Goal: Task Accomplishment & Management: Use online tool/utility

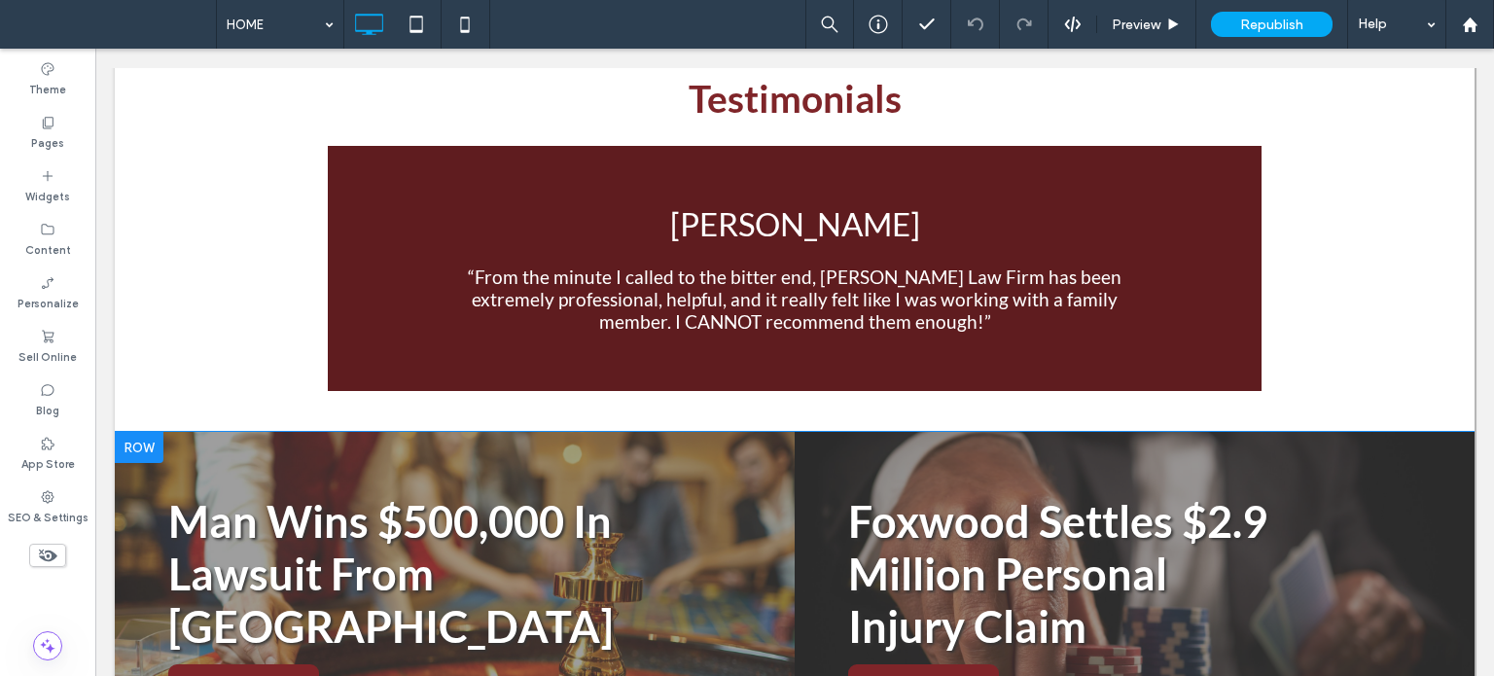
scroll to position [4081, 0]
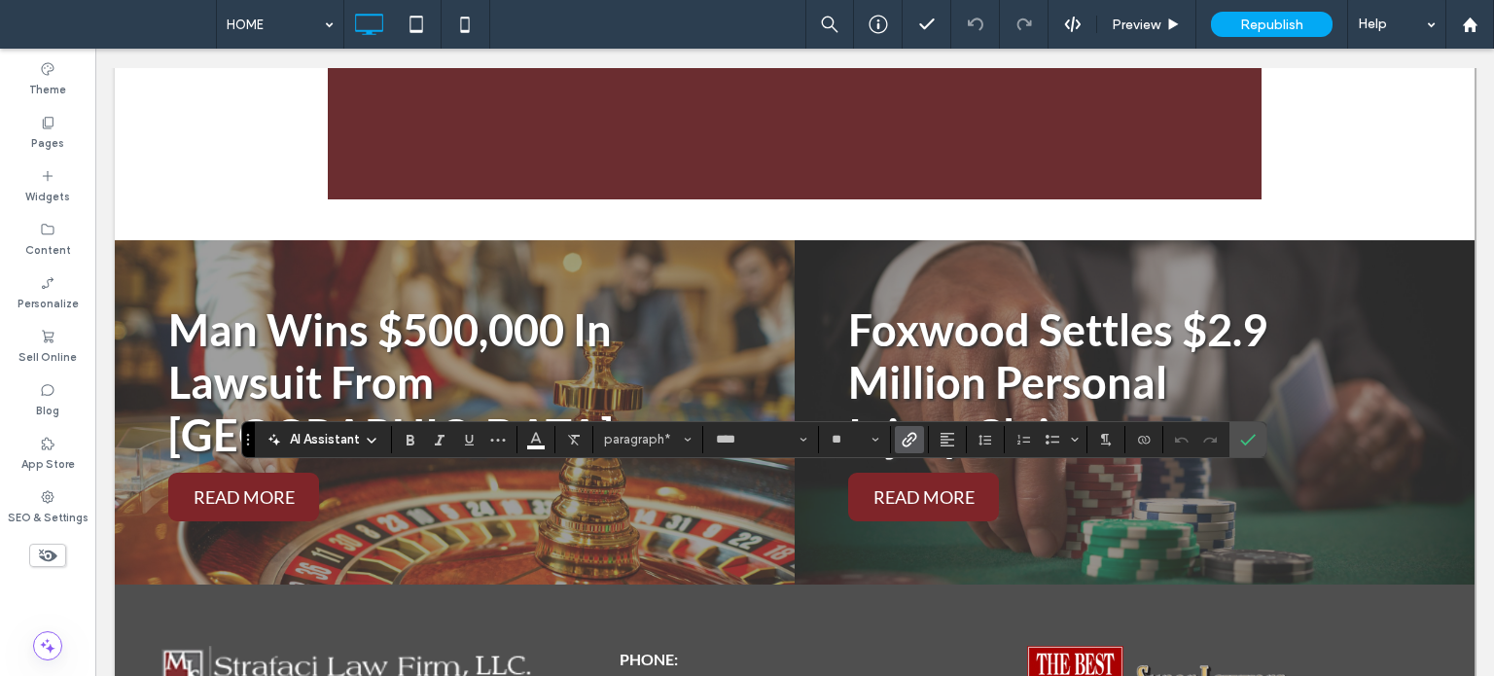
drag, startPoint x: 778, startPoint y: 533, endPoint x: 832, endPoint y: 458, distance: 92.6
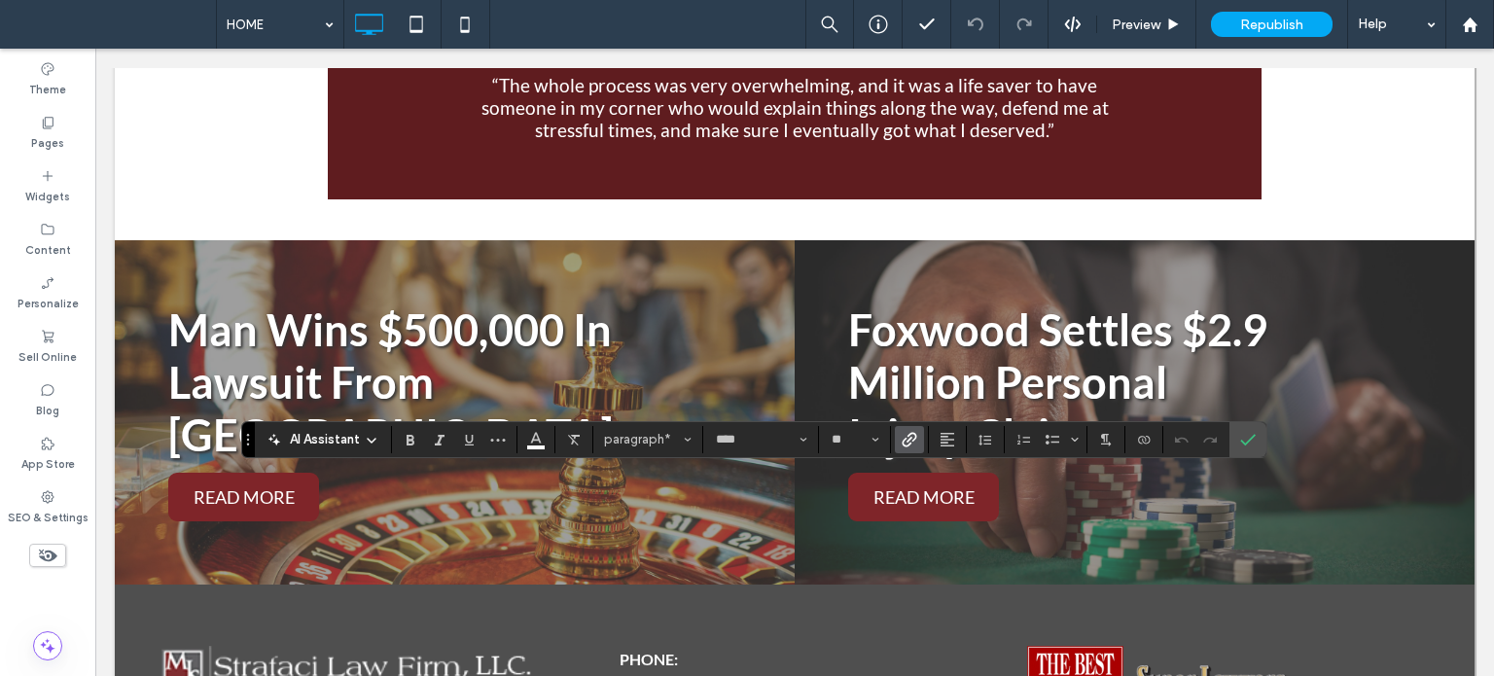
click at [903, 443] on icon "Link" at bounding box center [909, 440] width 16 height 16
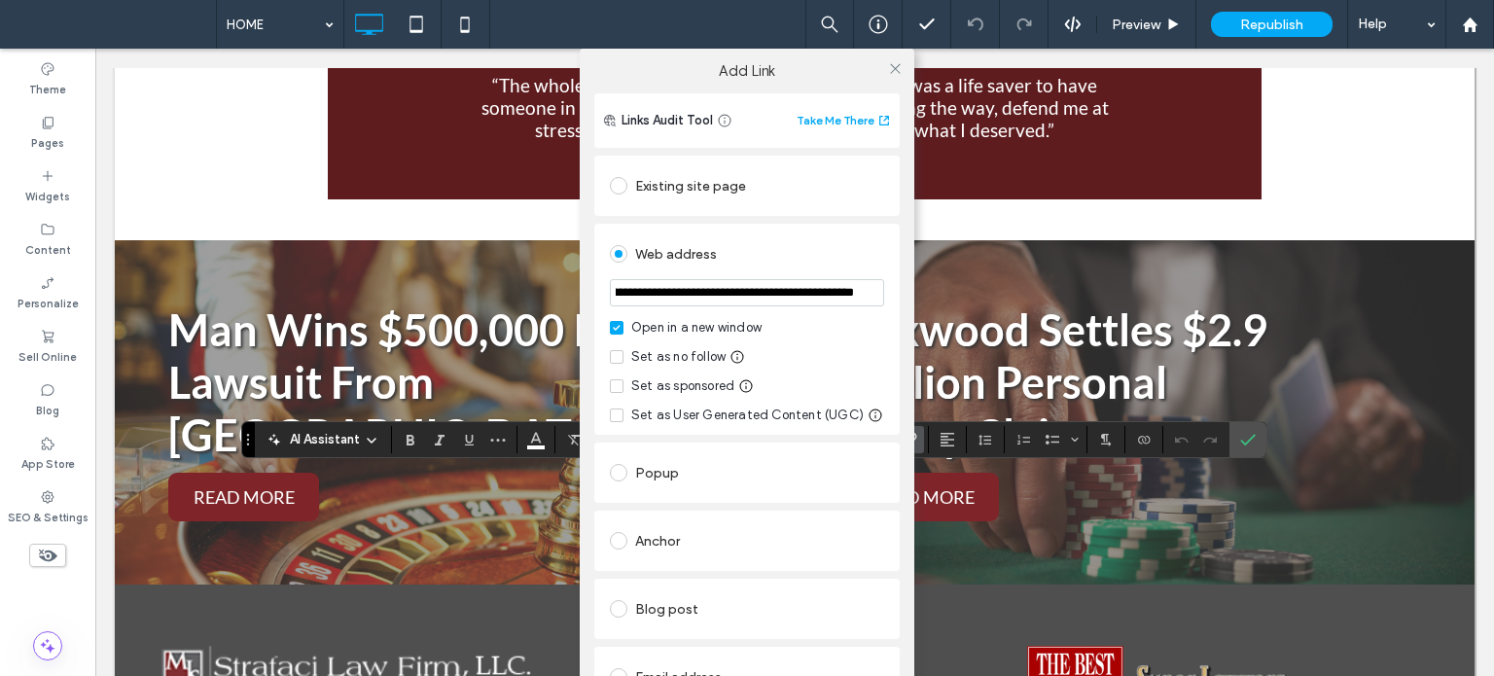
scroll to position [0, 1101]
drag, startPoint x: 607, startPoint y: 293, endPoint x: 1141, endPoint y: 340, distance: 536.0
click at [1141, 340] on div "**********" at bounding box center [747, 387] width 1494 height 676
click at [895, 63] on icon at bounding box center [895, 68] width 15 height 15
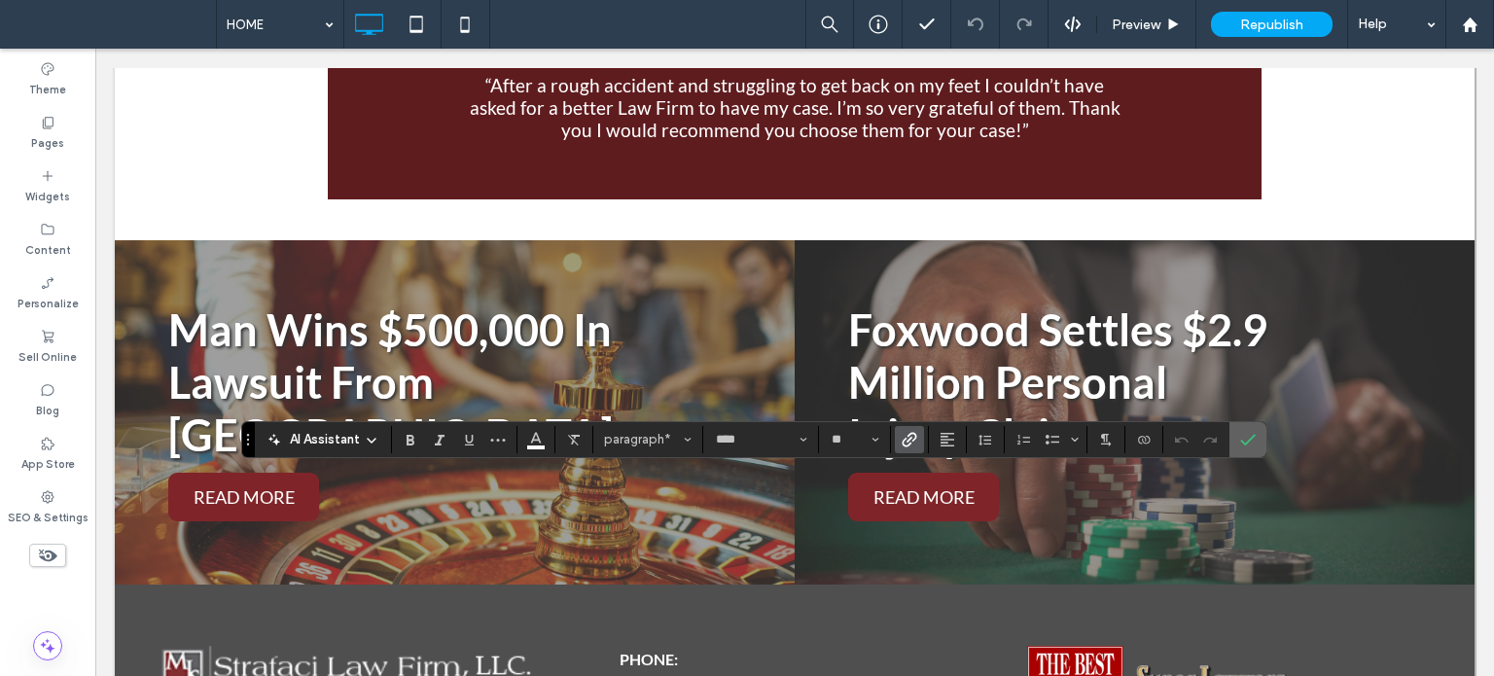
click at [1229, 440] on section at bounding box center [1247, 439] width 37 height 35
click at [1248, 439] on use "Confirm" at bounding box center [1248, 440] width 16 height 12
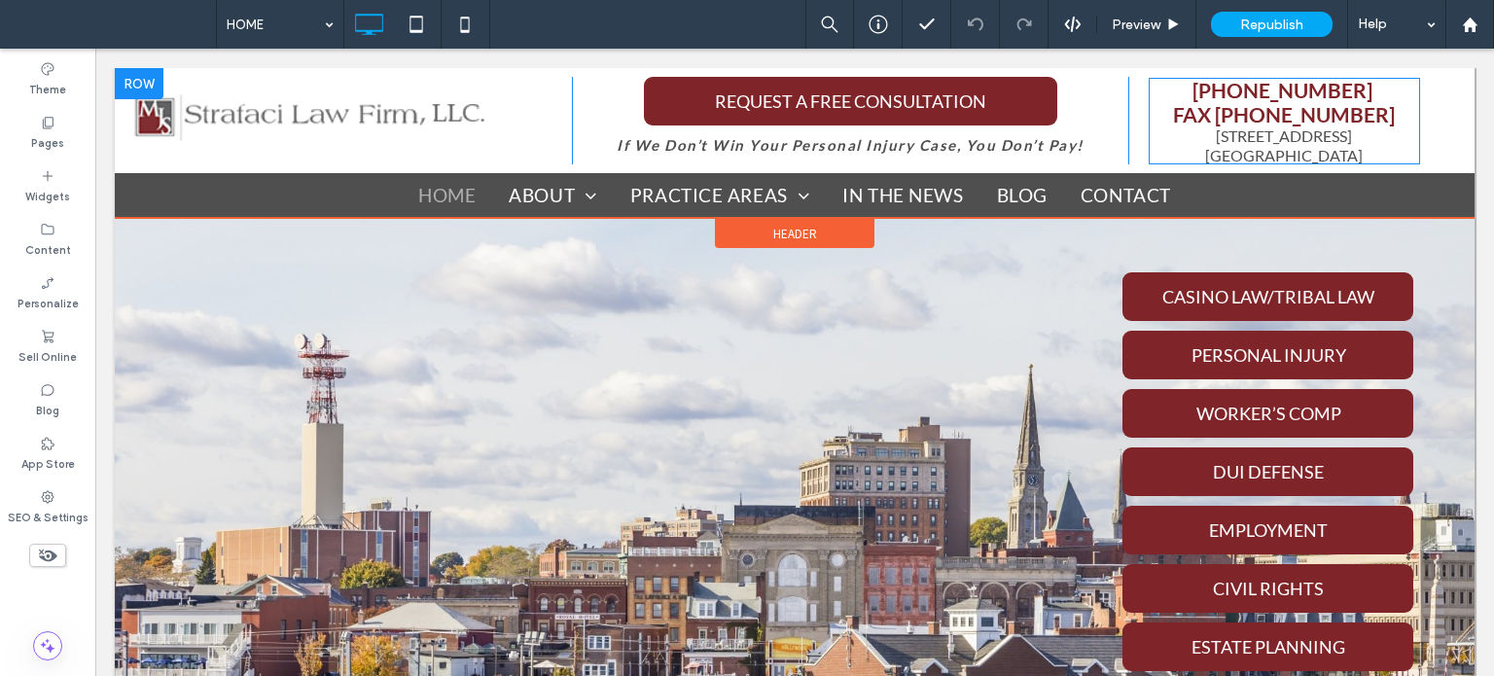
click at [1215, 148] on span "[STREET_ADDRESS]" at bounding box center [1284, 144] width 158 height 37
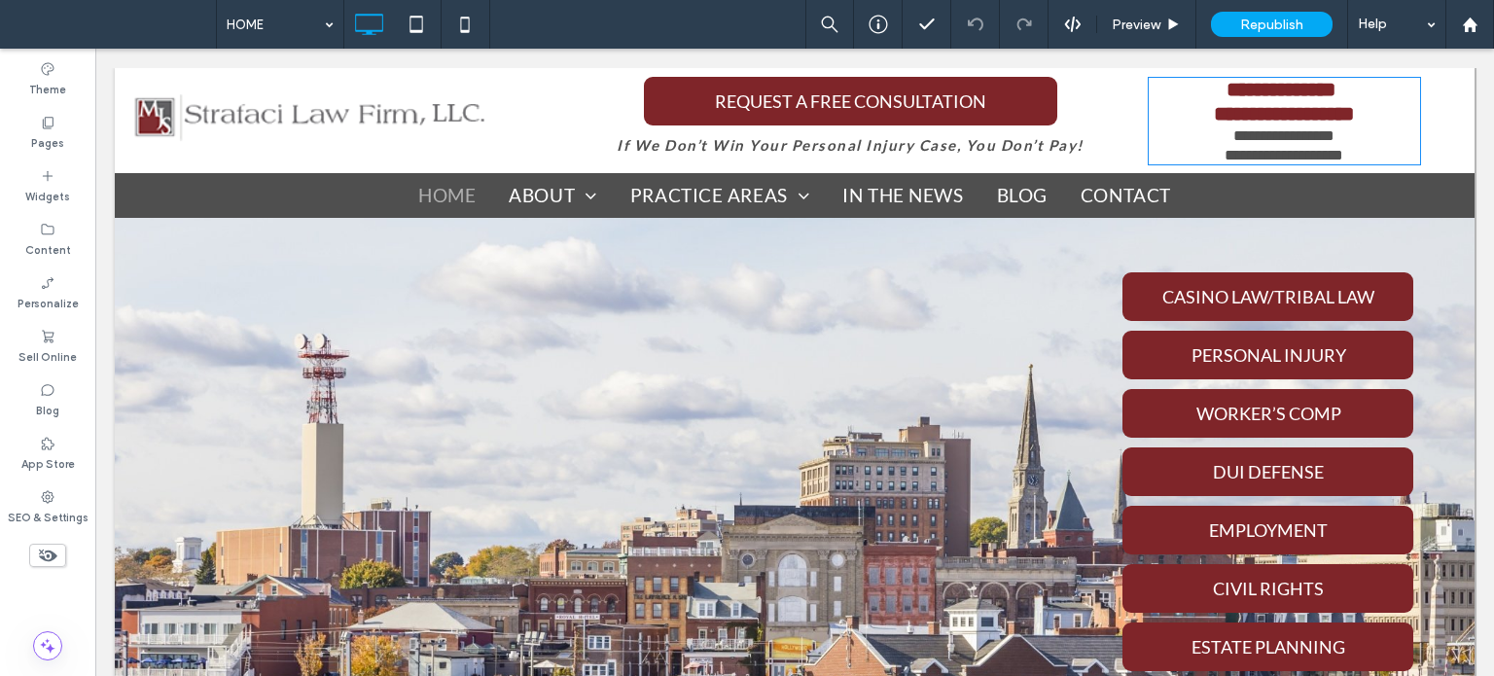
type input "****"
type input "**"
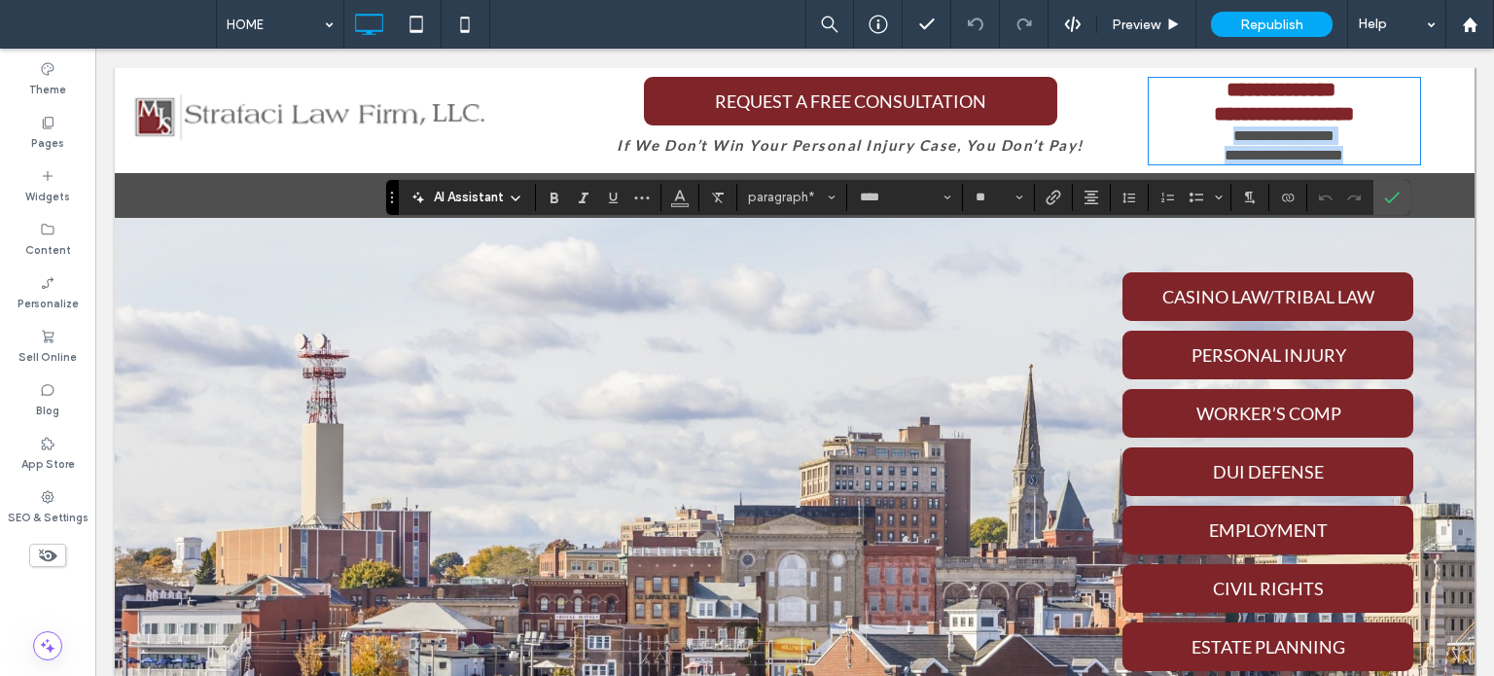
drag, startPoint x: 1188, startPoint y: 139, endPoint x: 1388, endPoint y: 166, distance: 201.2
click at [1388, 166] on div "**********" at bounding box center [794, 120] width 1359 height 105
click at [1052, 198] on icon "Link" at bounding box center [1053, 198] width 16 height 16
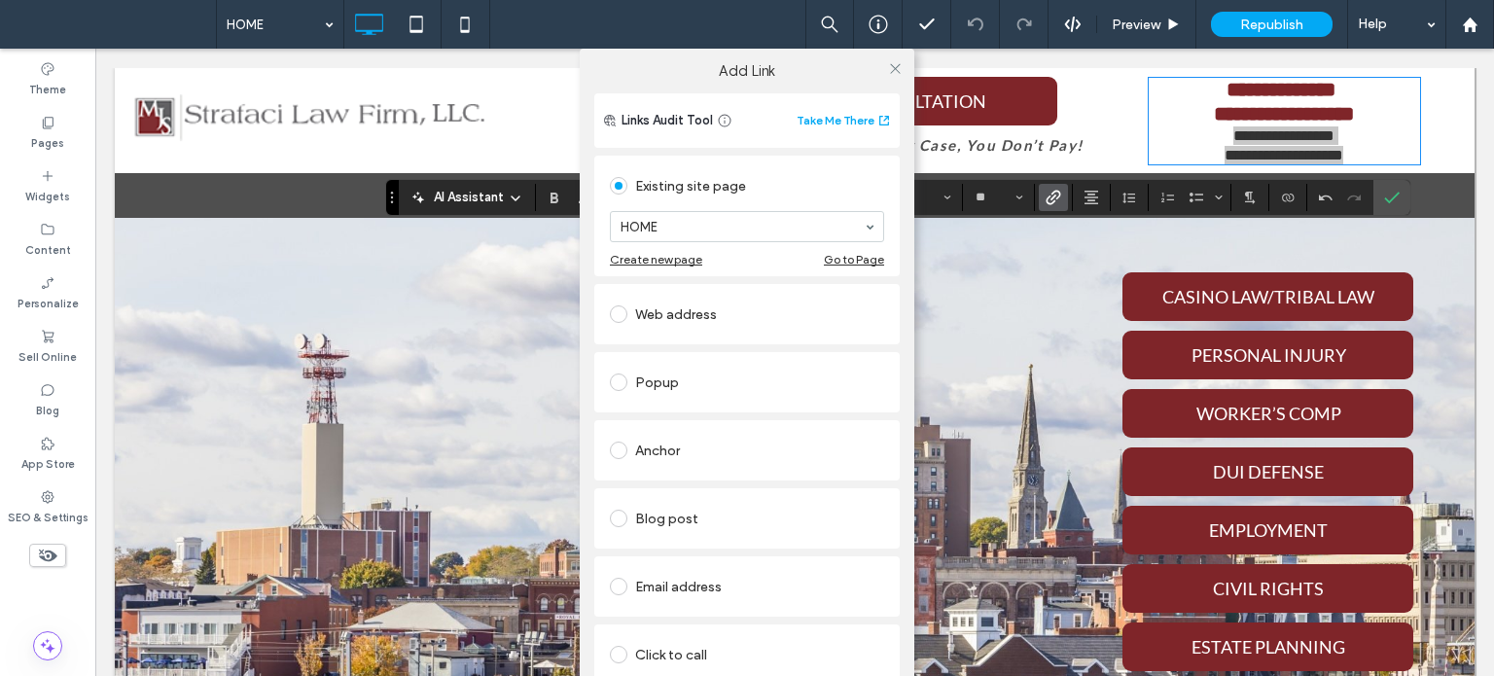
click at [684, 320] on div "Web address" at bounding box center [747, 314] width 274 height 31
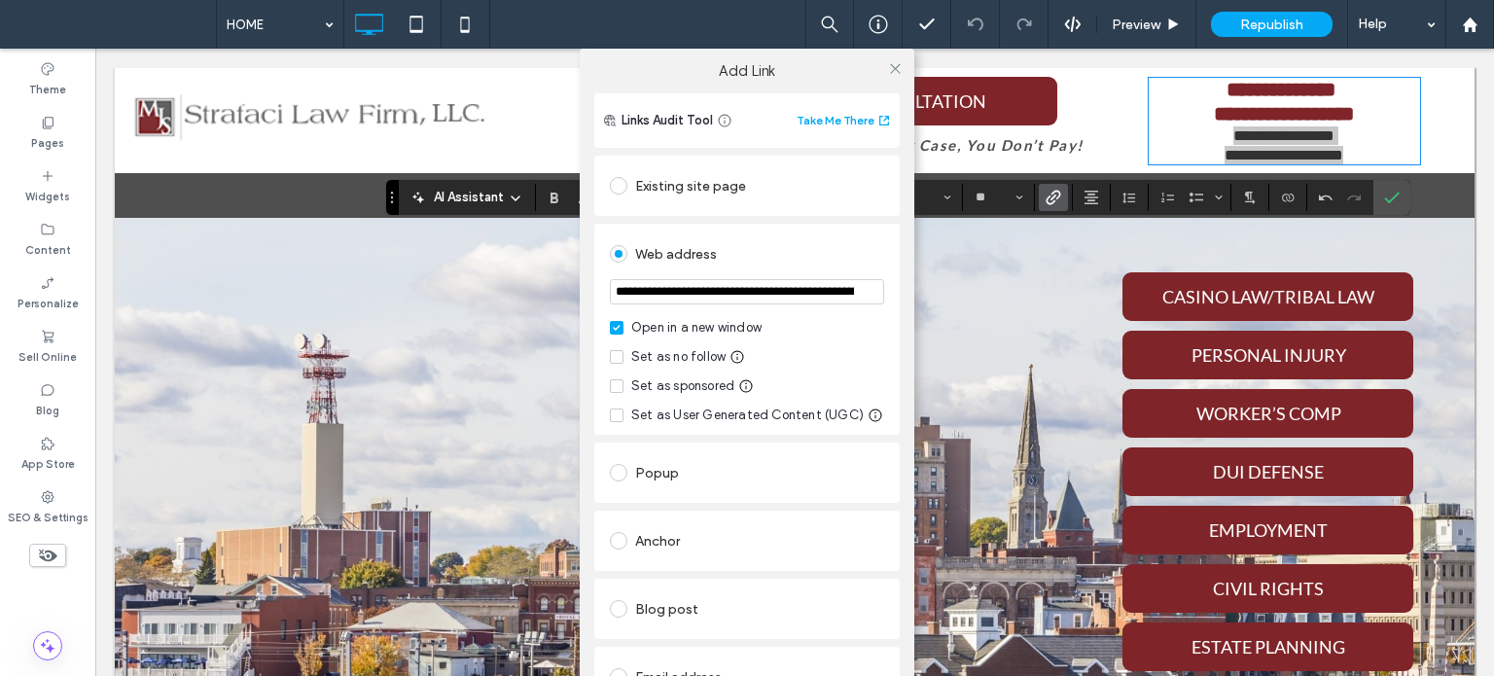
scroll to position [0, 1101]
type input "**********"
click at [892, 64] on icon at bounding box center [895, 68] width 15 height 15
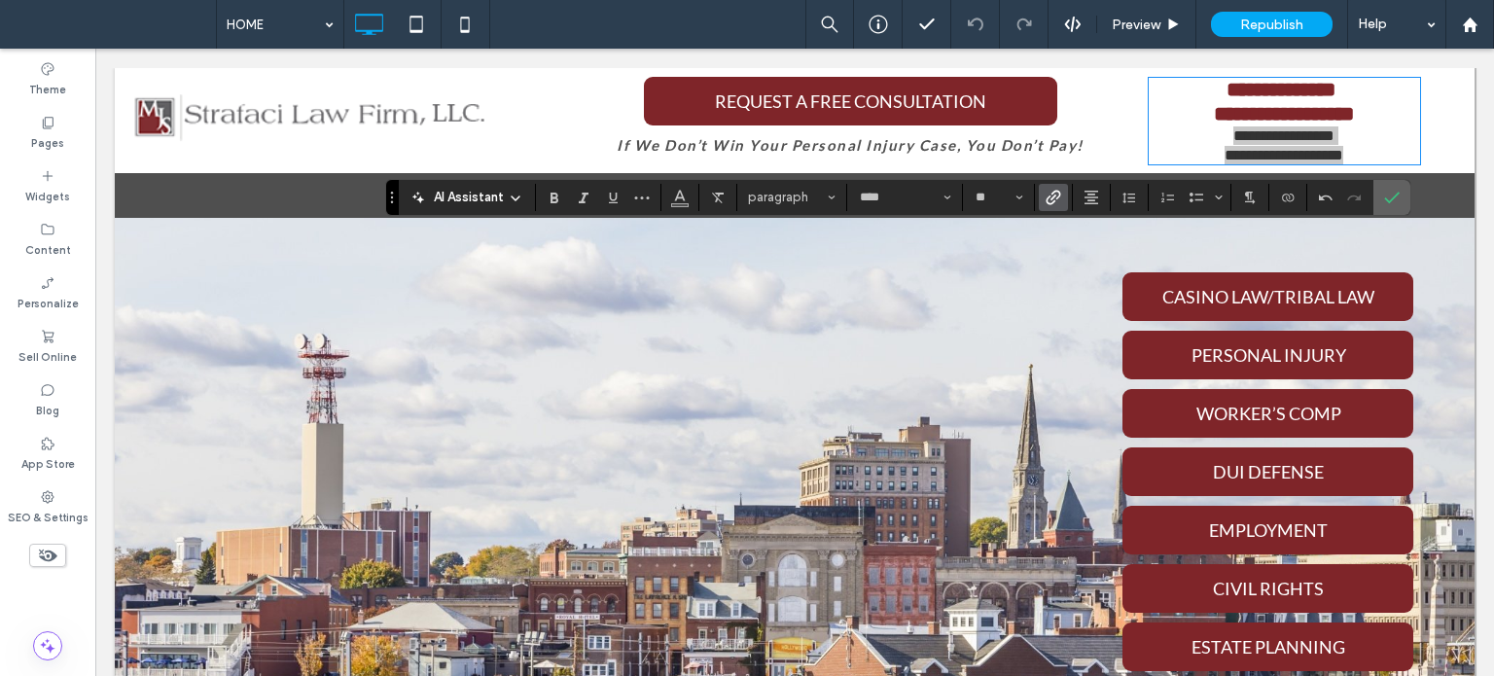
click at [1394, 194] on icon "Confirm" at bounding box center [1392, 198] width 16 height 16
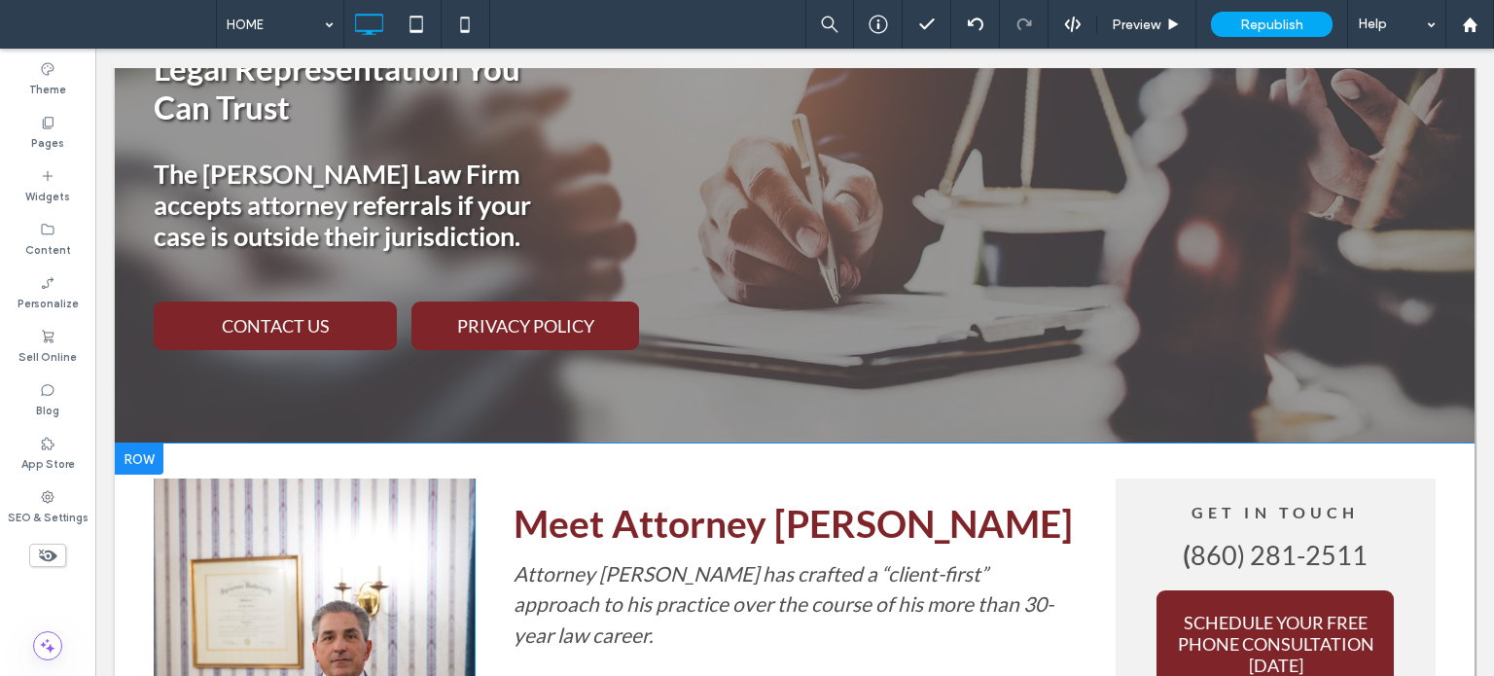
scroll to position [2917, 0]
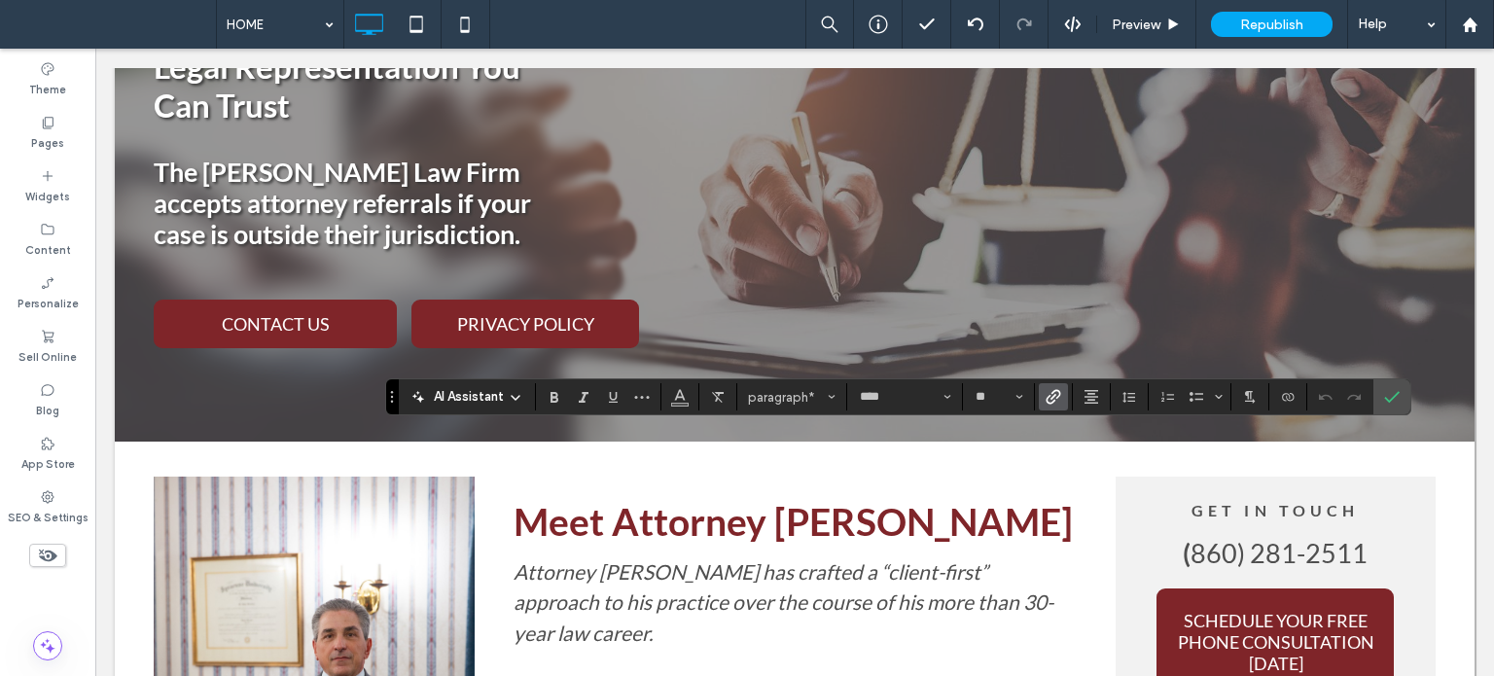
click at [1053, 389] on icon "Link" at bounding box center [1053, 397] width 16 height 16
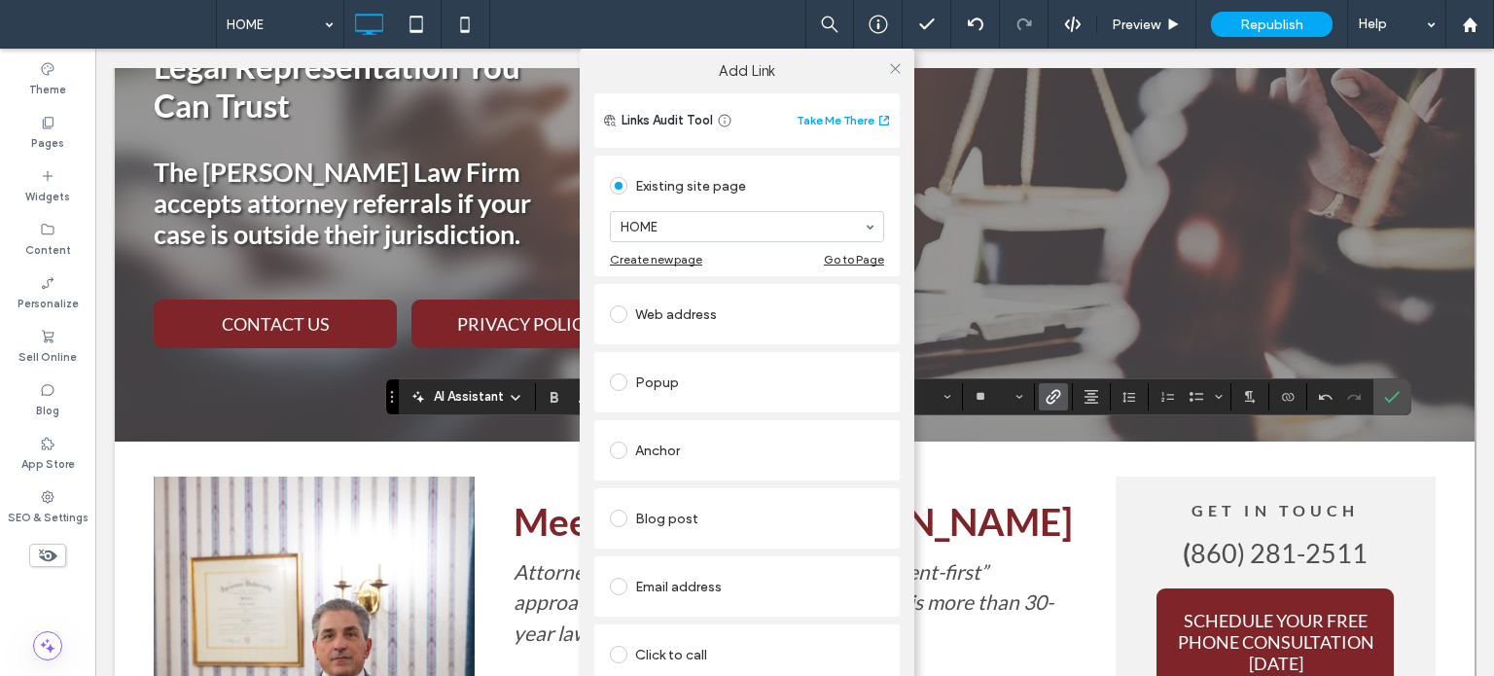
click at [631, 315] on div "Web address" at bounding box center [747, 314] width 274 height 31
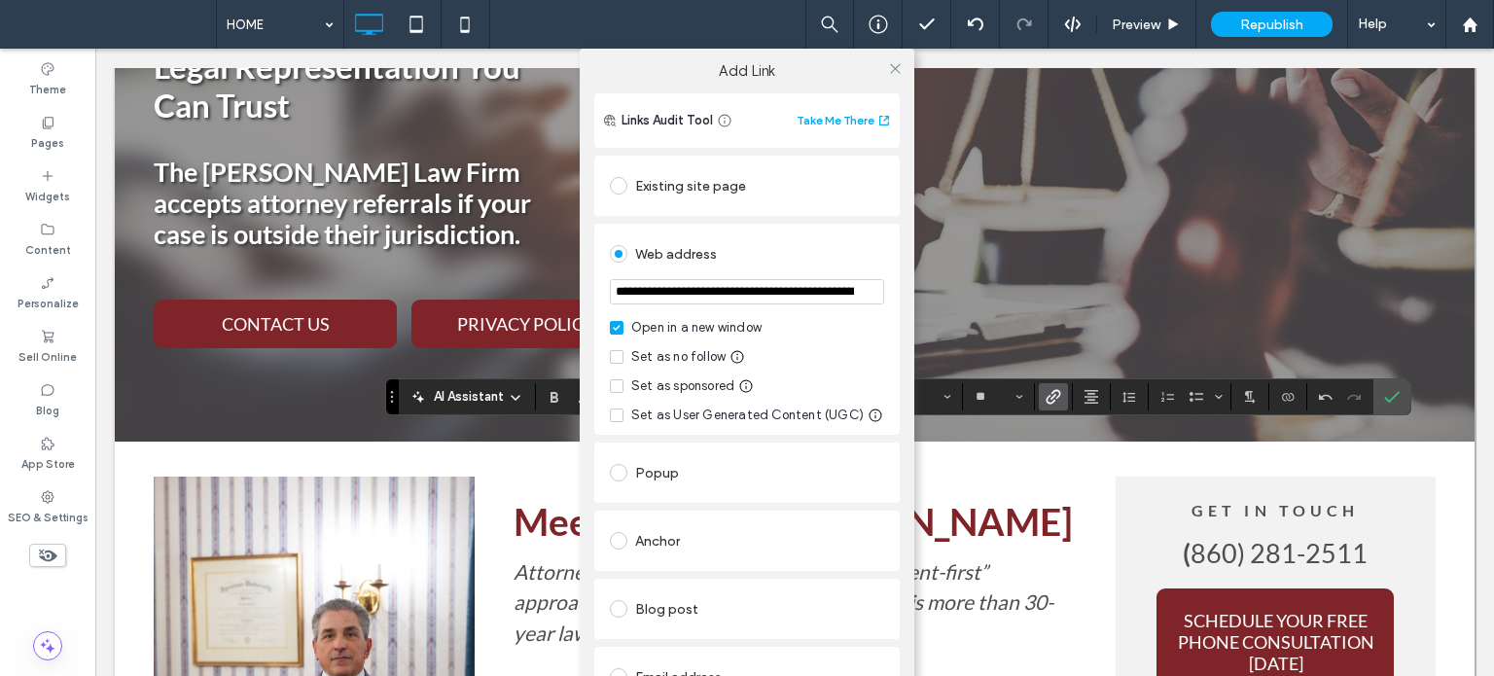
scroll to position [0, 1101]
type input "**********"
click at [891, 71] on icon at bounding box center [895, 68] width 15 height 15
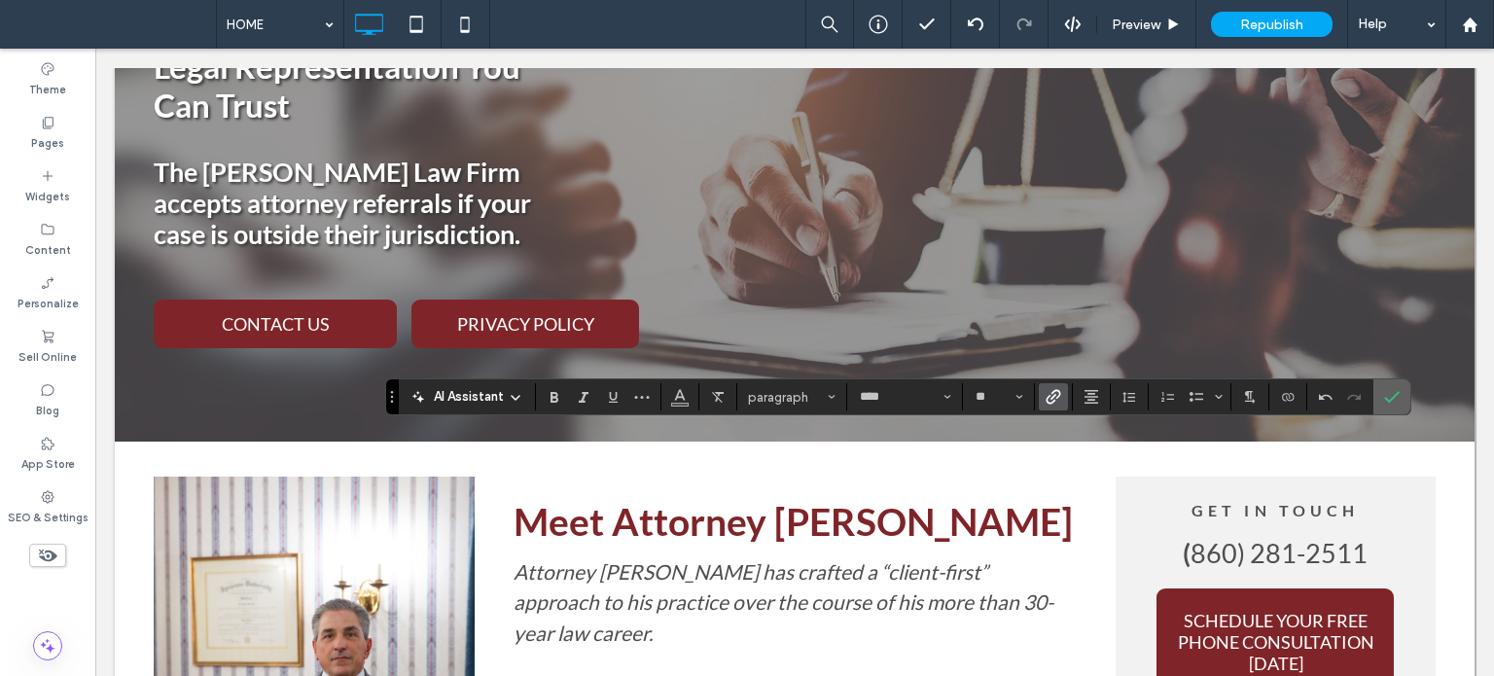
click at [1389, 384] on span "Confirm" at bounding box center [1388, 396] width 9 height 35
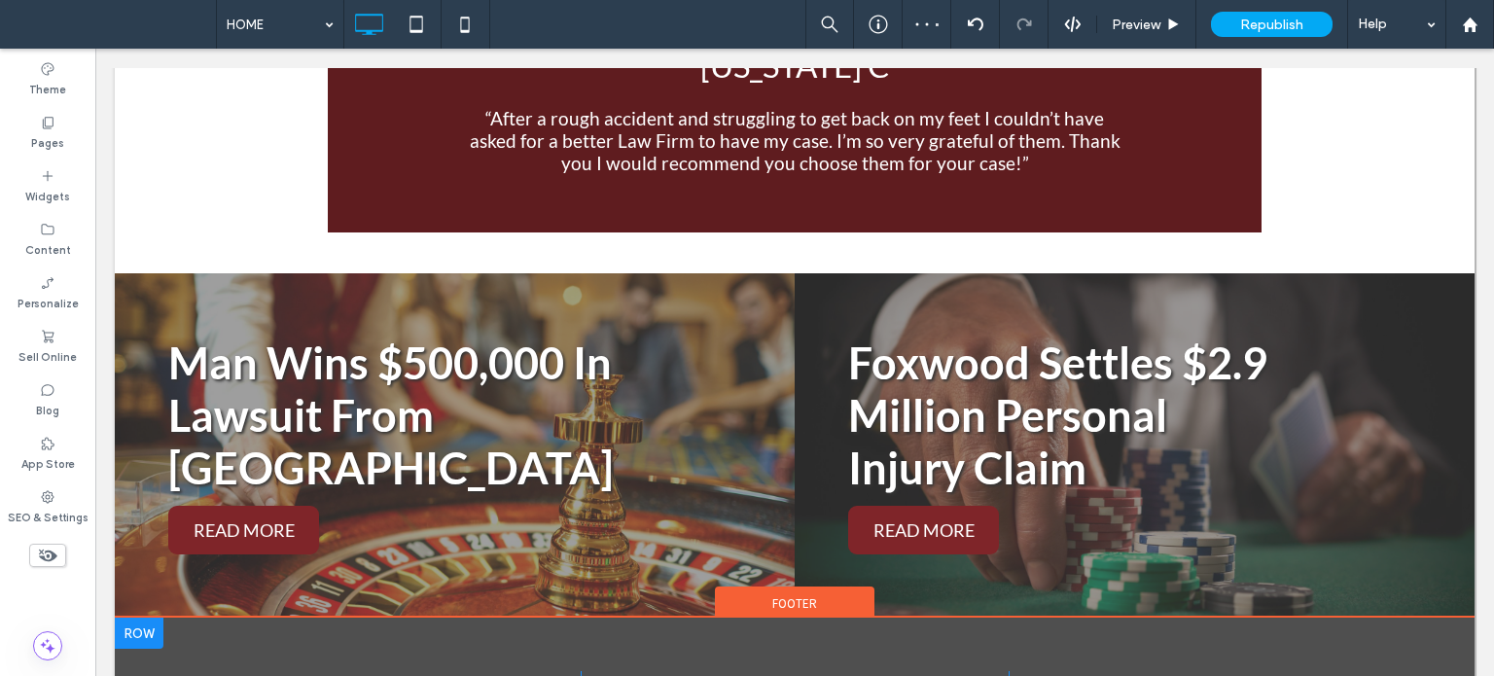
scroll to position [4081, 0]
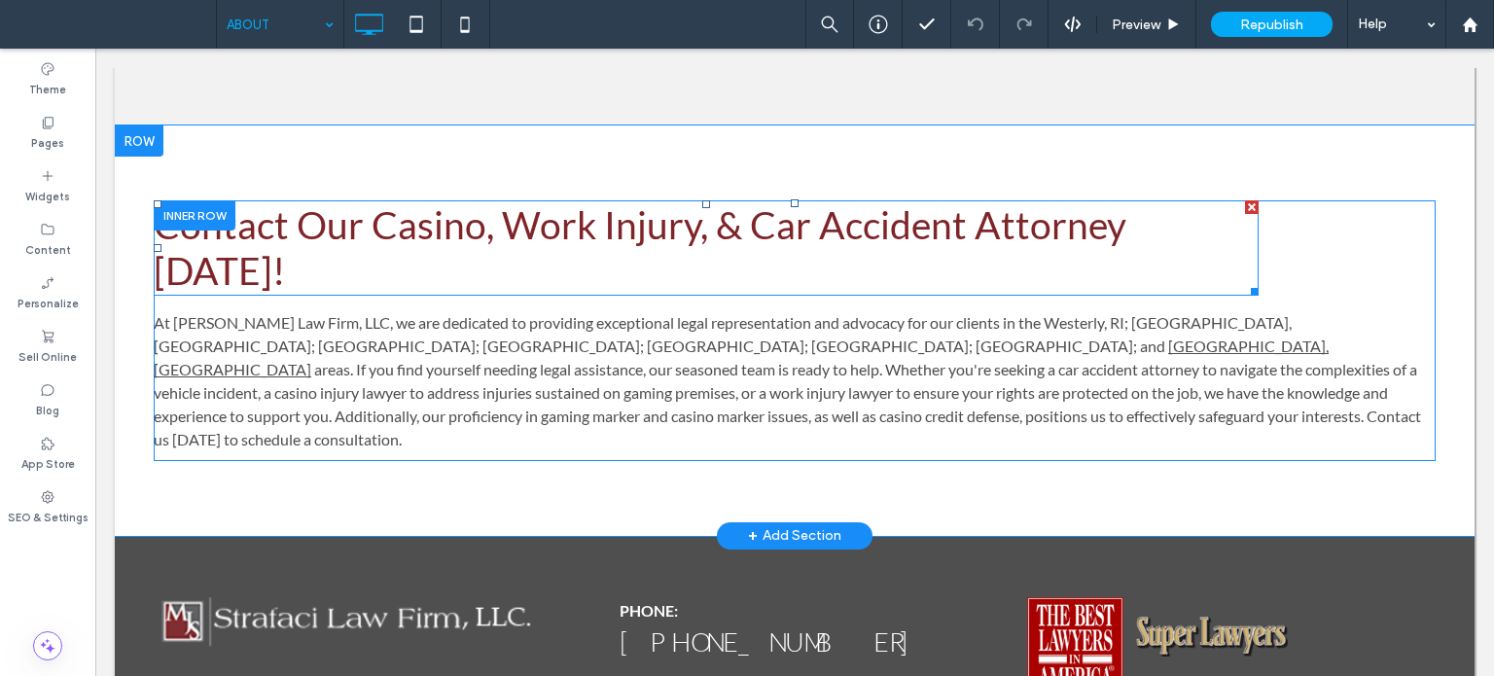
scroll to position [3997, 0]
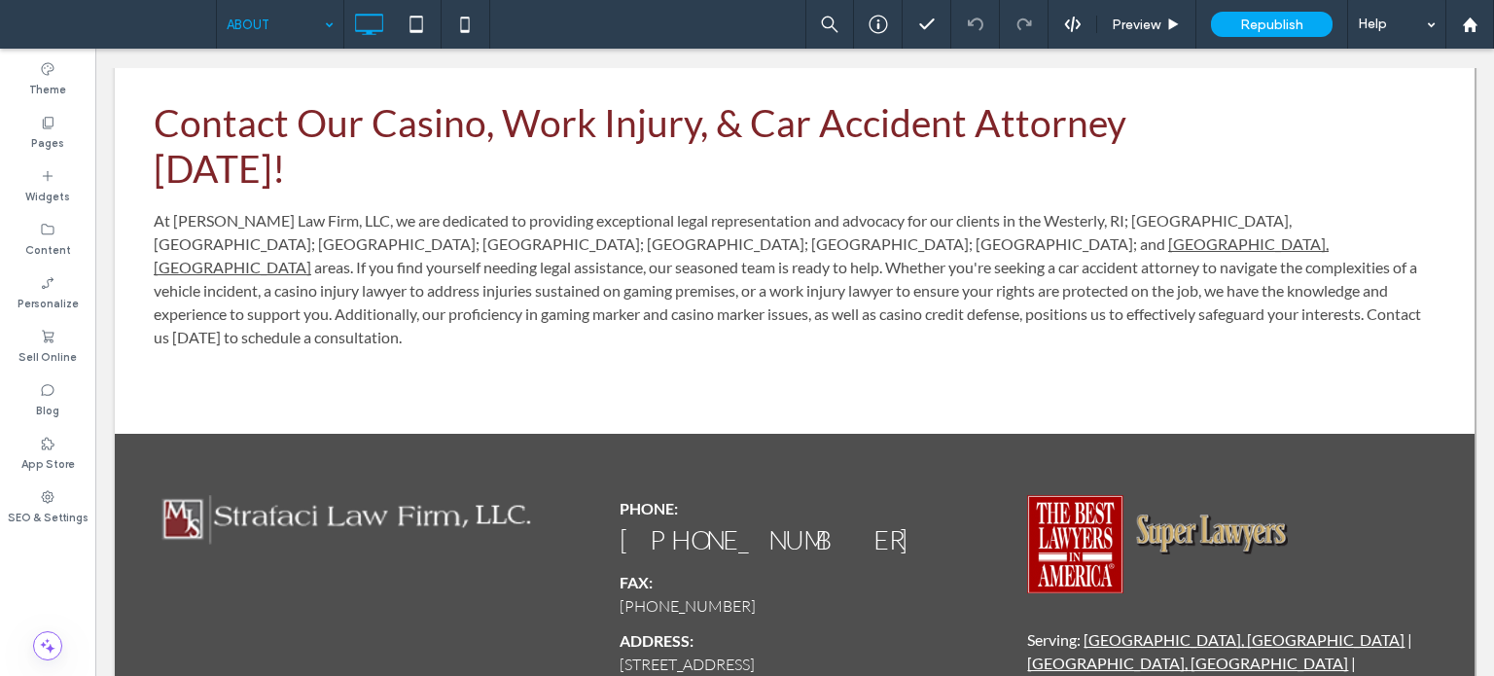
click at [270, 18] on input at bounding box center [275, 24] width 97 height 49
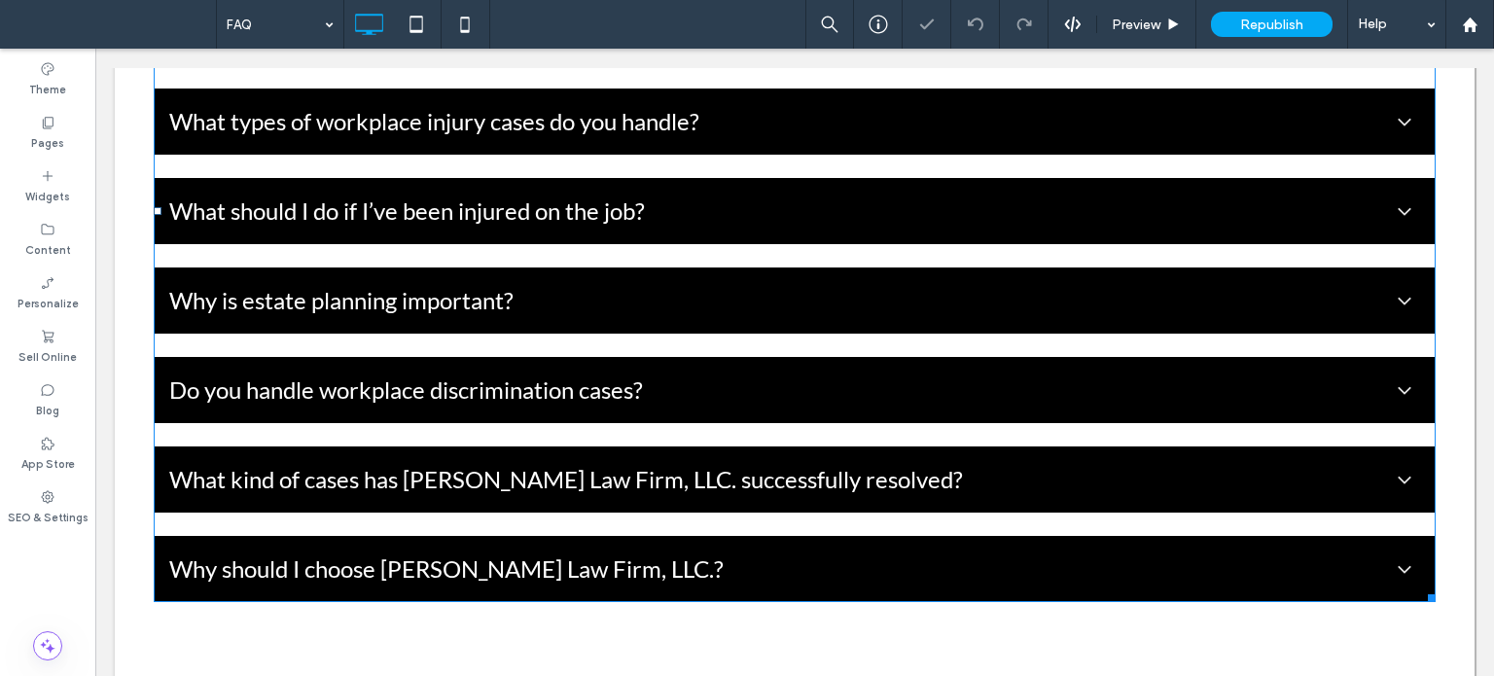
scroll to position [1556, 0]
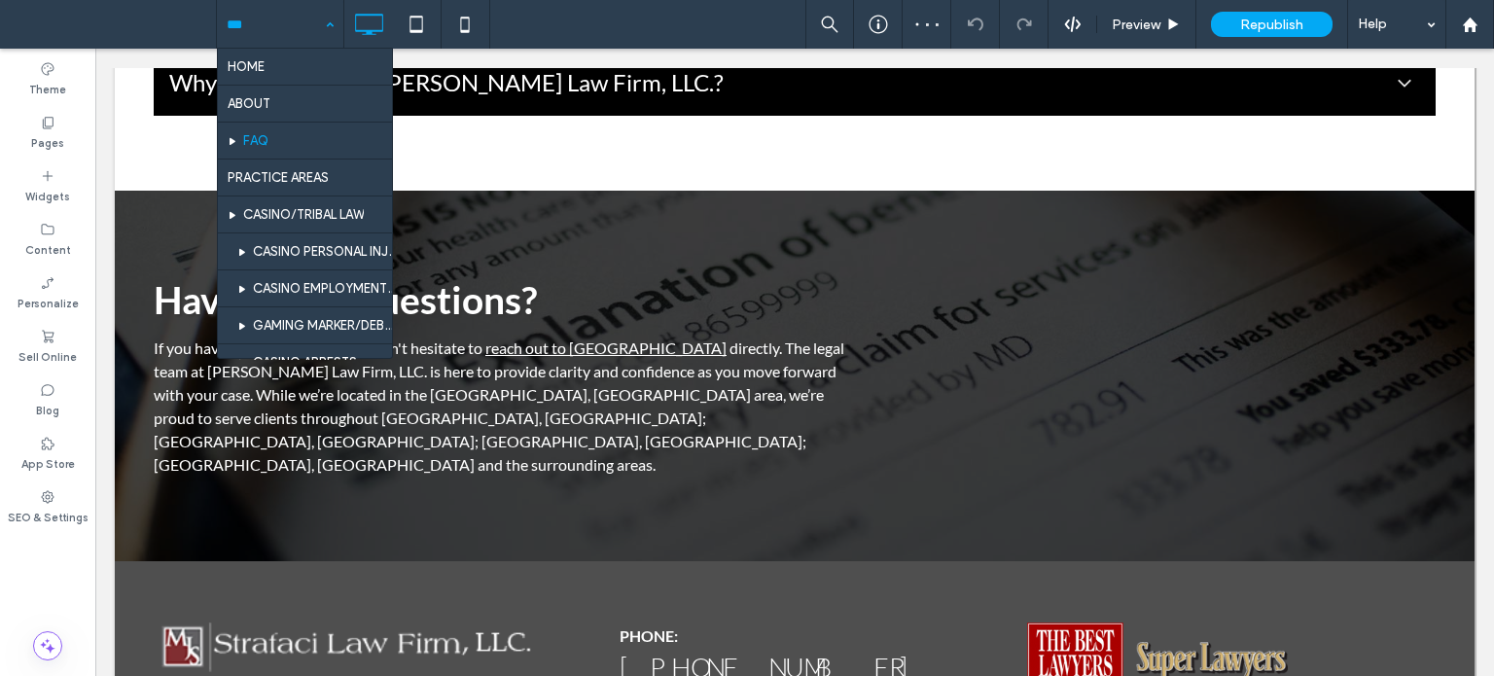
click at [237, 18] on input at bounding box center [275, 24] width 97 height 49
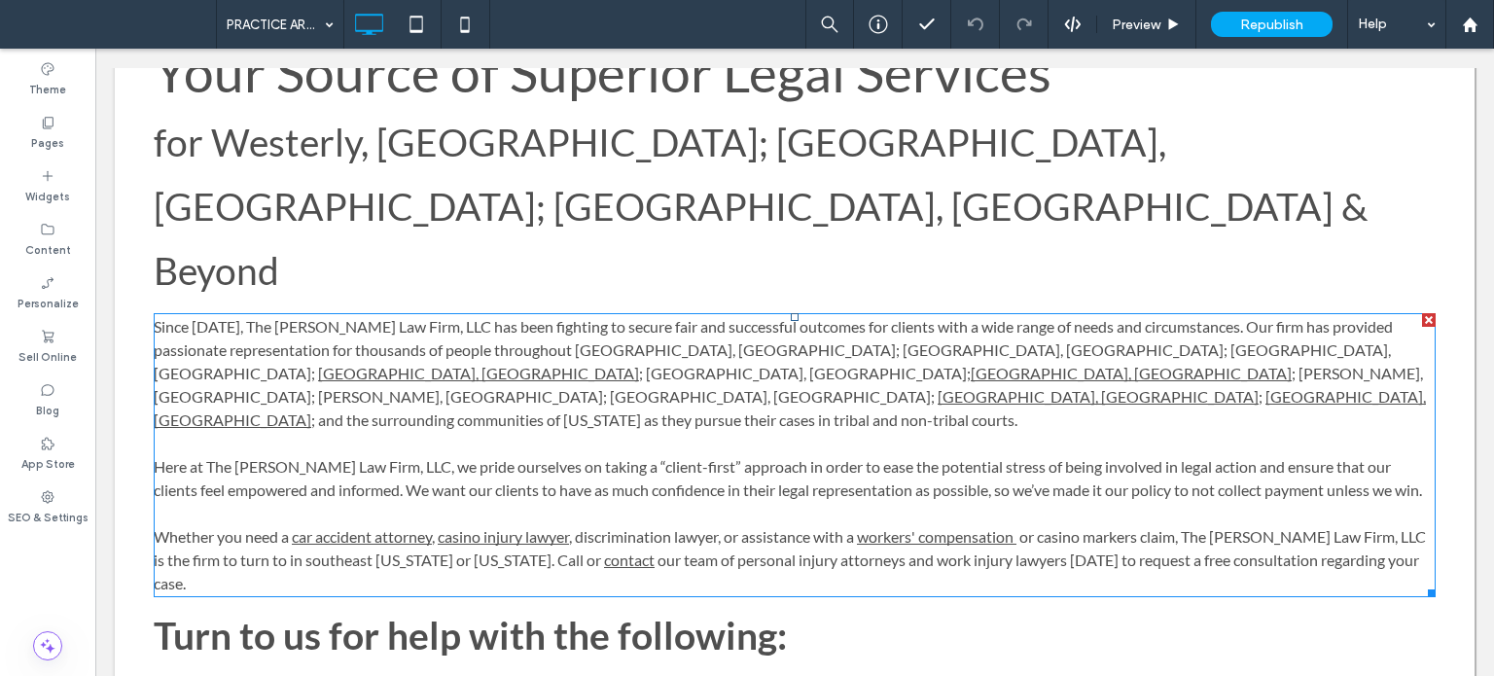
scroll to position [669, 0]
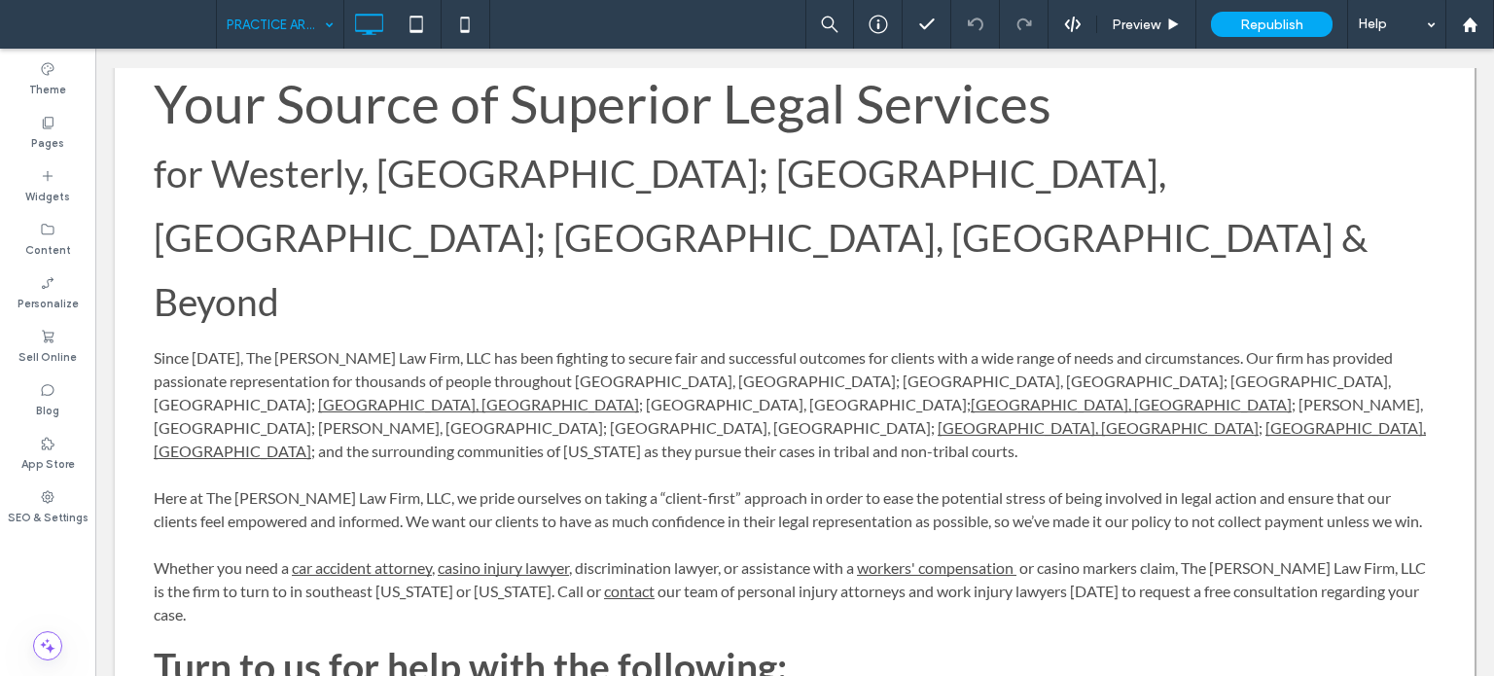
click at [285, 26] on input at bounding box center [275, 24] width 97 height 49
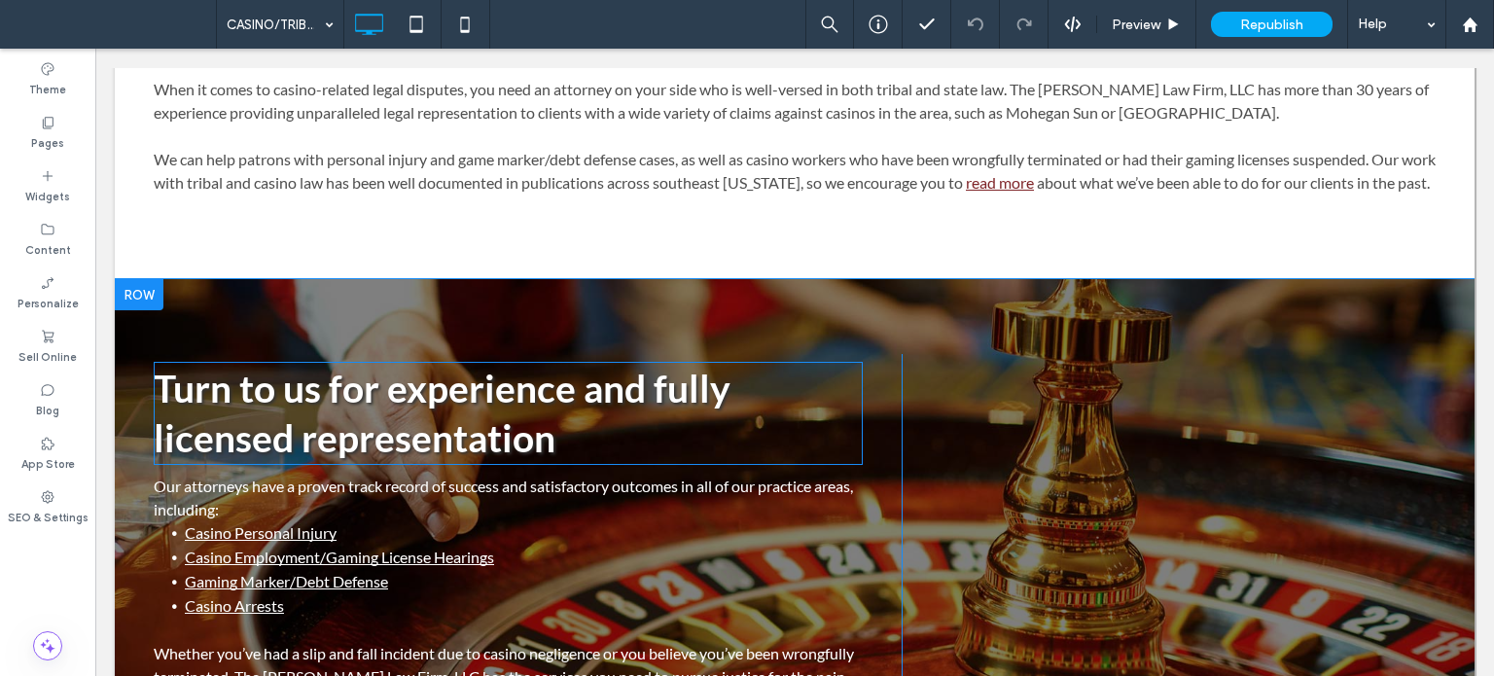
scroll to position [626, 0]
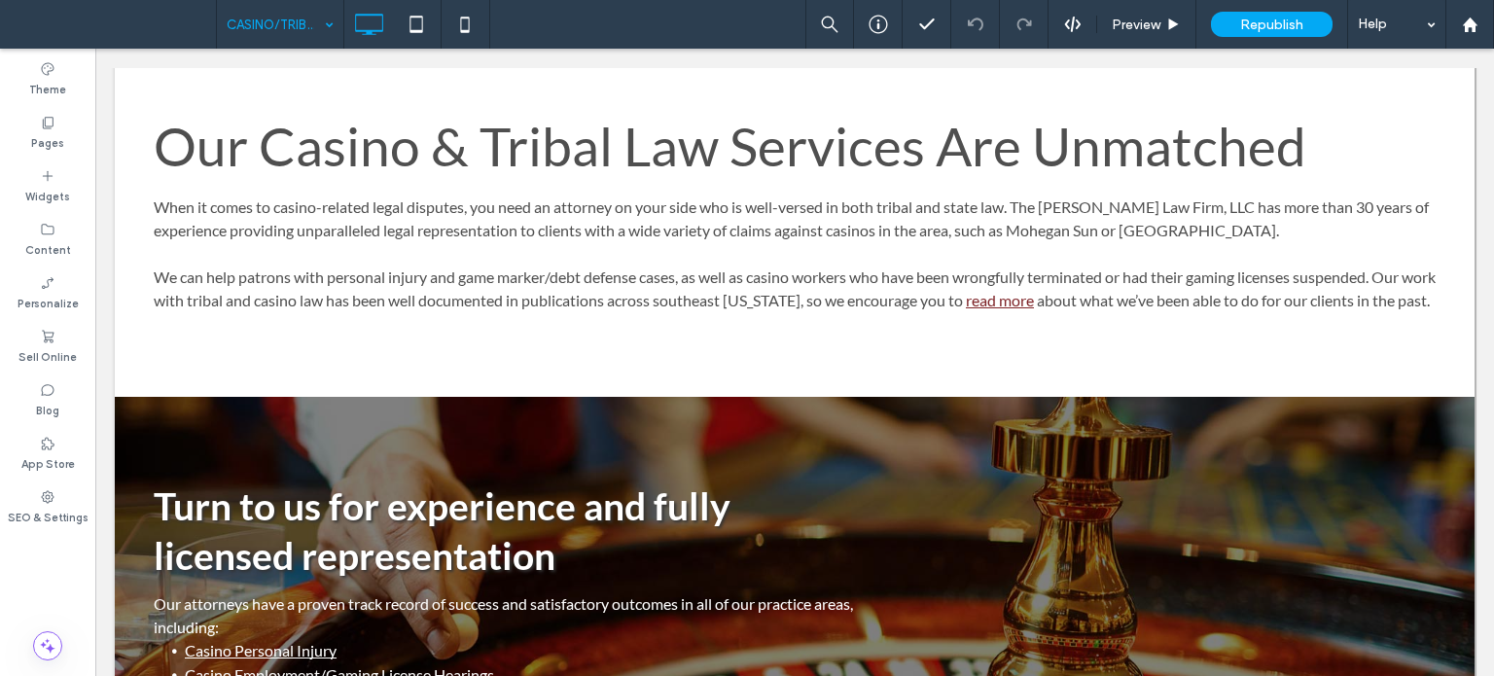
click at [262, 34] on input at bounding box center [275, 24] width 97 height 49
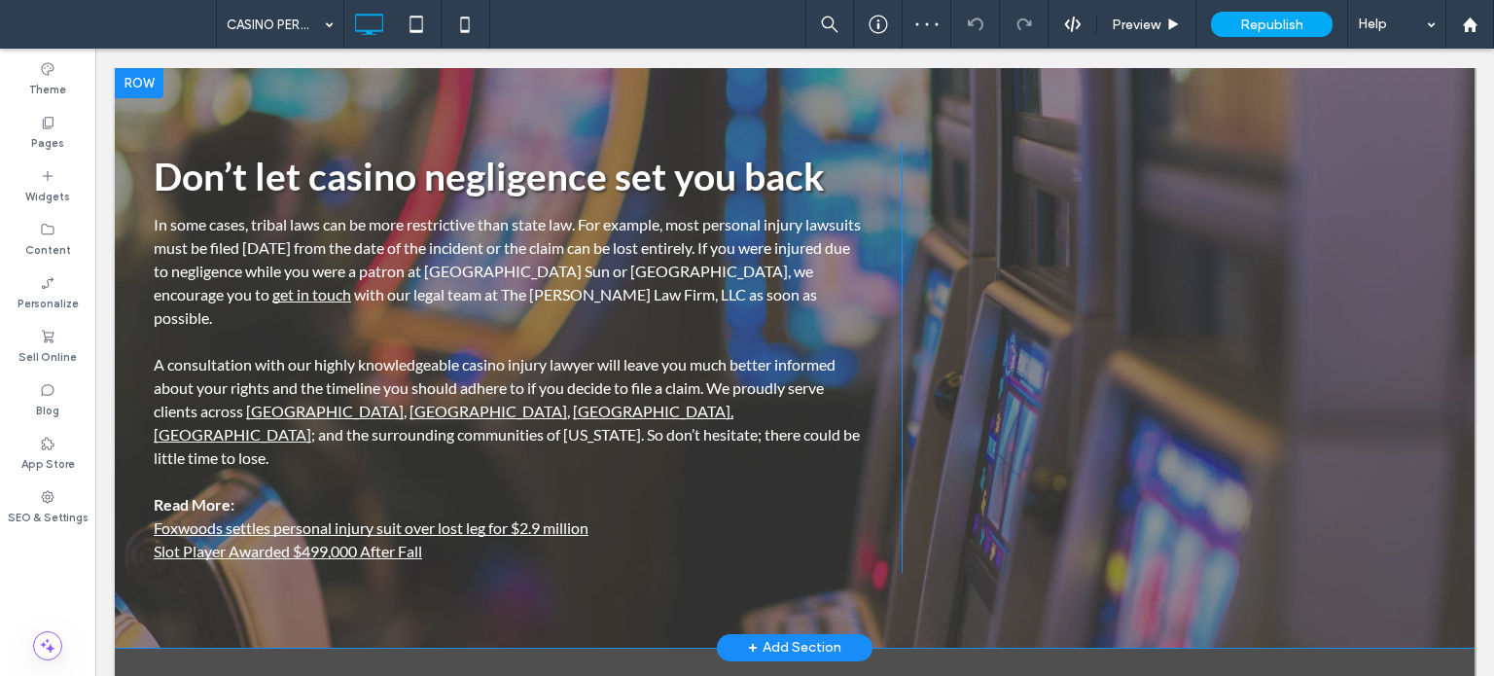
scroll to position [1167, 0]
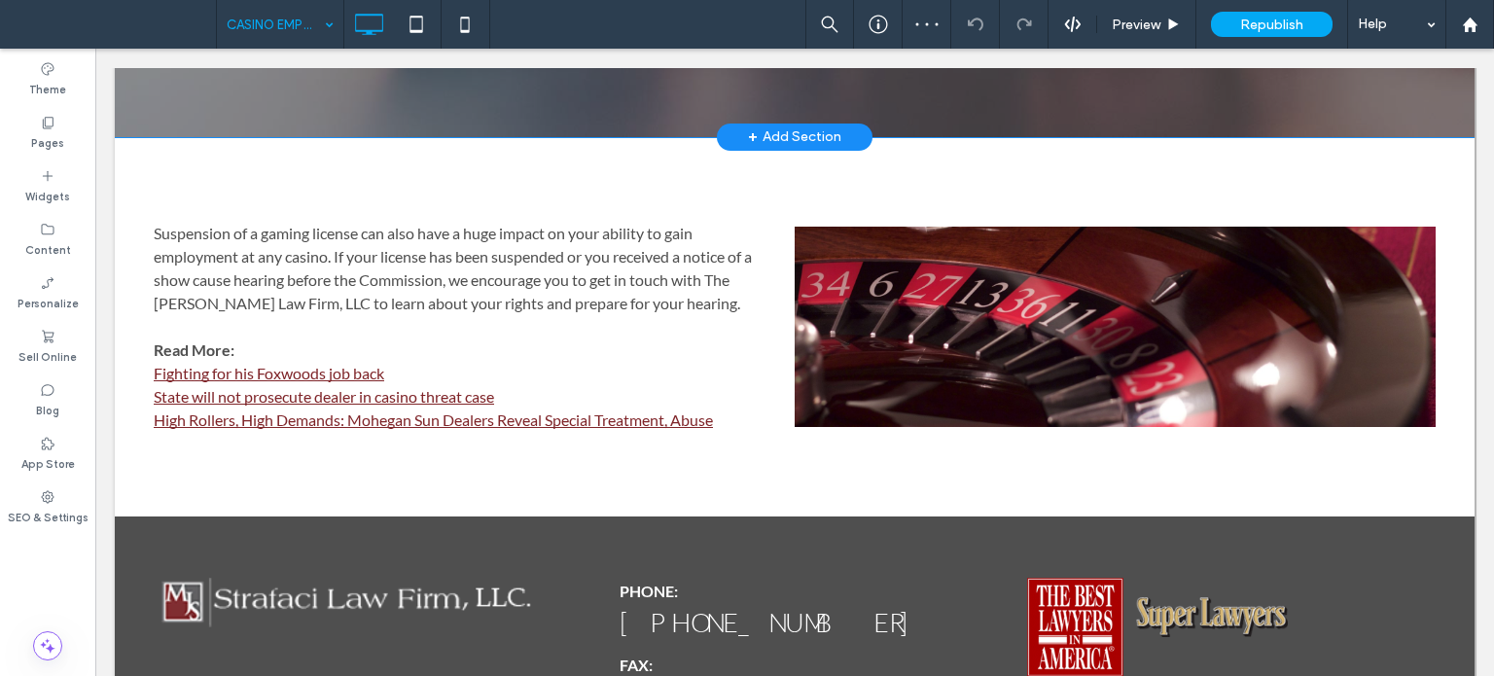
scroll to position [1556, 0]
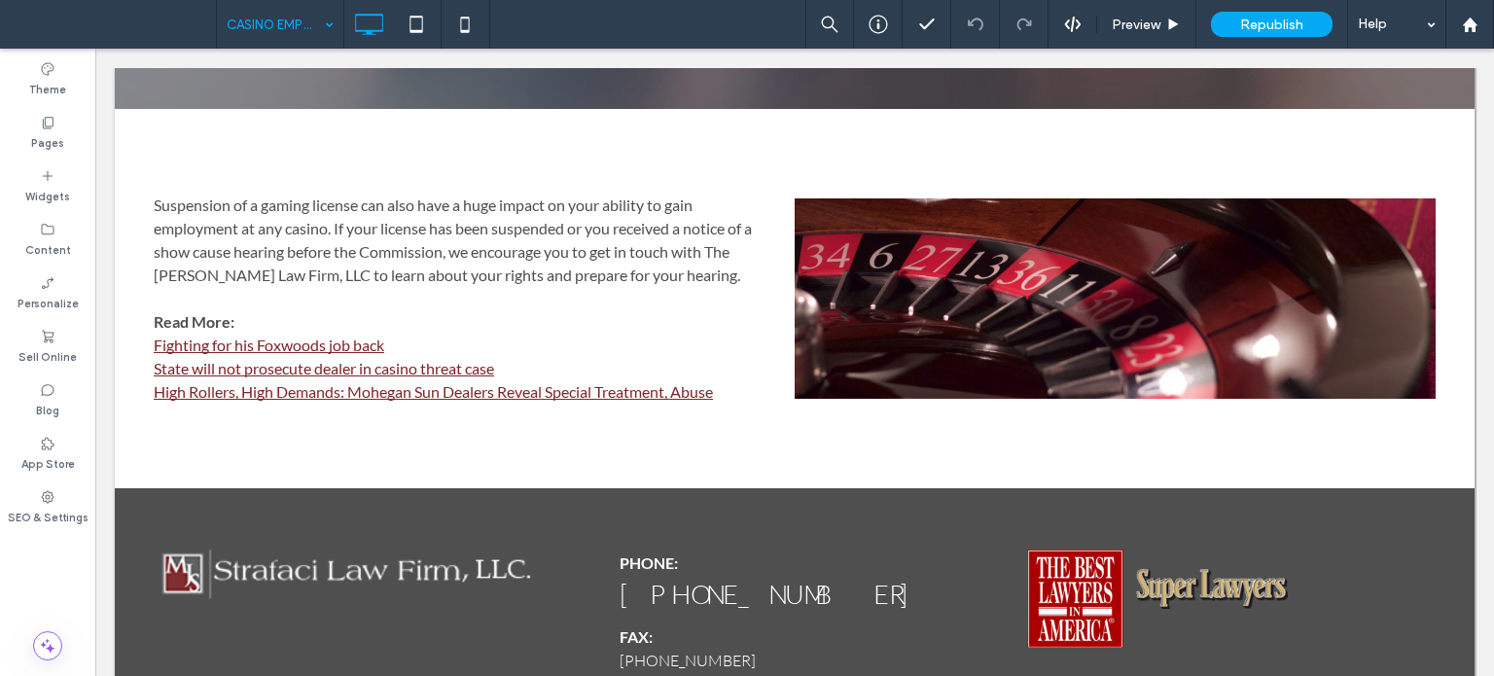
click at [299, 34] on input at bounding box center [275, 24] width 97 height 49
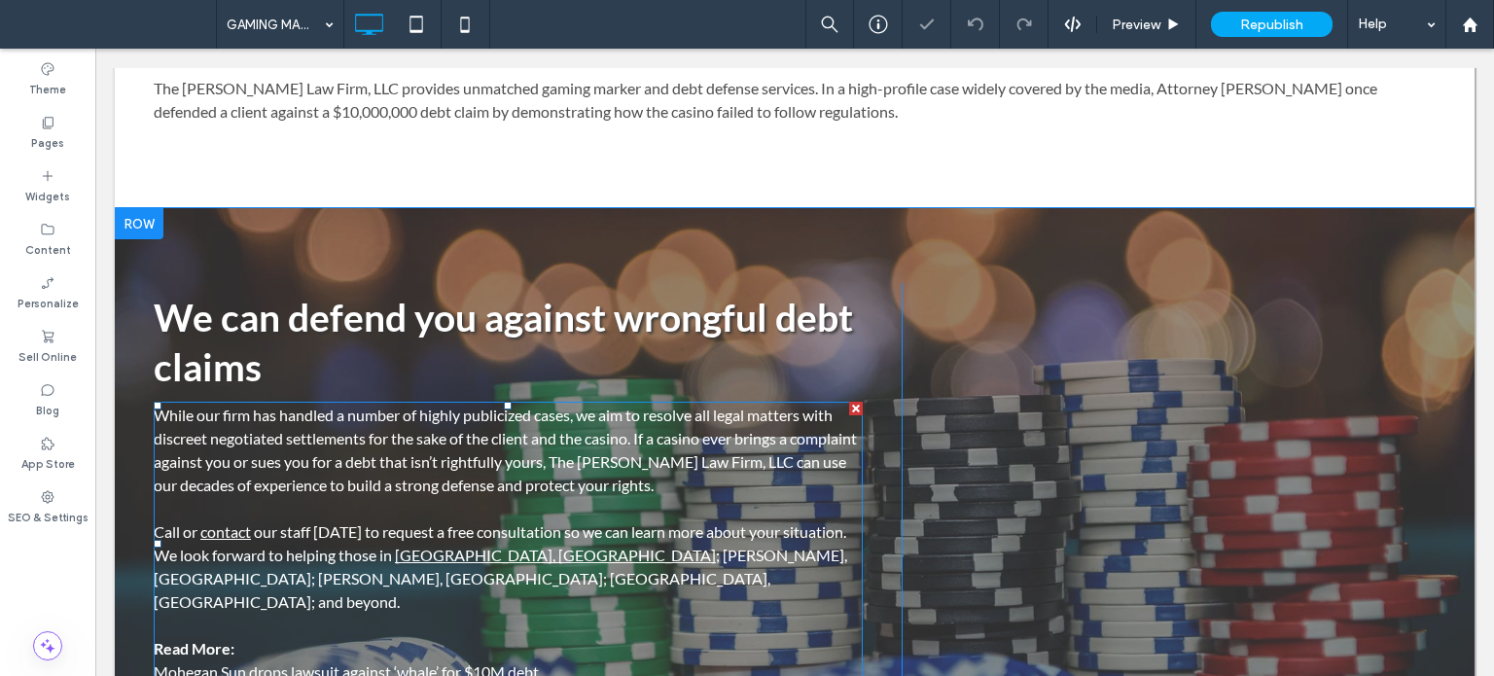
scroll to position [681, 0]
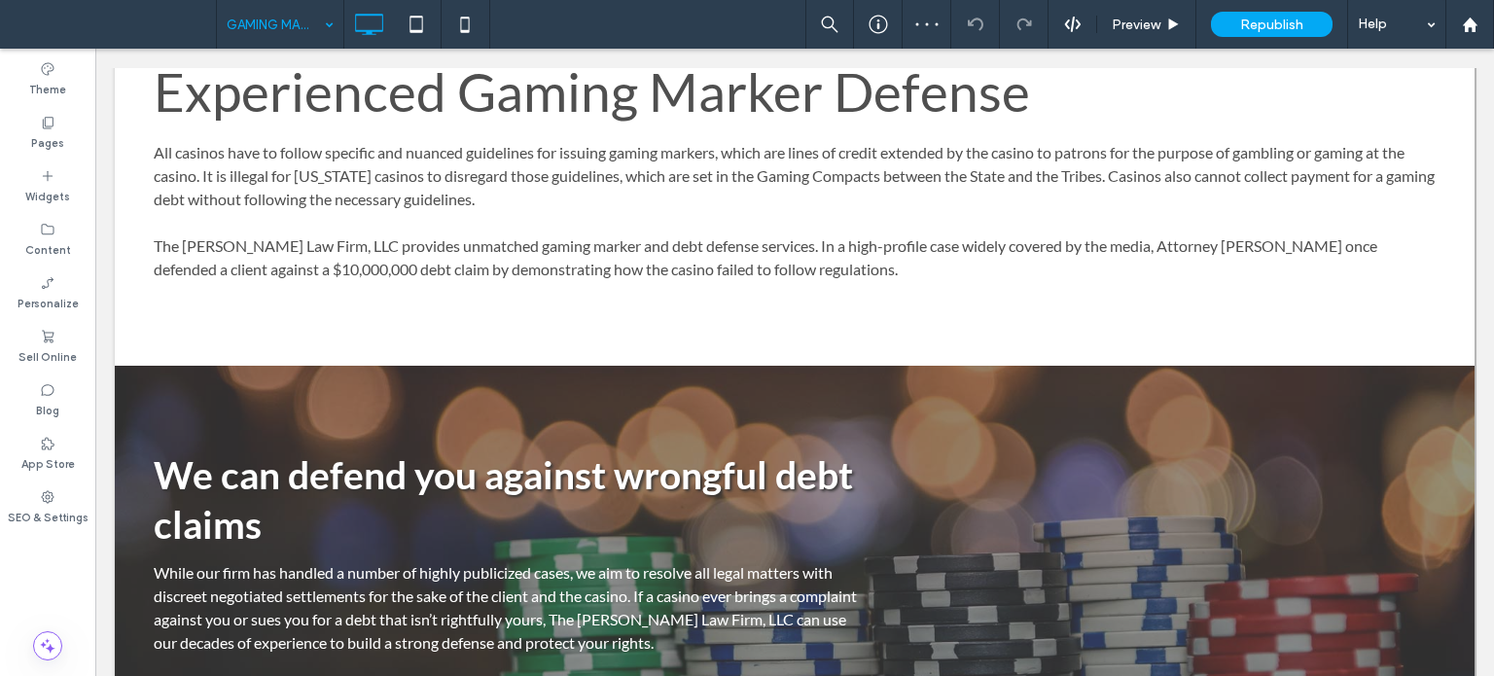
click at [293, 24] on input at bounding box center [275, 24] width 97 height 49
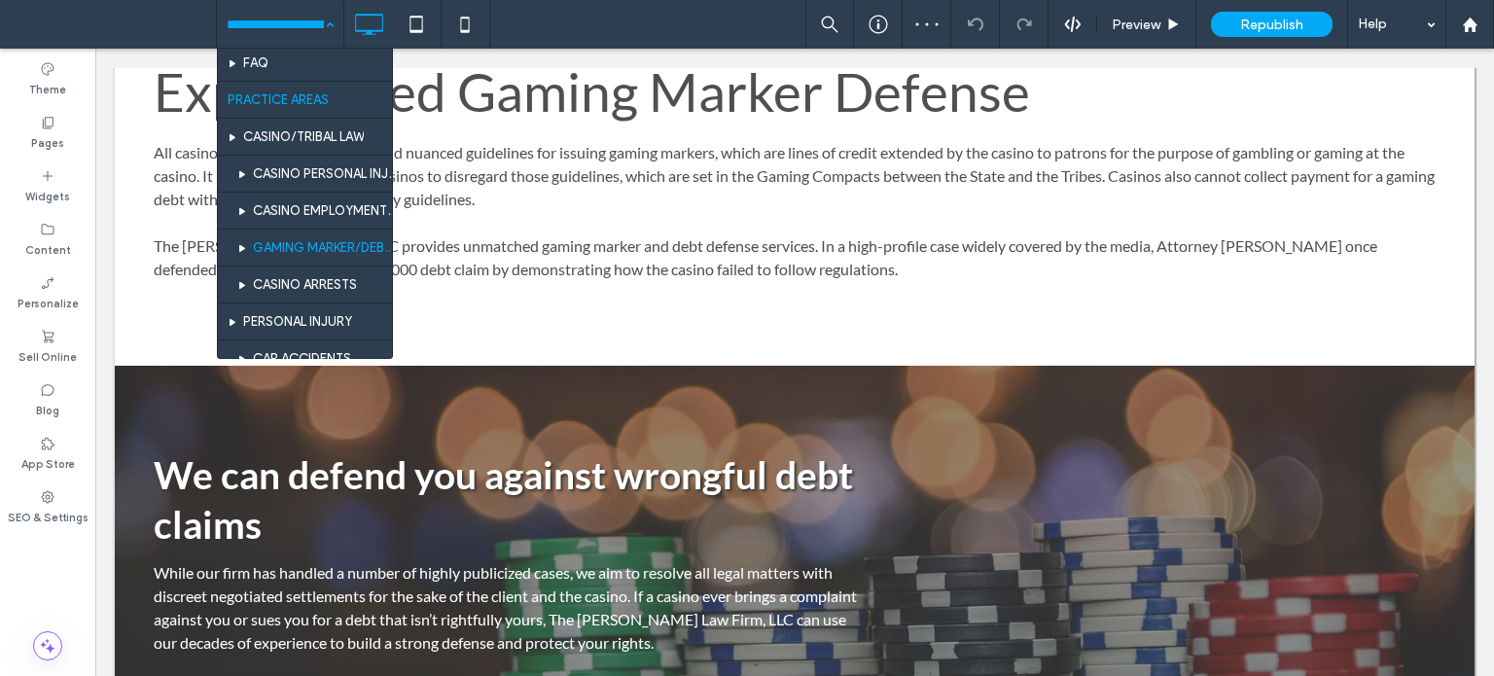
scroll to position [194, 0]
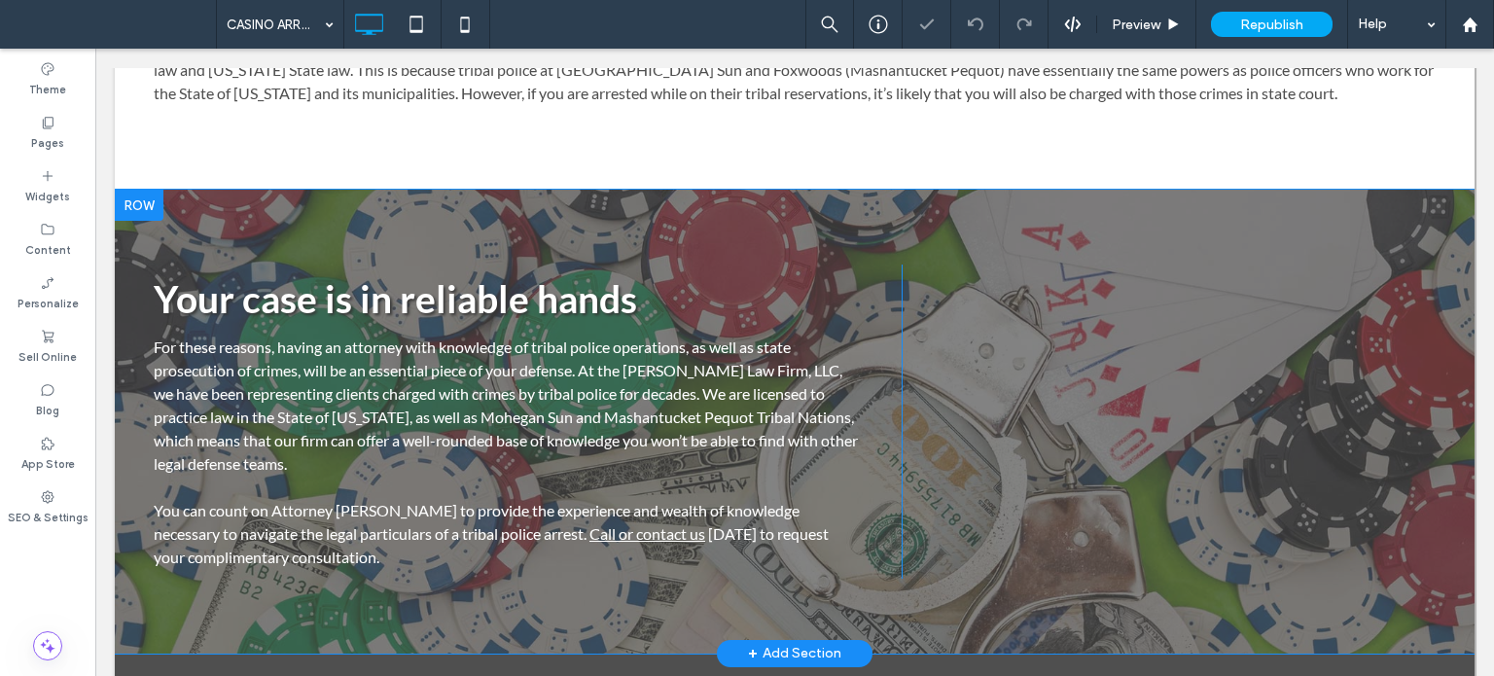
scroll to position [972, 0]
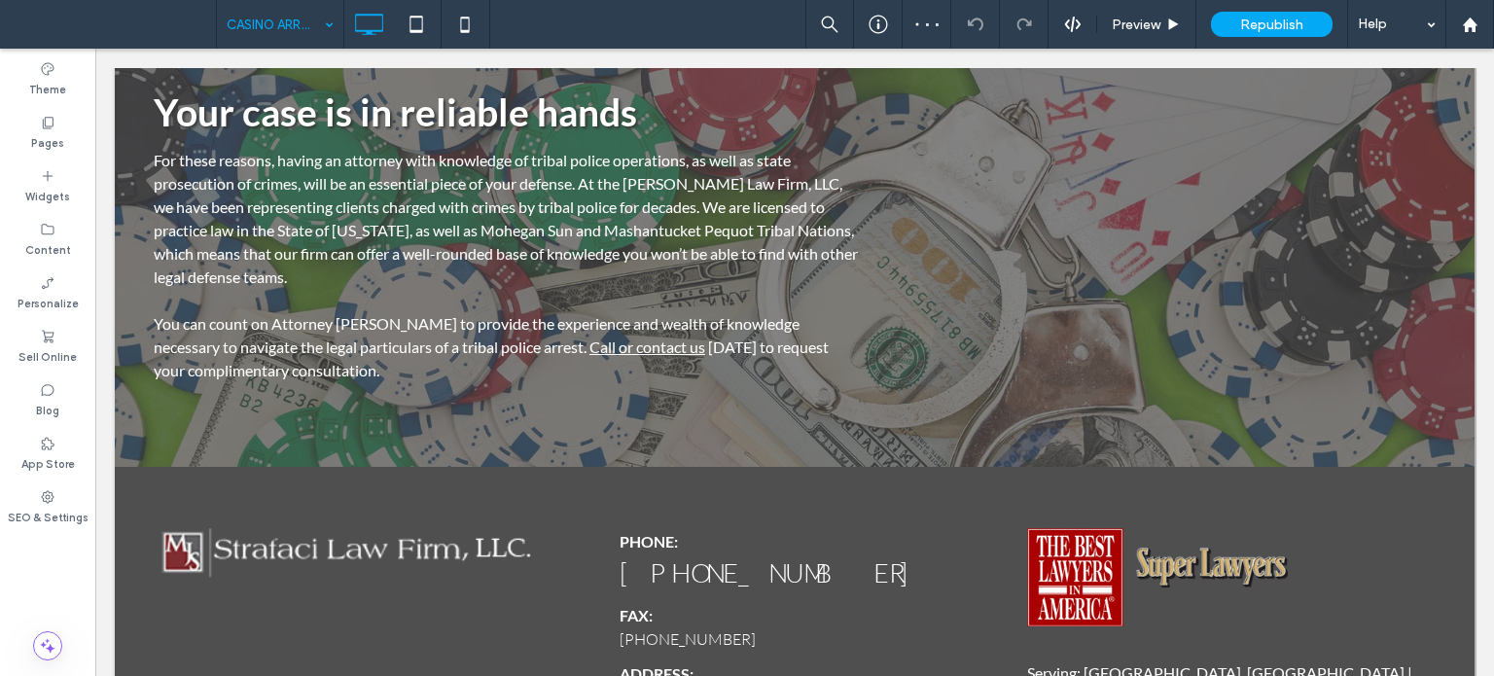
click at [284, 21] on input at bounding box center [275, 24] width 97 height 49
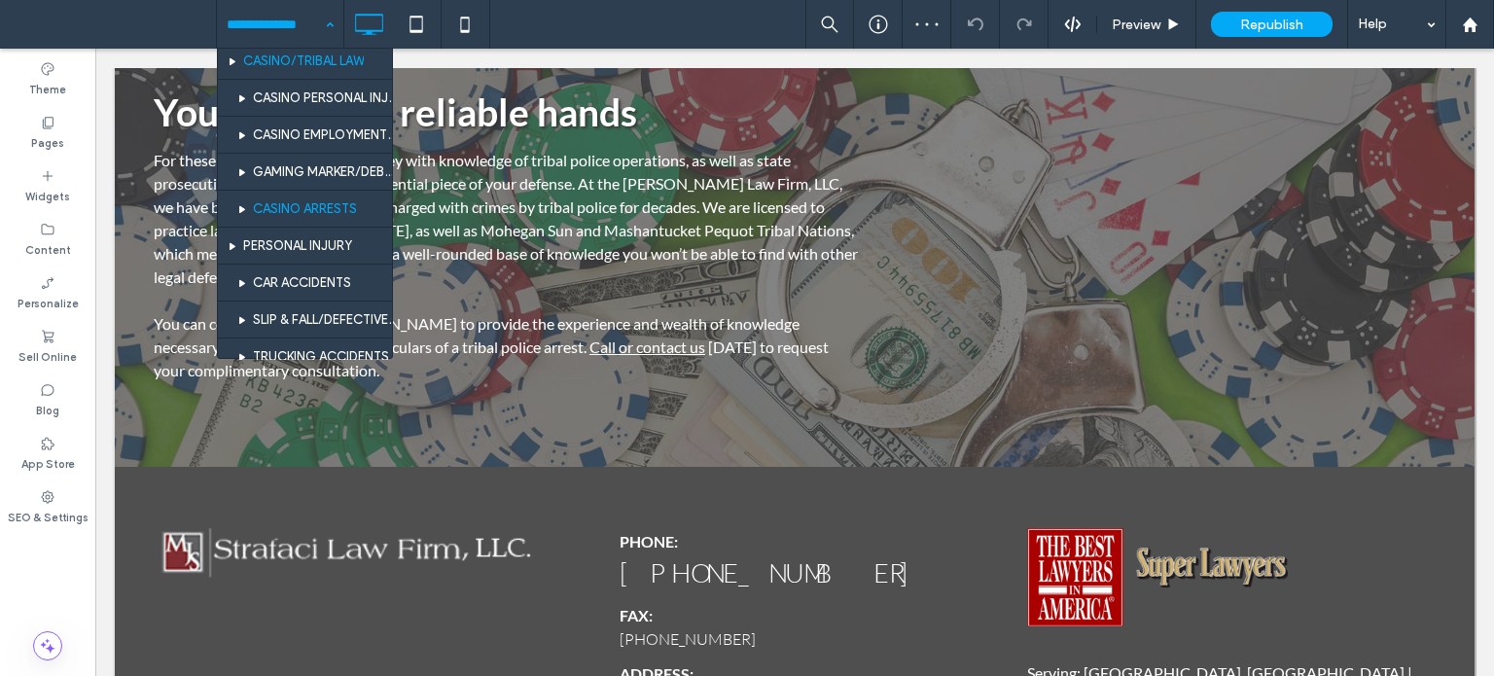
scroll to position [194, 0]
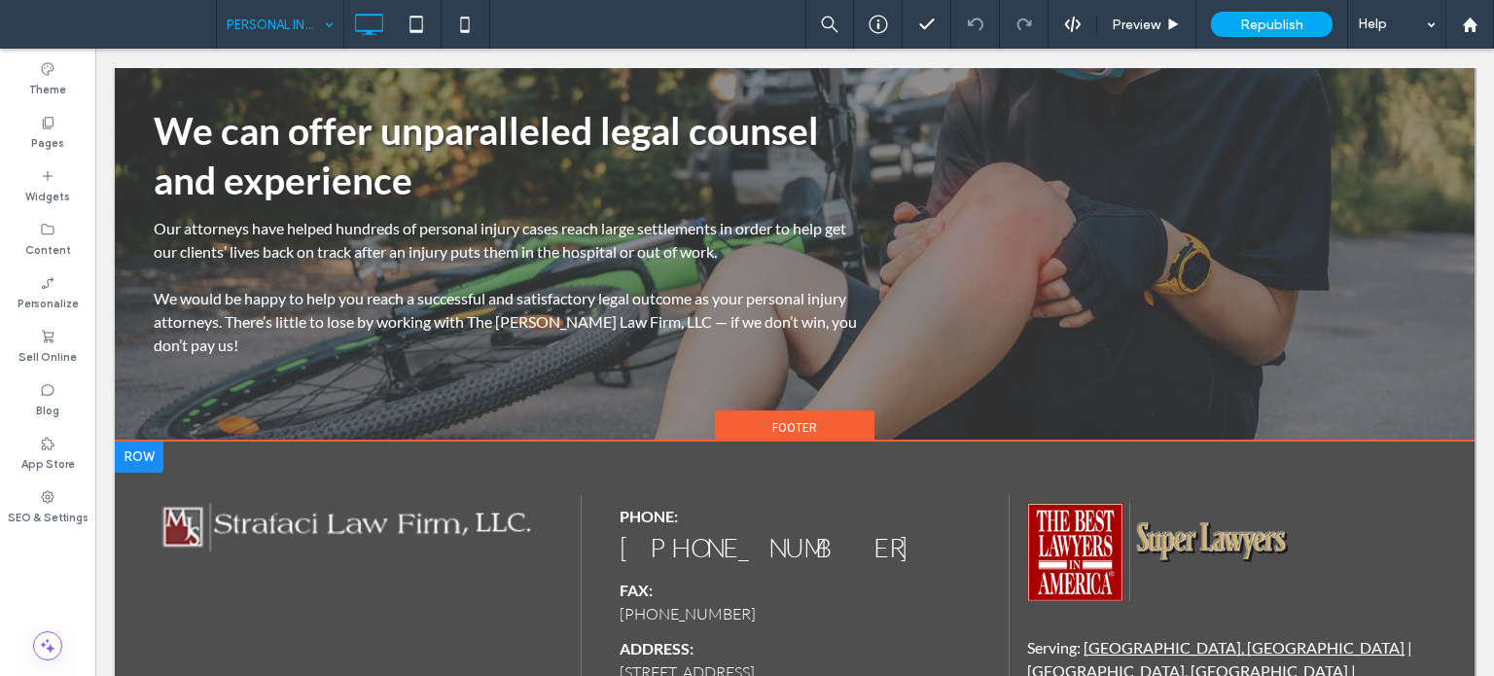
scroll to position [1264, 0]
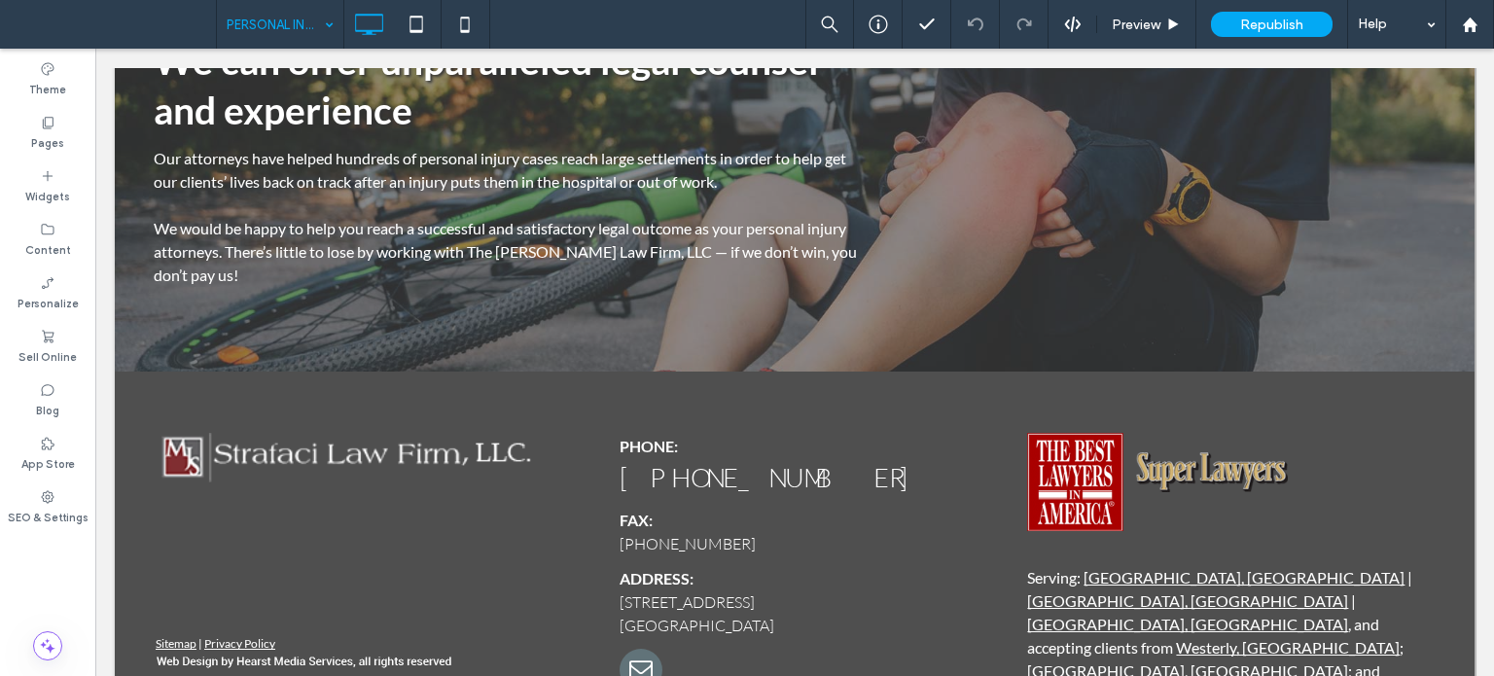
click at [270, 23] on input at bounding box center [275, 24] width 97 height 49
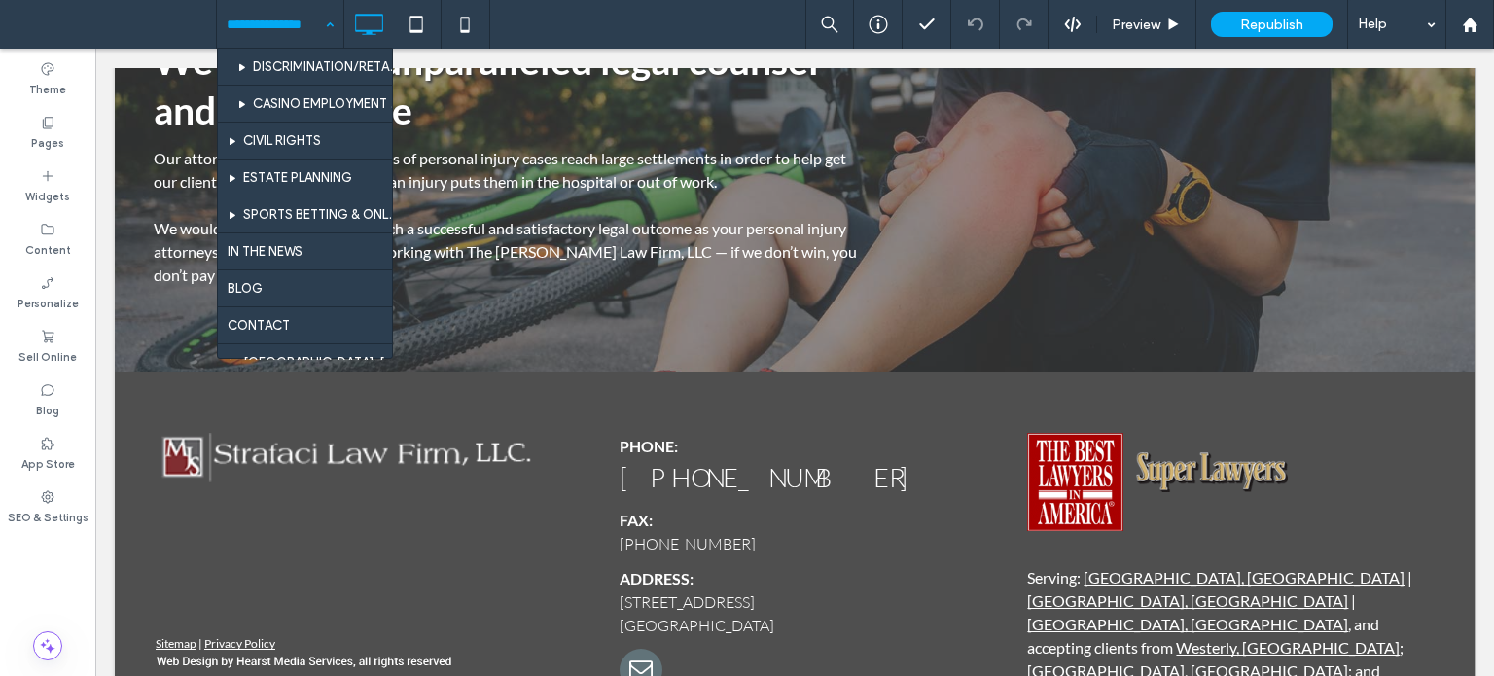
scroll to position [778, 0]
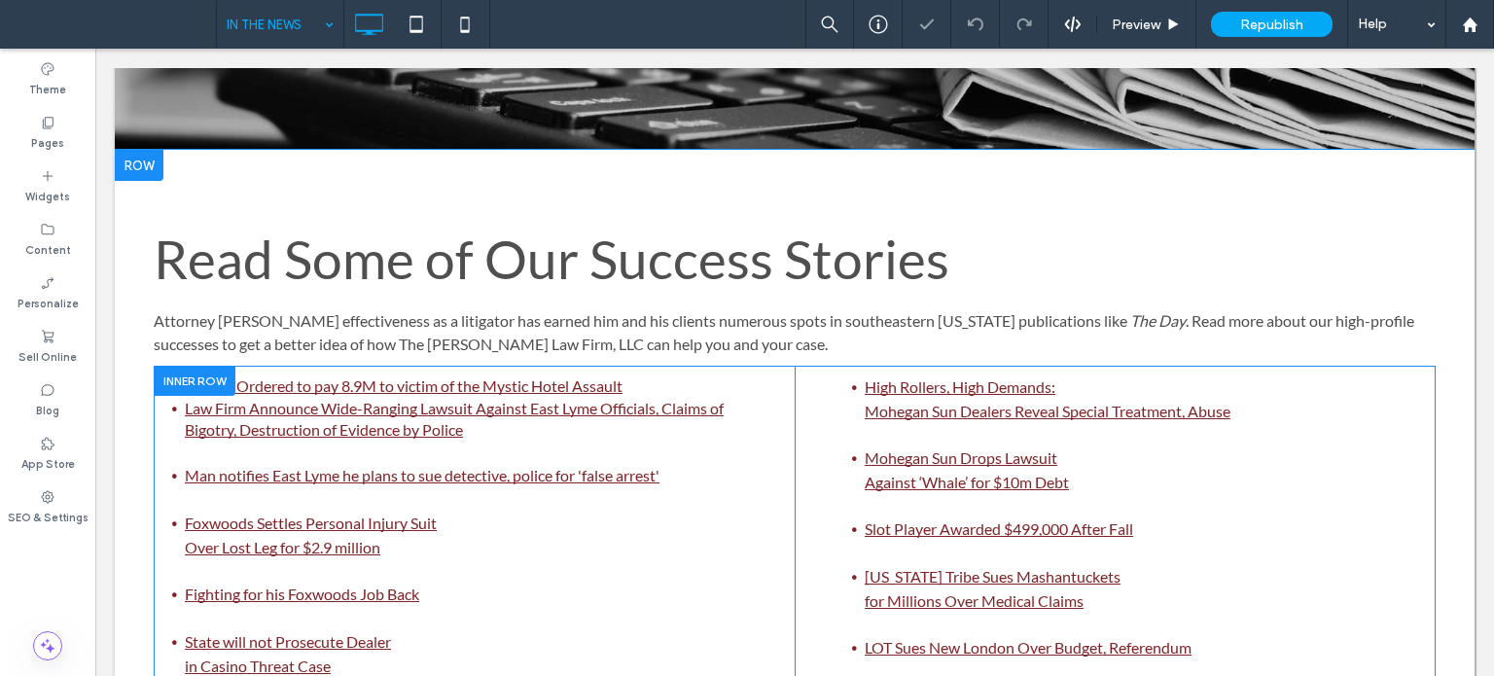
scroll to position [681, 0]
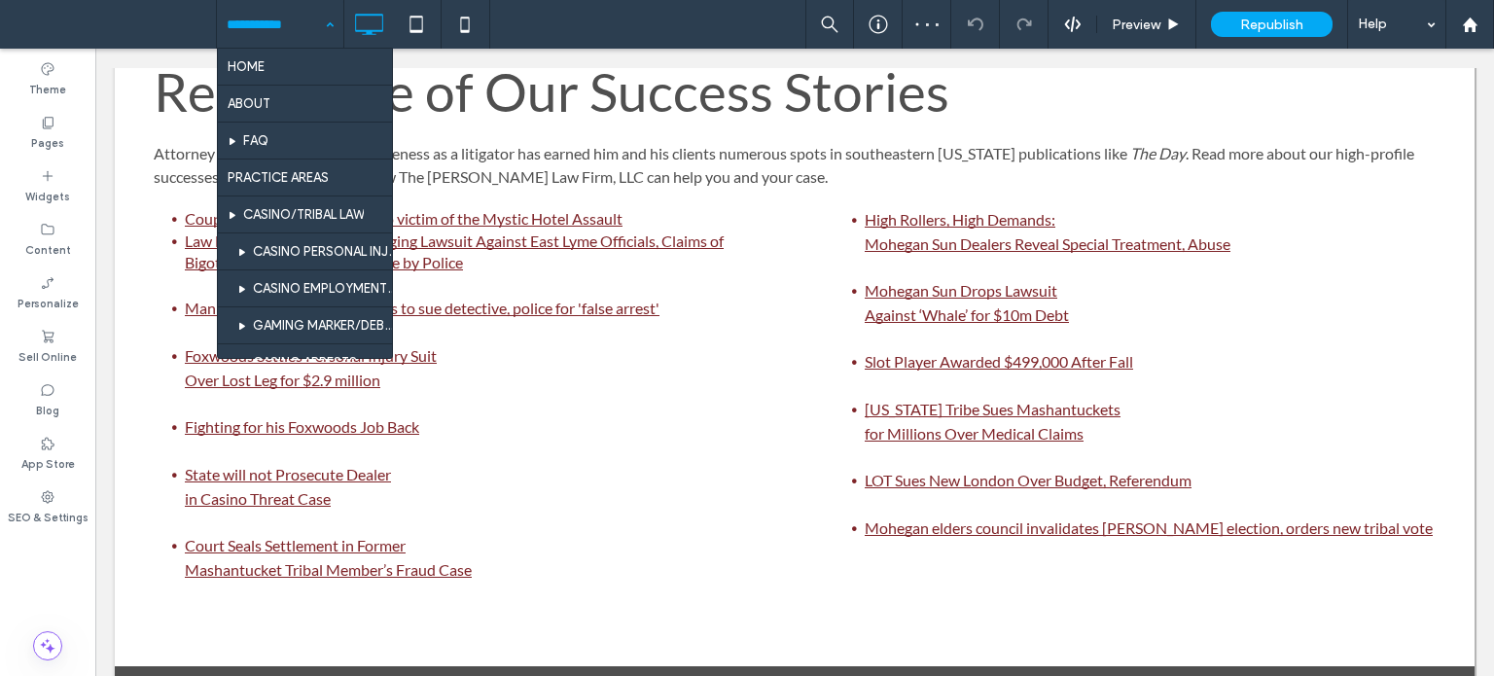
click at [275, 14] on input at bounding box center [275, 24] width 97 height 49
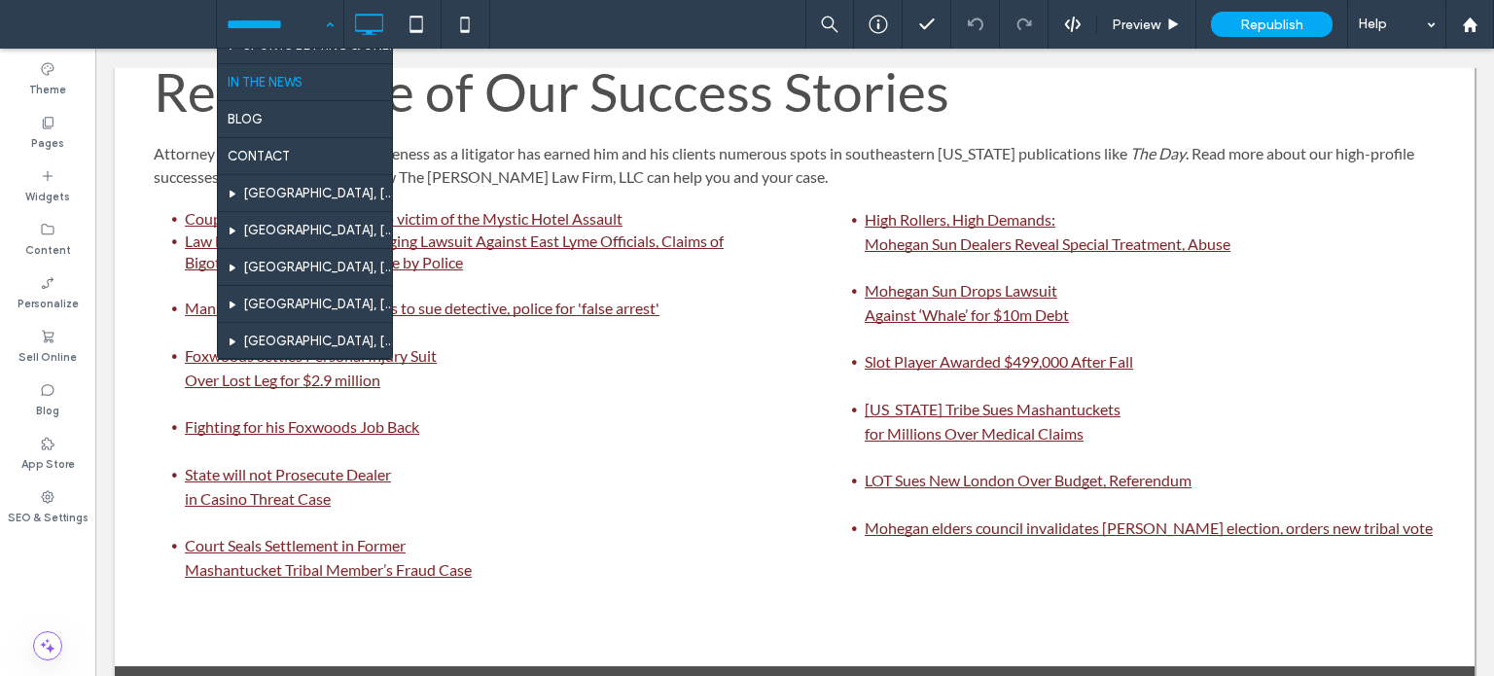
scroll to position [972, 0]
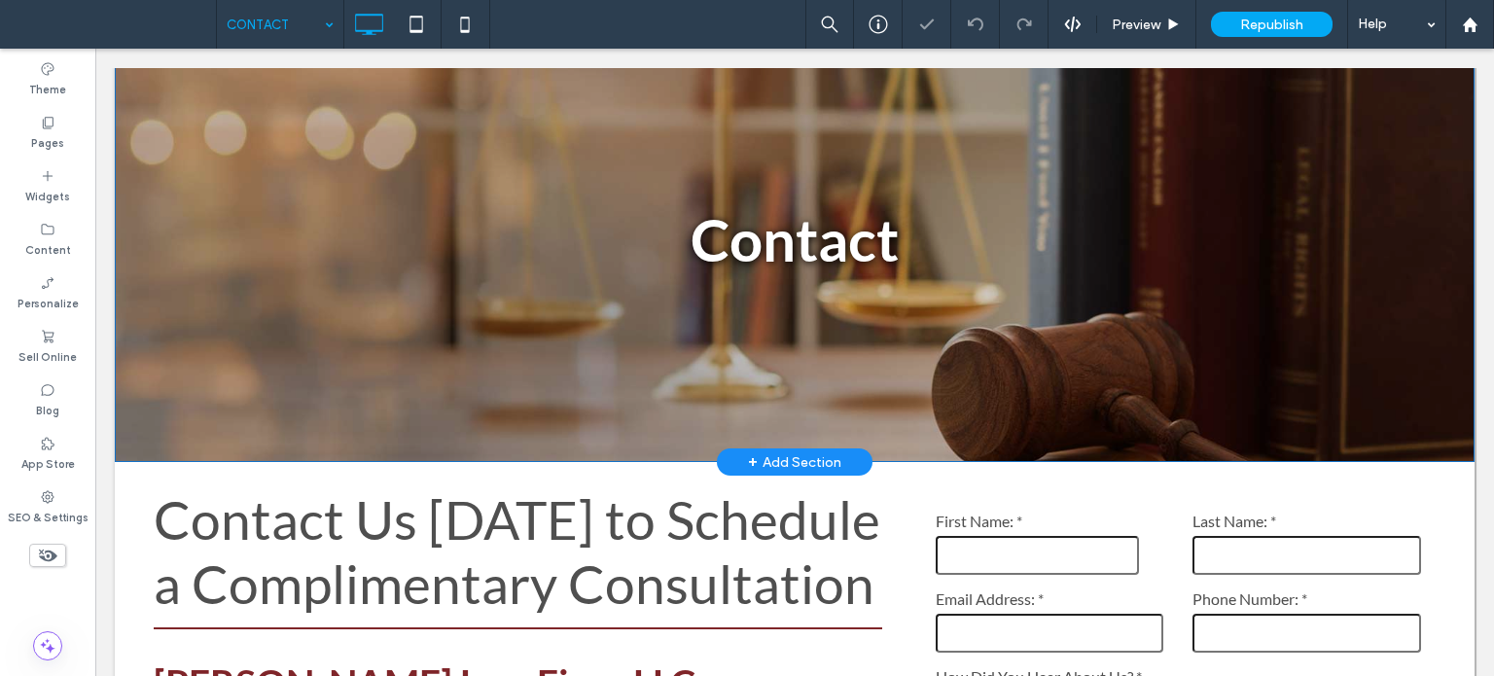
scroll to position [583, 0]
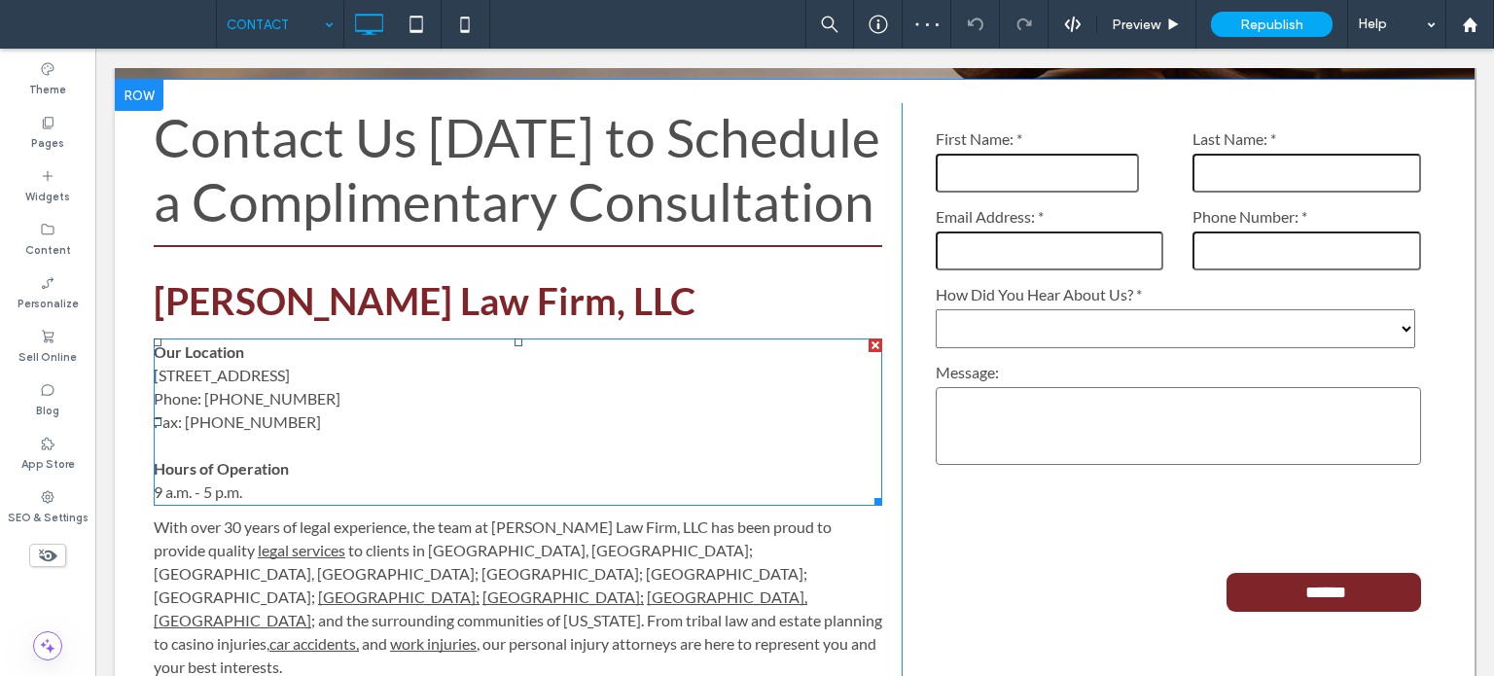
click at [335, 413] on p "Fax: [PHONE_NUMBER]" at bounding box center [518, 421] width 728 height 23
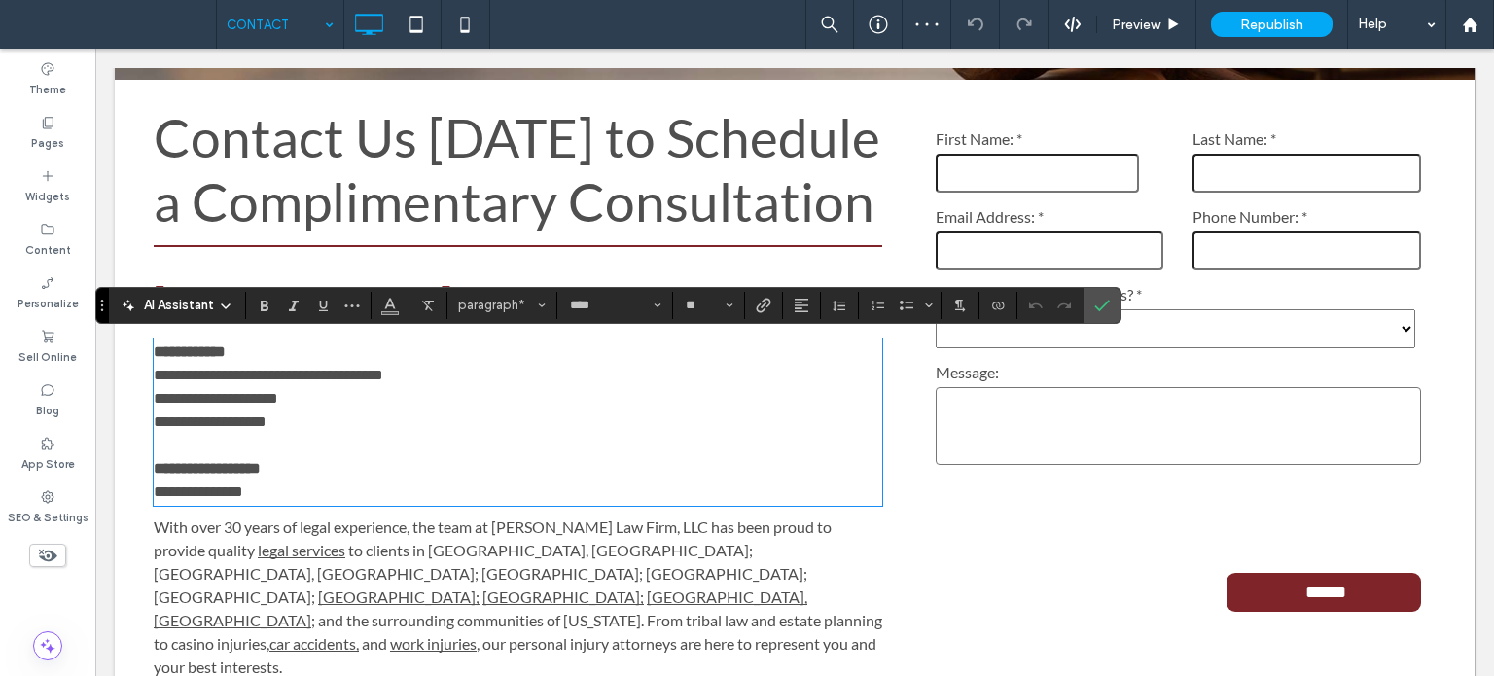
click at [448, 389] on p "**********" at bounding box center [518, 398] width 728 height 23
click at [462, 387] on p "**********" at bounding box center [518, 398] width 728 height 23
click at [463, 373] on p "**********" at bounding box center [518, 375] width 728 height 23
drag, startPoint x: 462, startPoint y: 373, endPoint x: 136, endPoint y: 383, distance: 325.9
click at [136, 383] on div "**********" at bounding box center [794, 419] width 1359 height 679
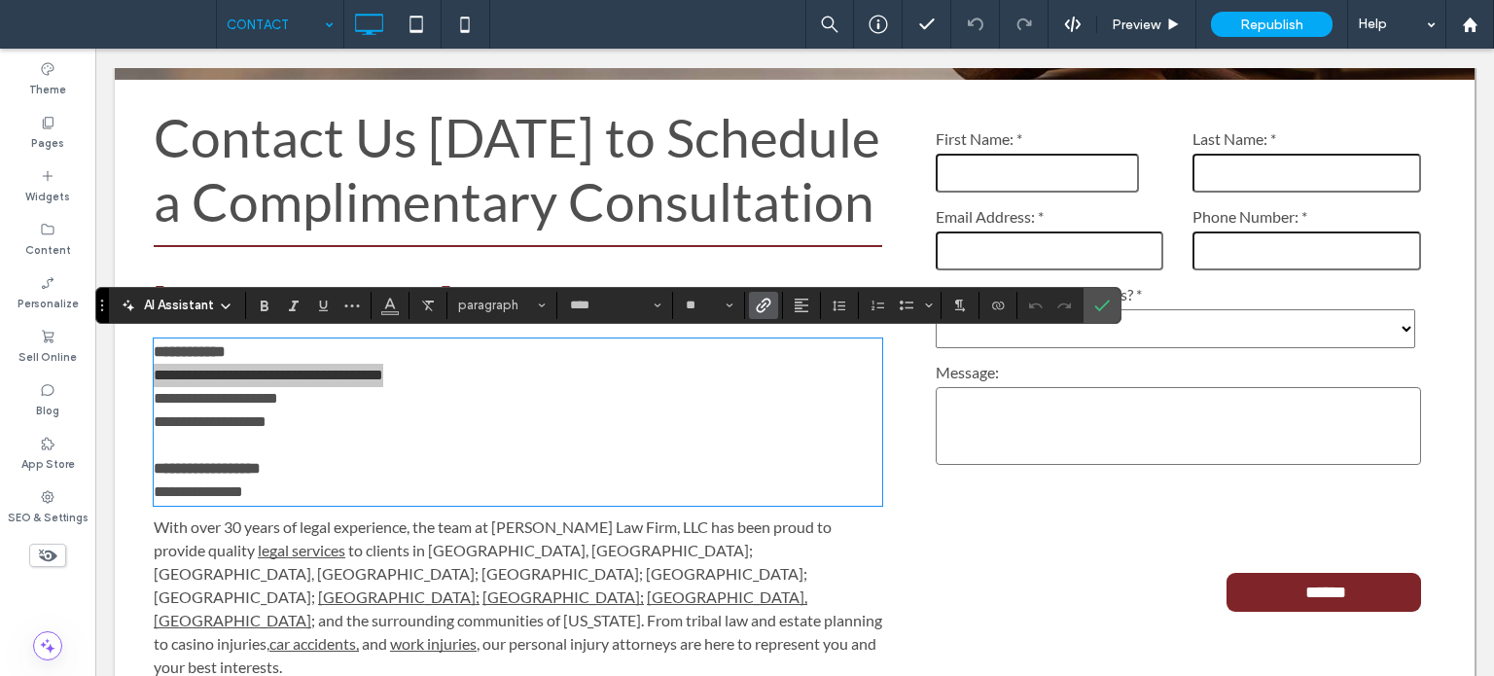
click at [766, 306] on icon "Link" at bounding box center [764, 306] width 16 height 16
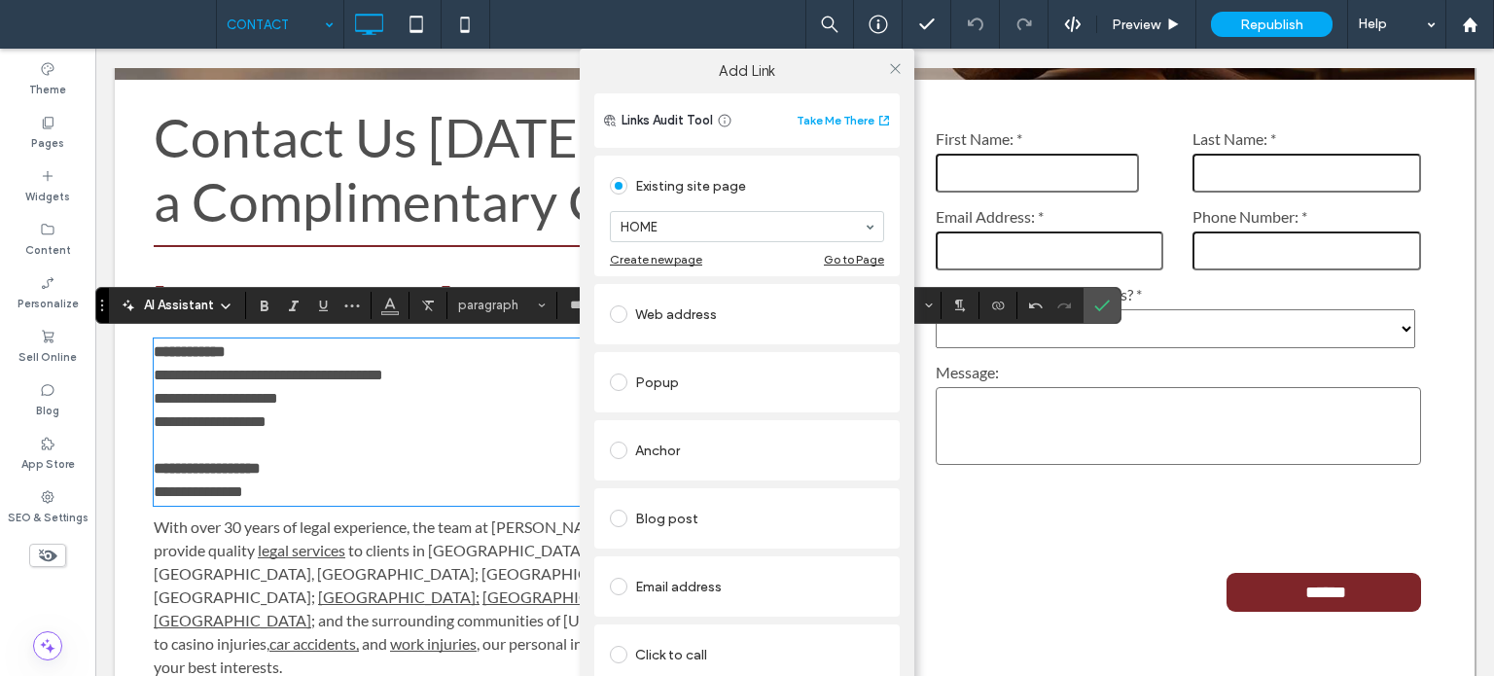
click at [690, 316] on div "Web address" at bounding box center [747, 314] width 274 height 31
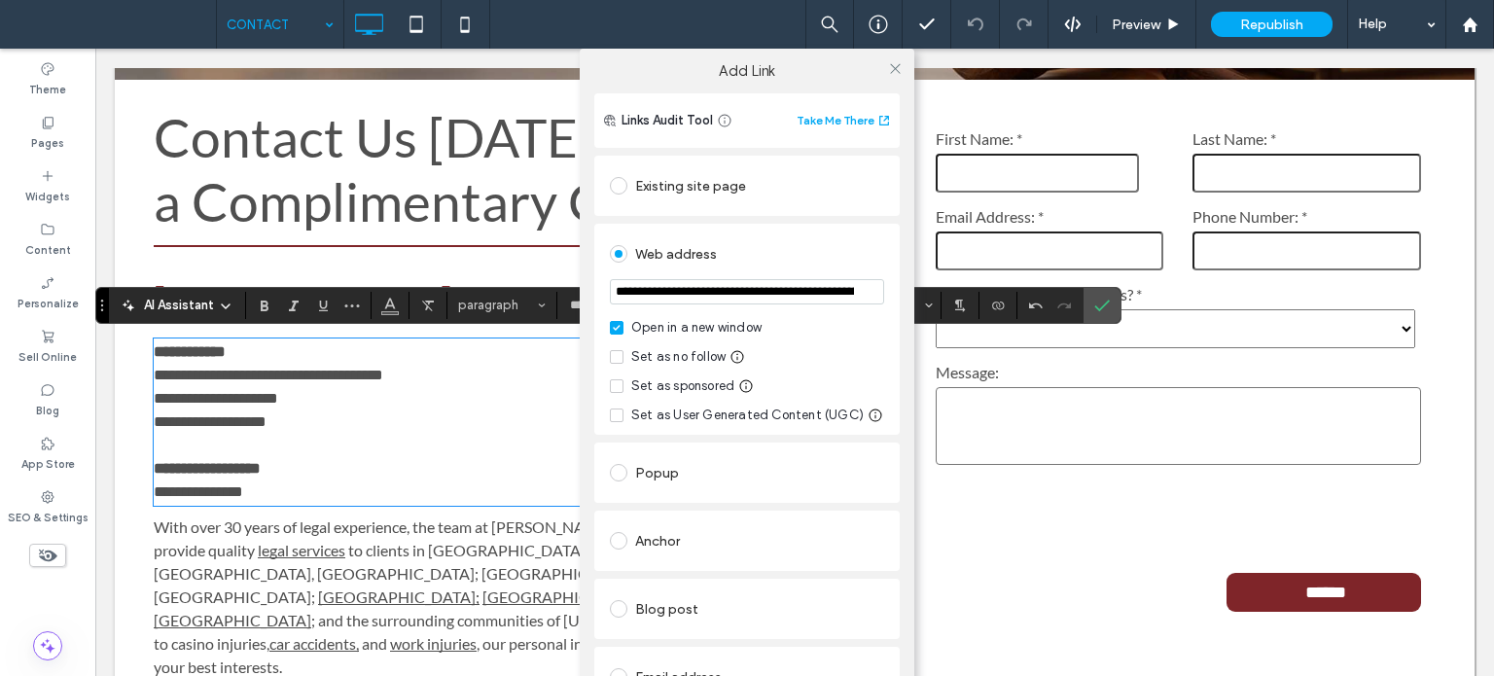
scroll to position [0, 1101]
type input "**********"
click at [895, 61] on icon at bounding box center [895, 68] width 15 height 15
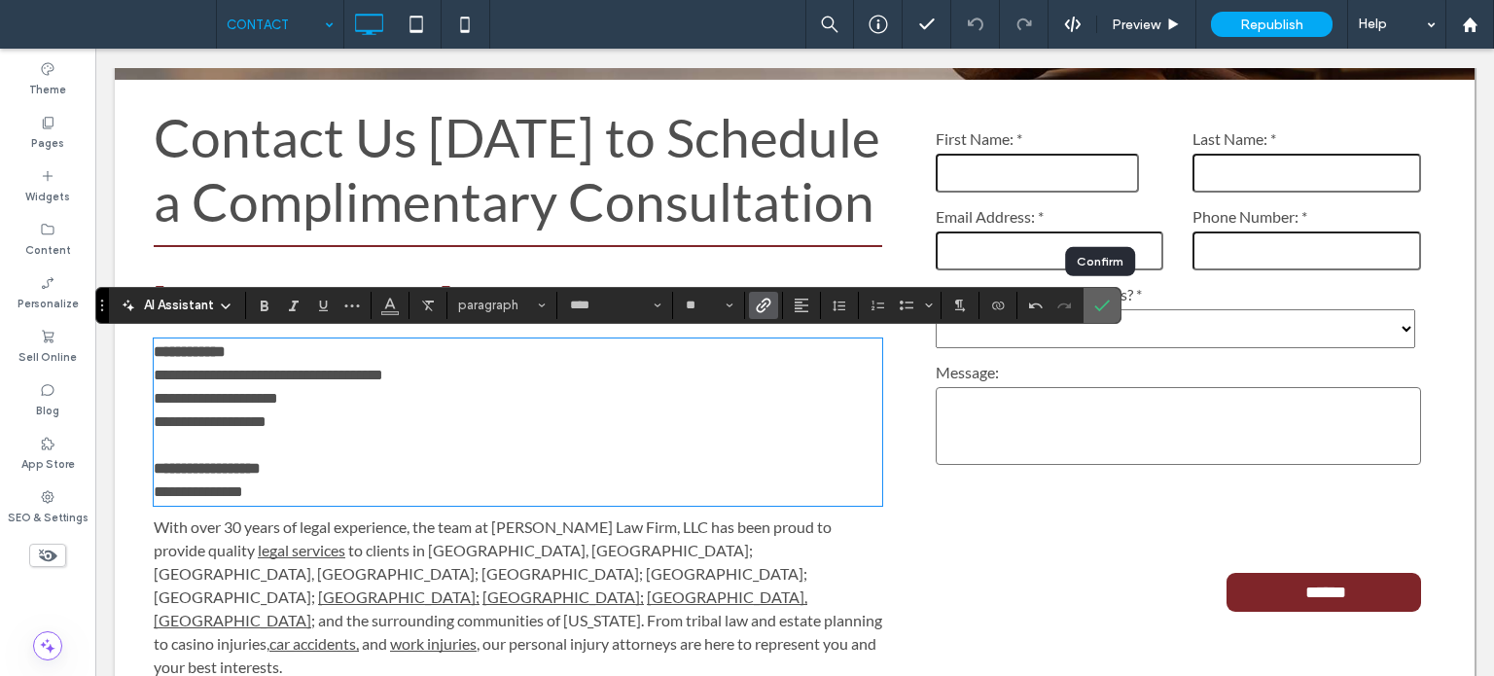
click at [1087, 311] on label "Confirm" at bounding box center [1101, 305] width 29 height 35
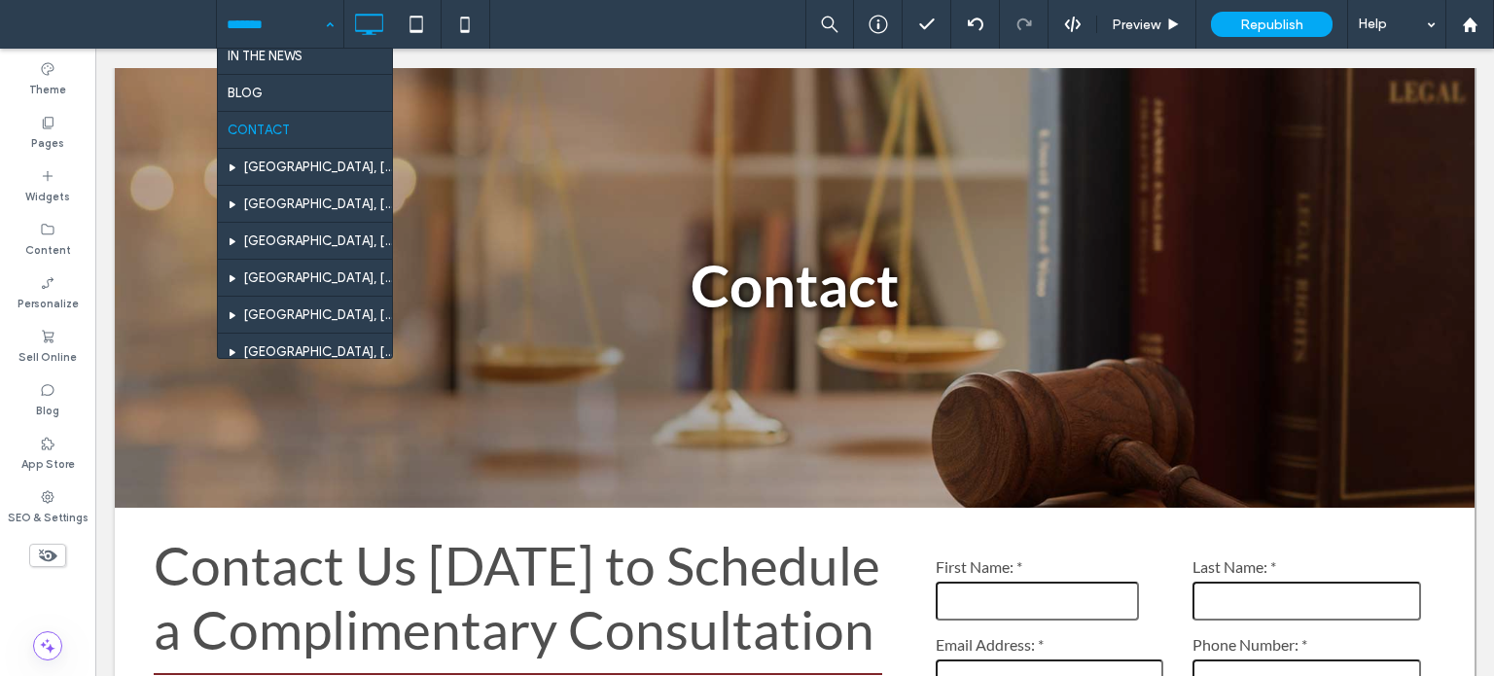
scroll to position [972, 0]
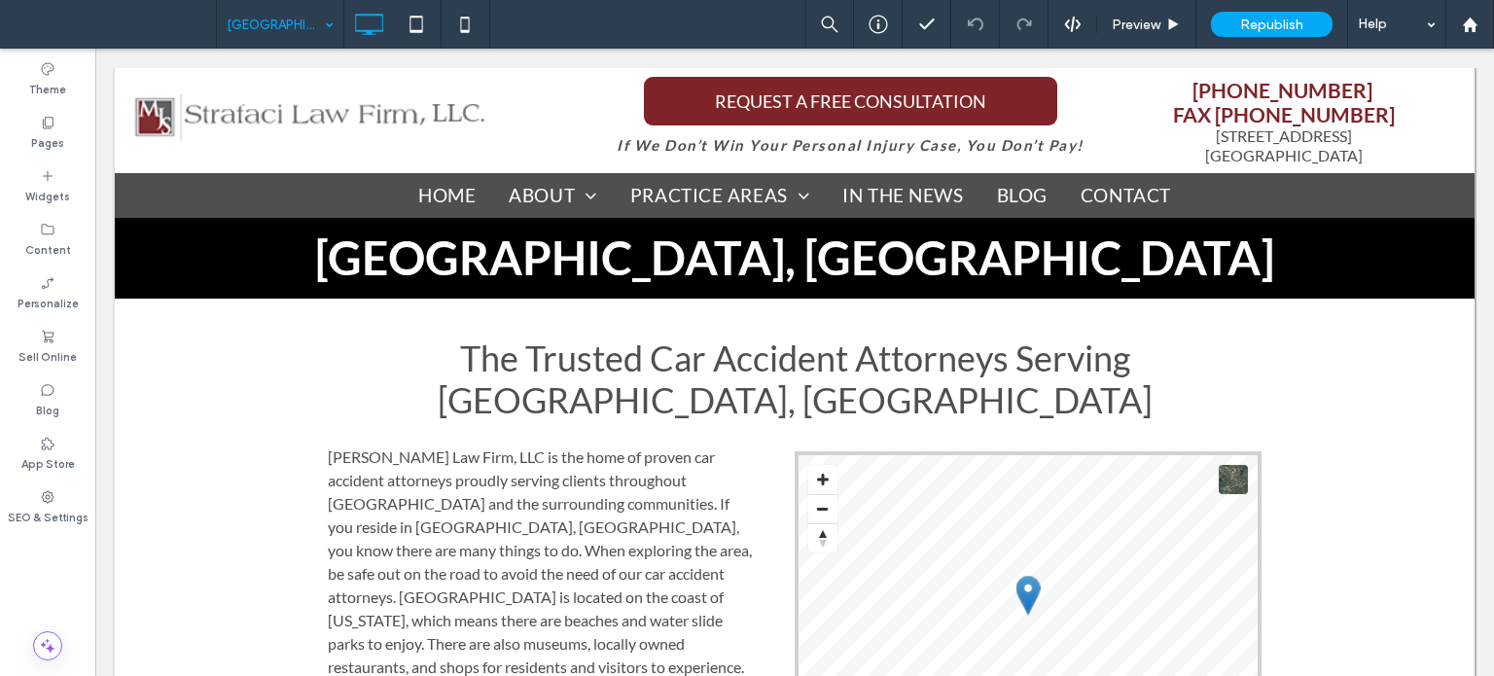
click at [292, 22] on input at bounding box center [275, 24] width 97 height 49
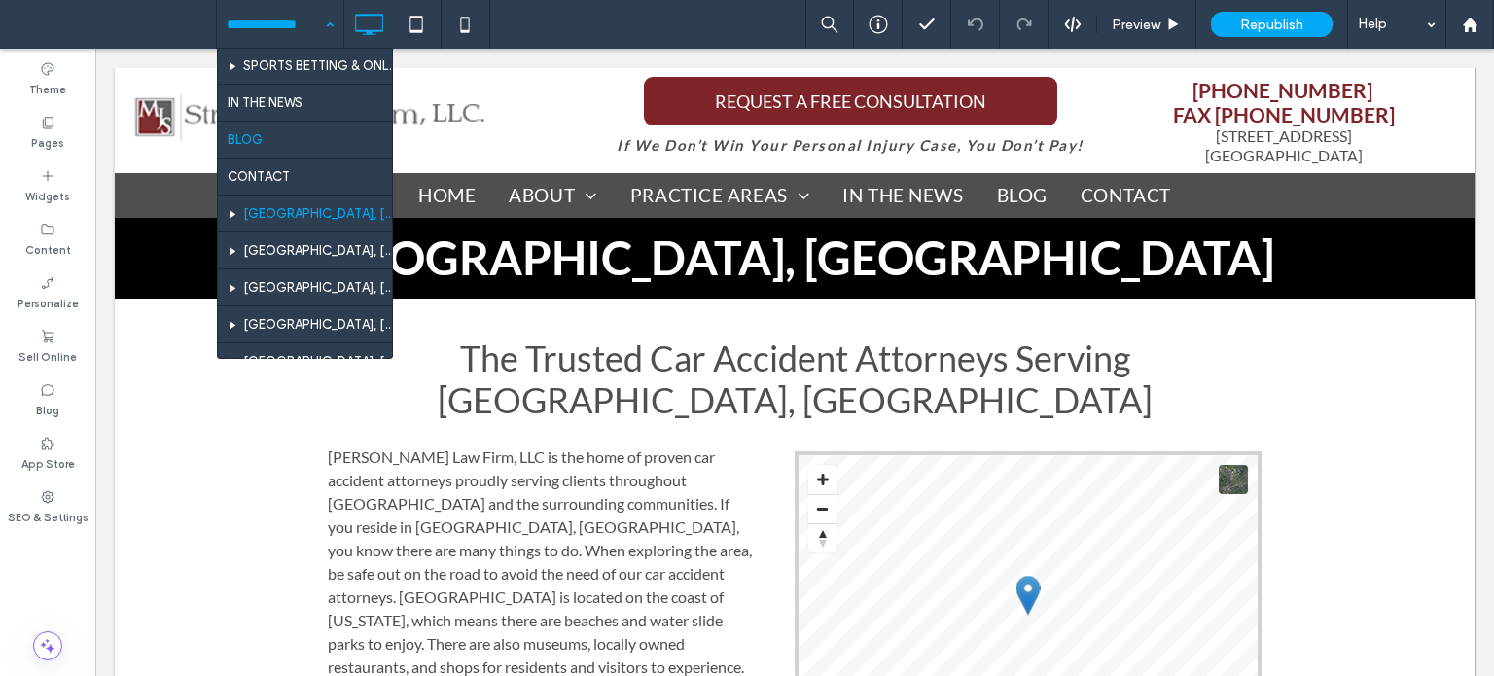
scroll to position [972, 0]
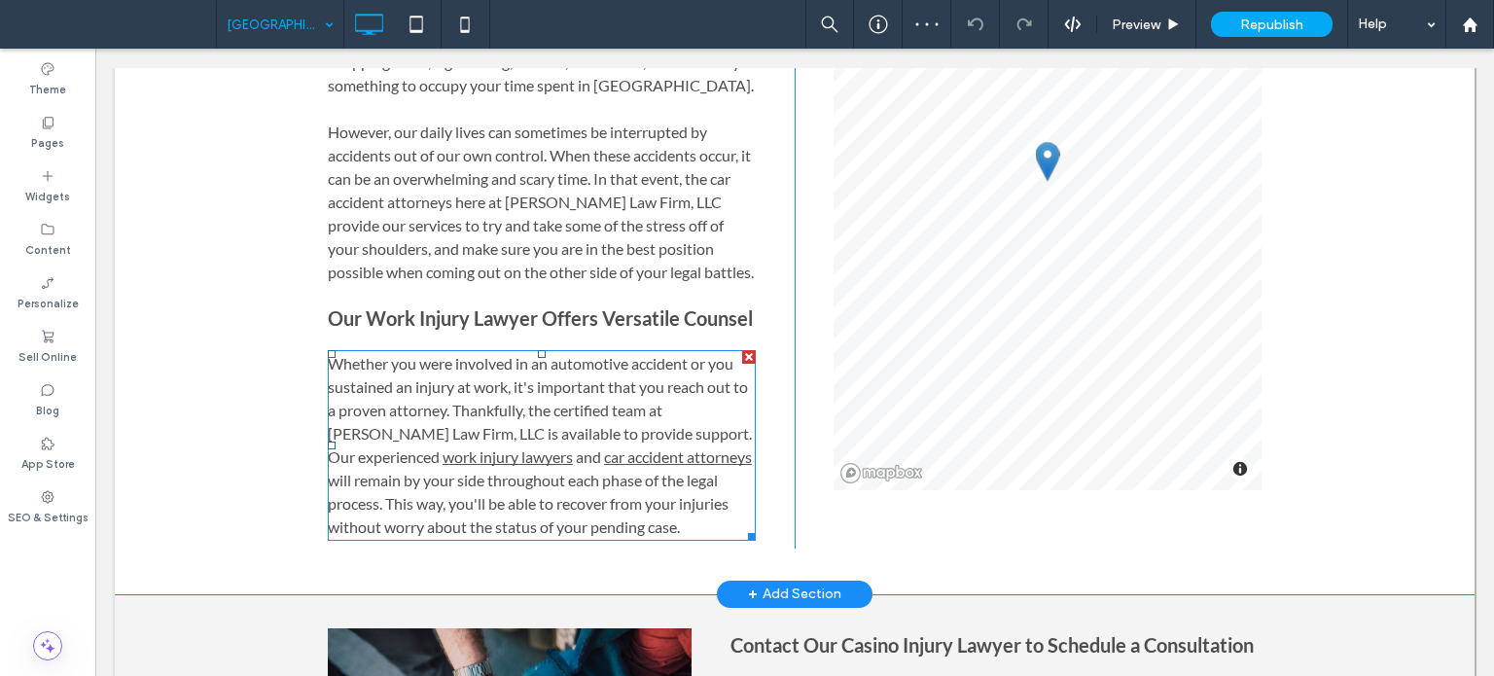
scroll to position [972, 0]
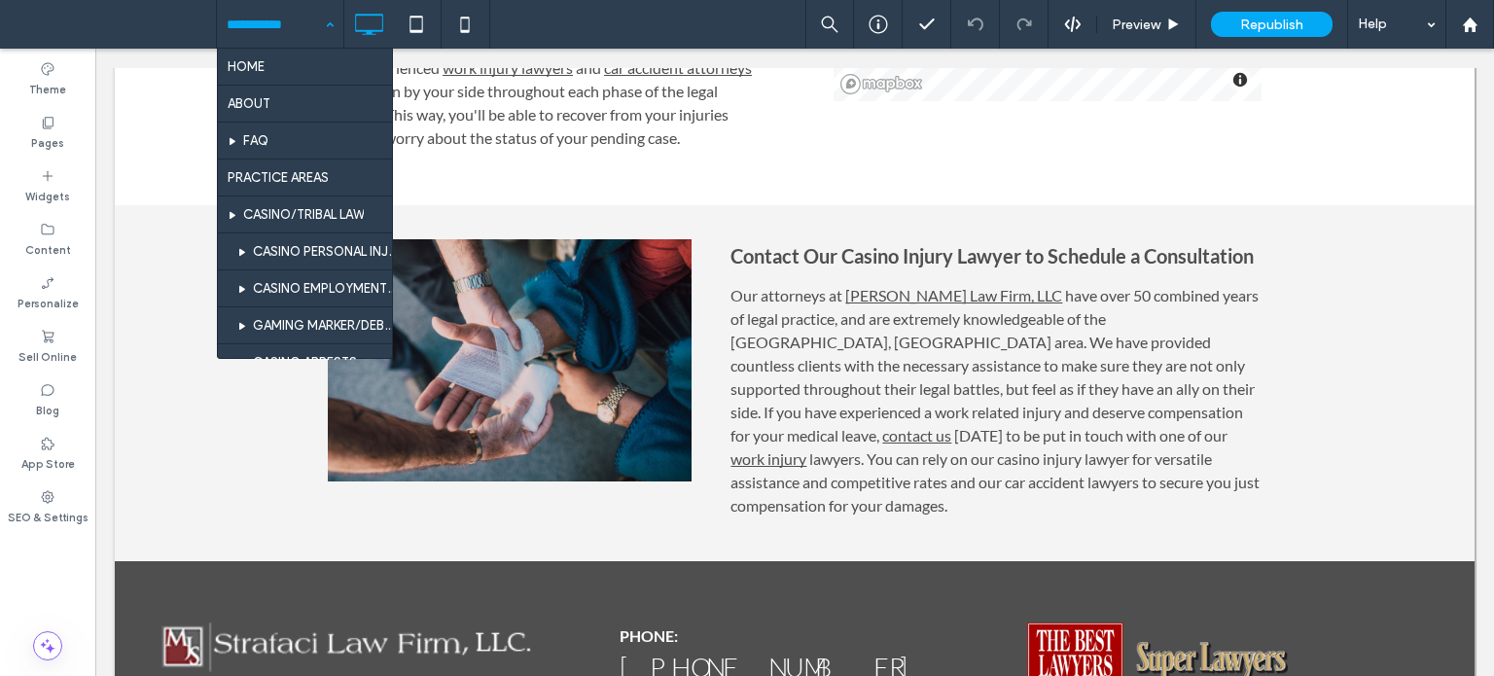
click at [275, 7] on input at bounding box center [275, 24] width 97 height 49
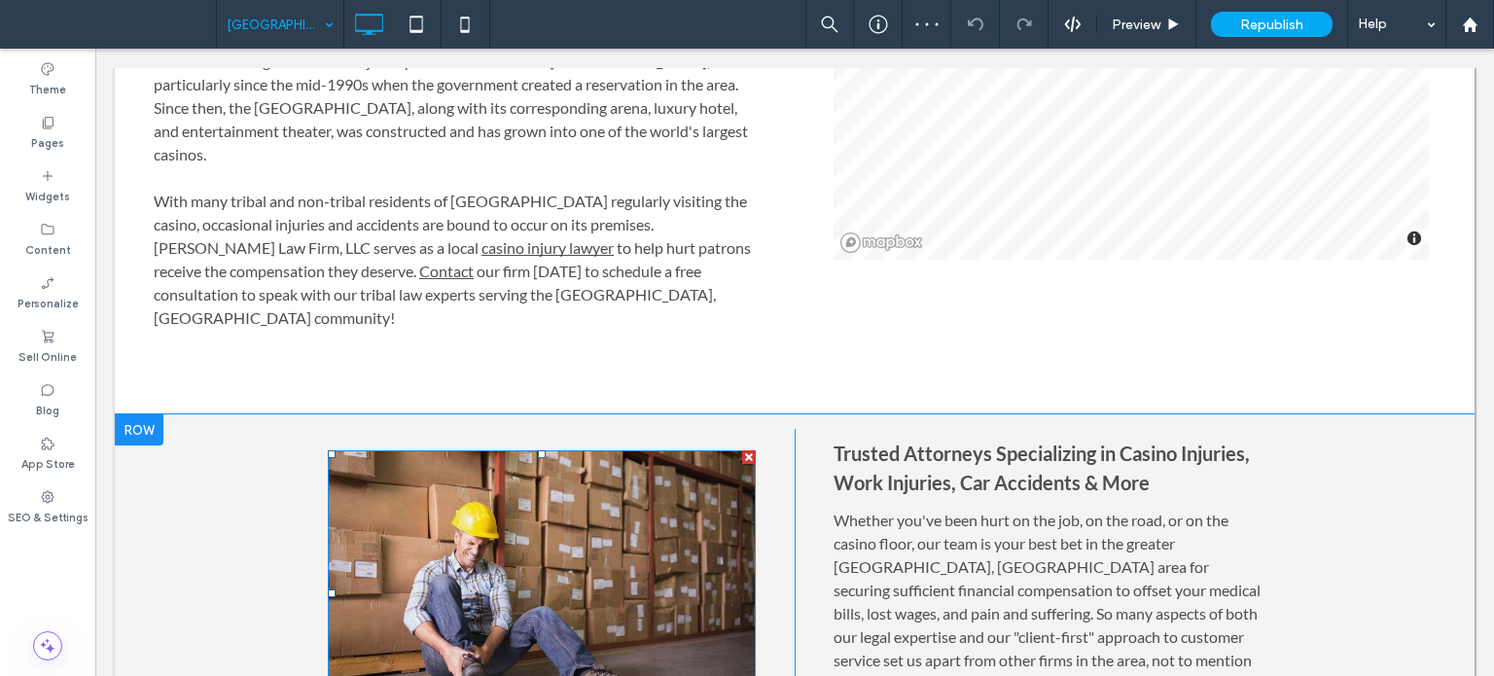
scroll to position [389, 0]
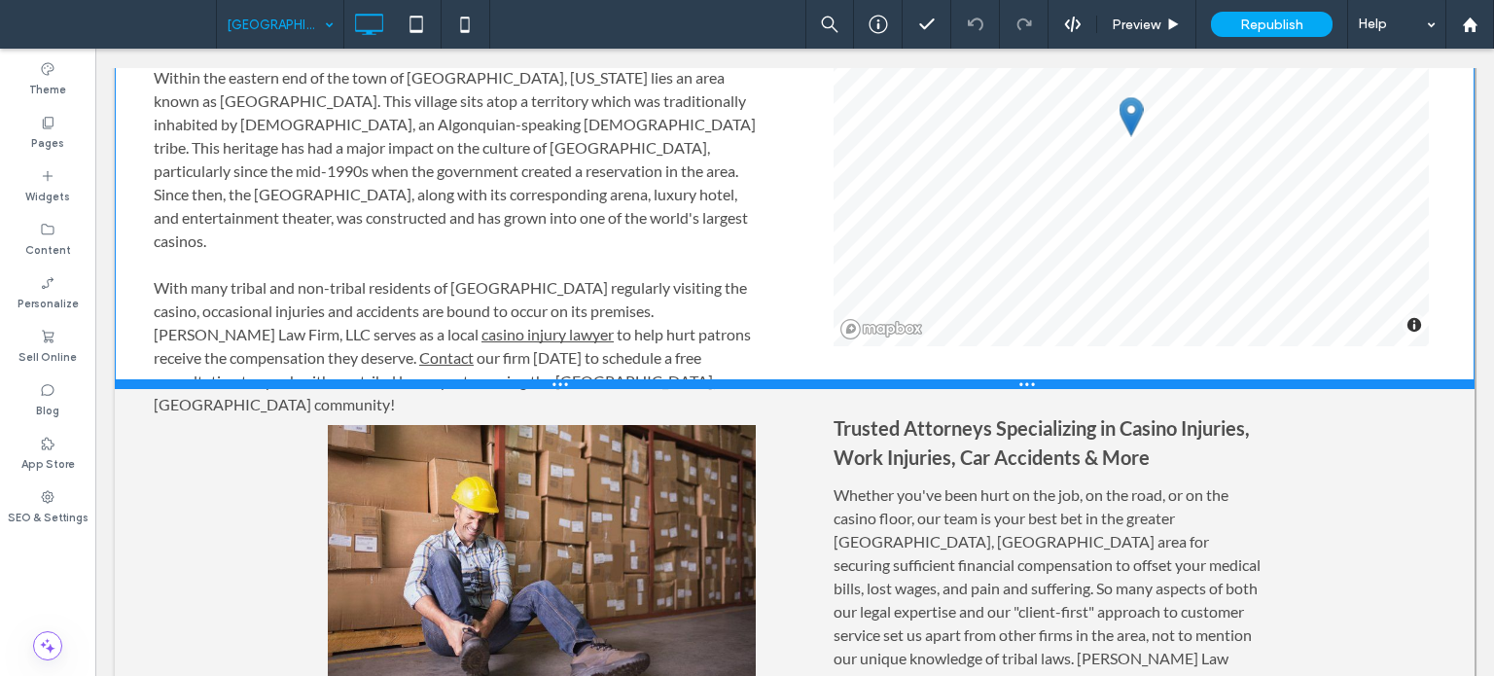
drag, startPoint x: 541, startPoint y: 448, endPoint x: 633, endPoint y: 433, distance: 93.7
click at [538, 384] on div at bounding box center [794, 384] width 1359 height 10
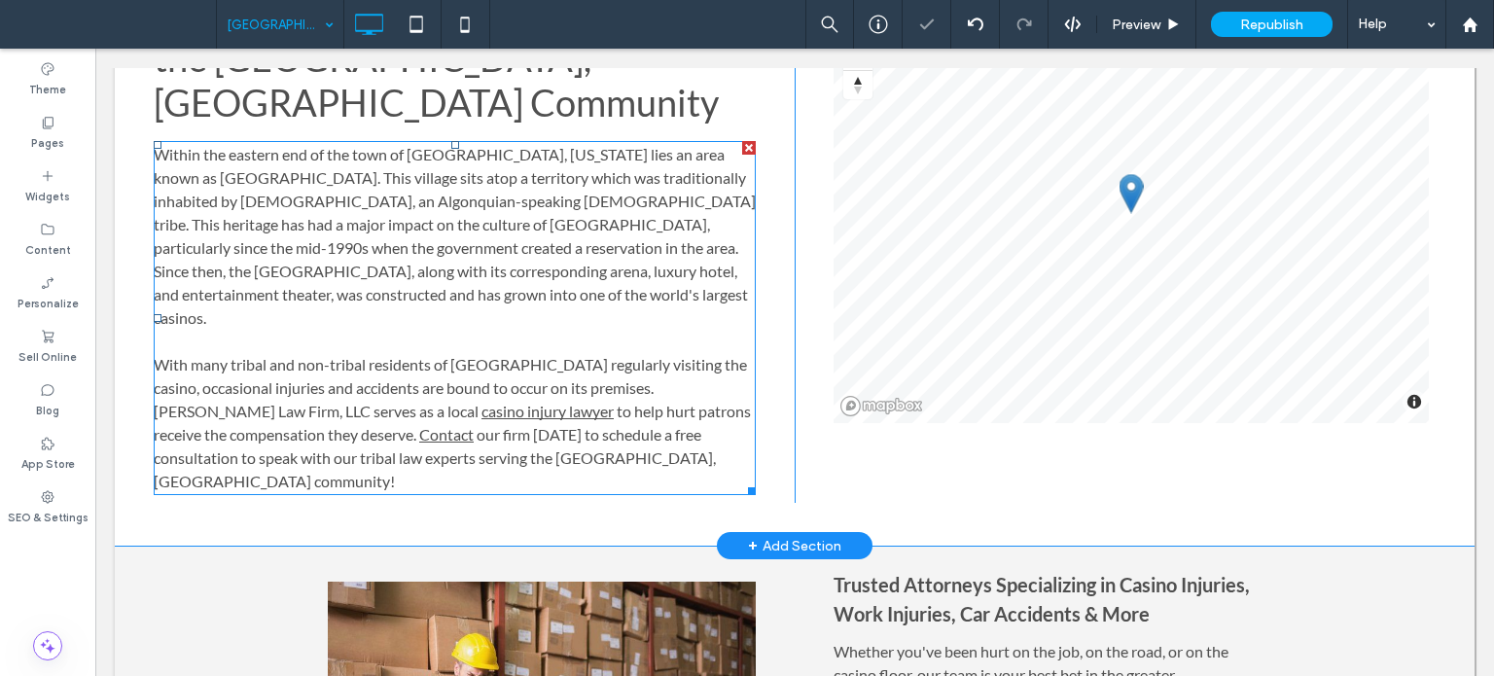
scroll to position [97, 0]
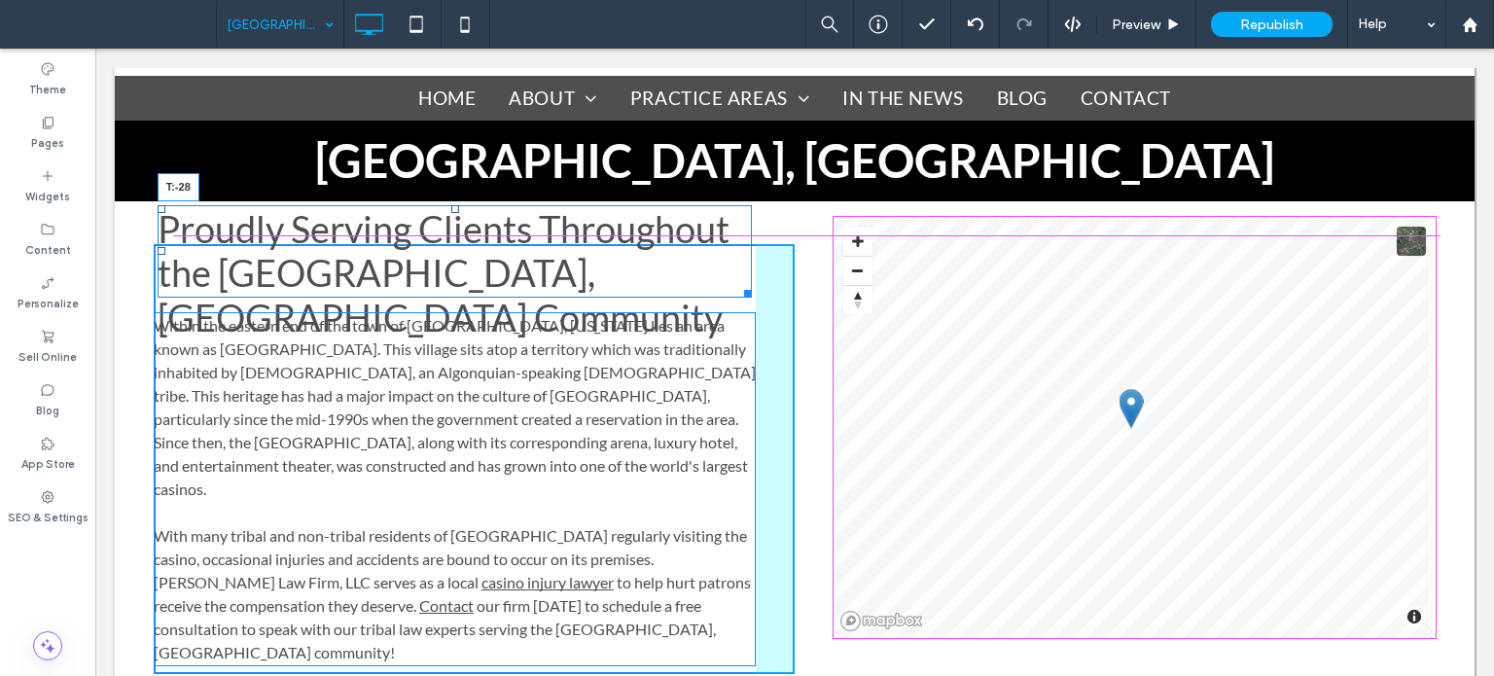
drag, startPoint x: 448, startPoint y: 207, endPoint x: 449, endPoint y: 223, distance: 15.6
click at [451, 213] on div at bounding box center [455, 209] width 8 height 8
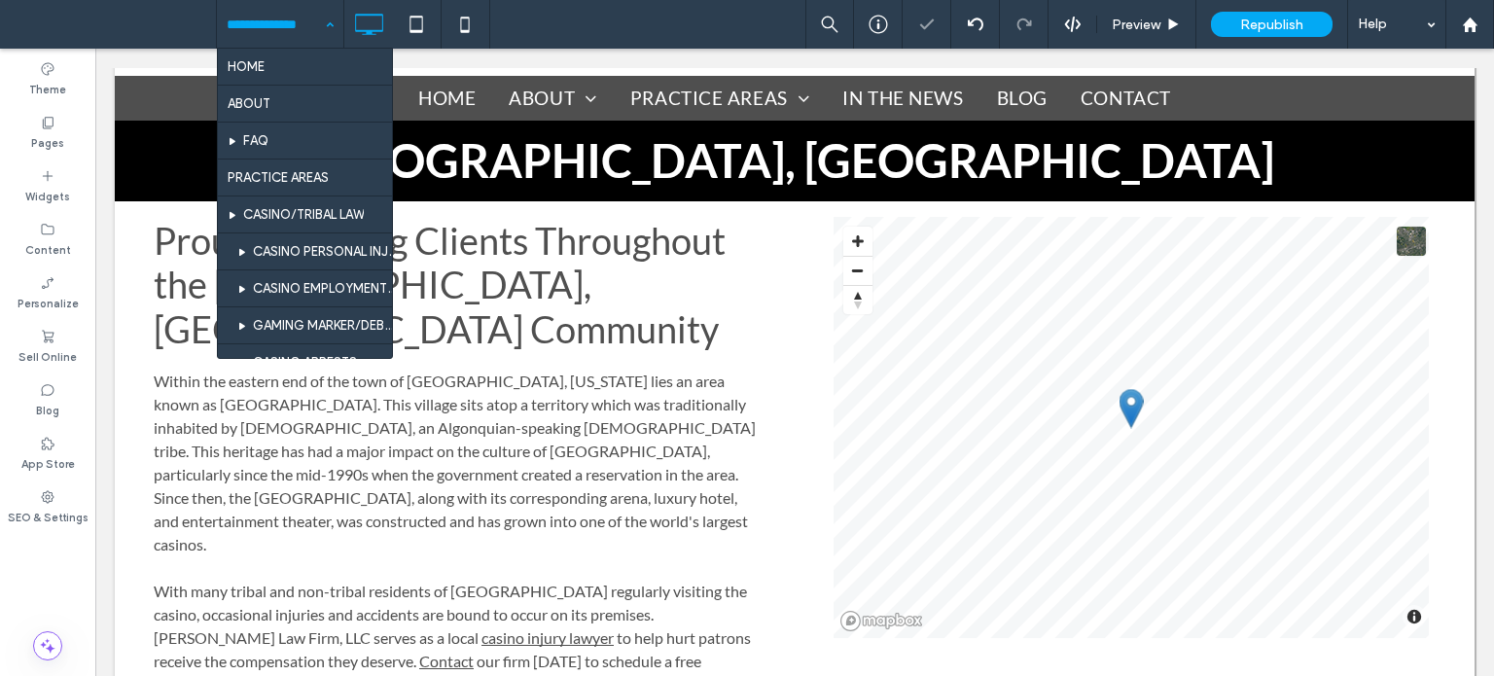
click at [271, 15] on input at bounding box center [275, 24] width 97 height 49
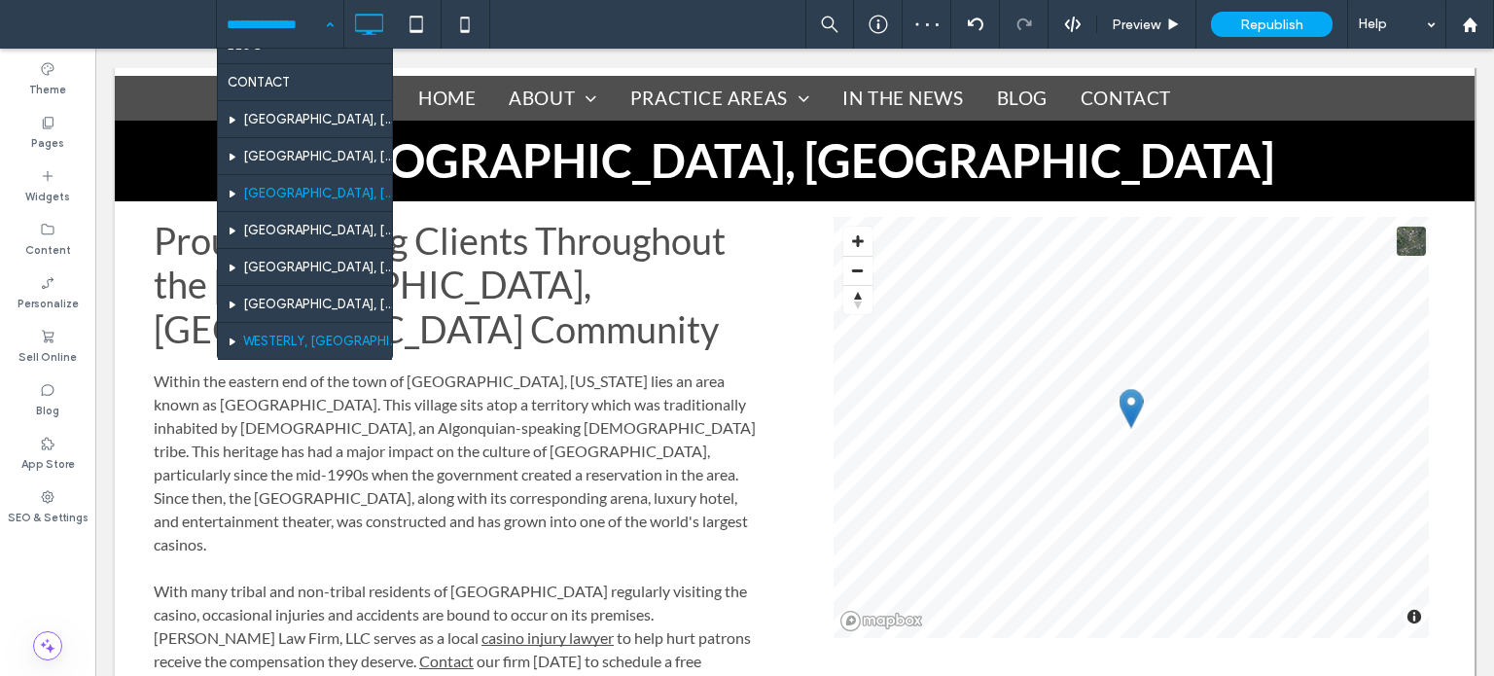
scroll to position [1003, 0]
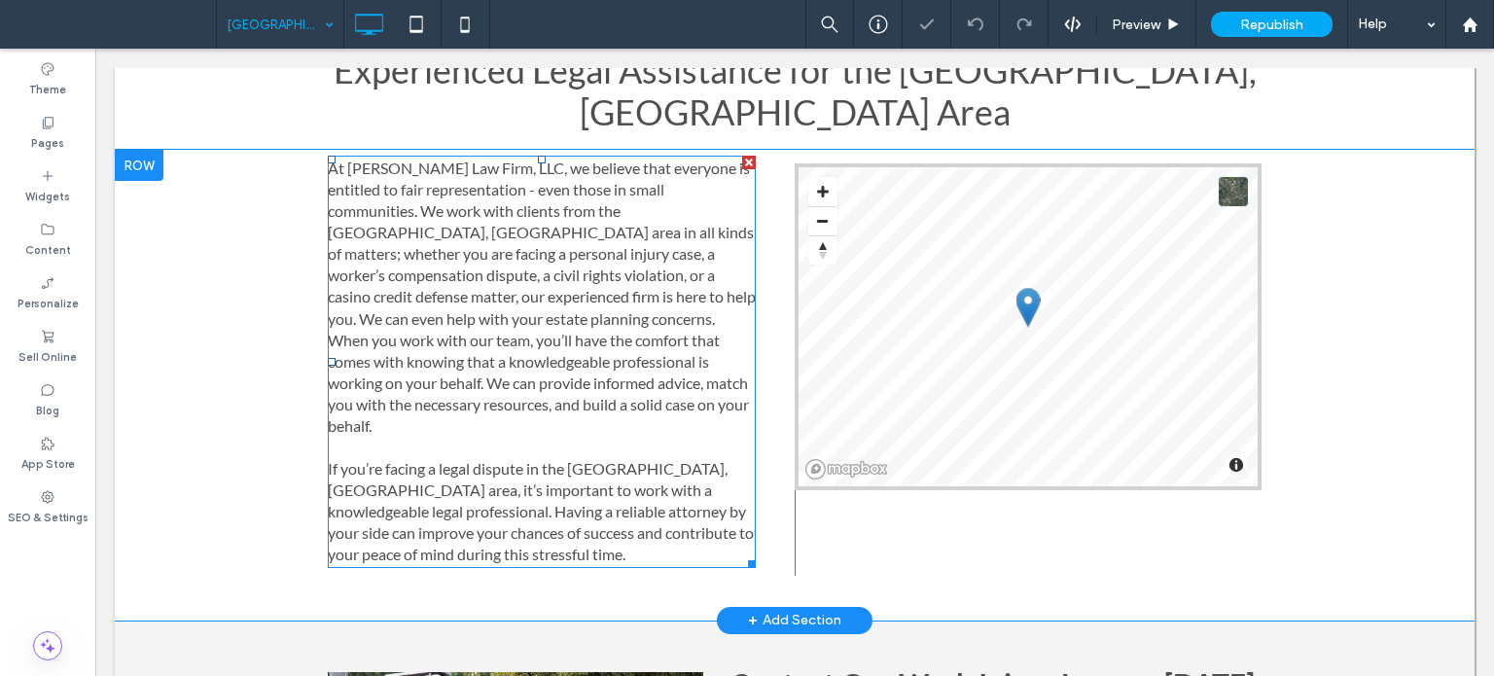
scroll to position [292, 0]
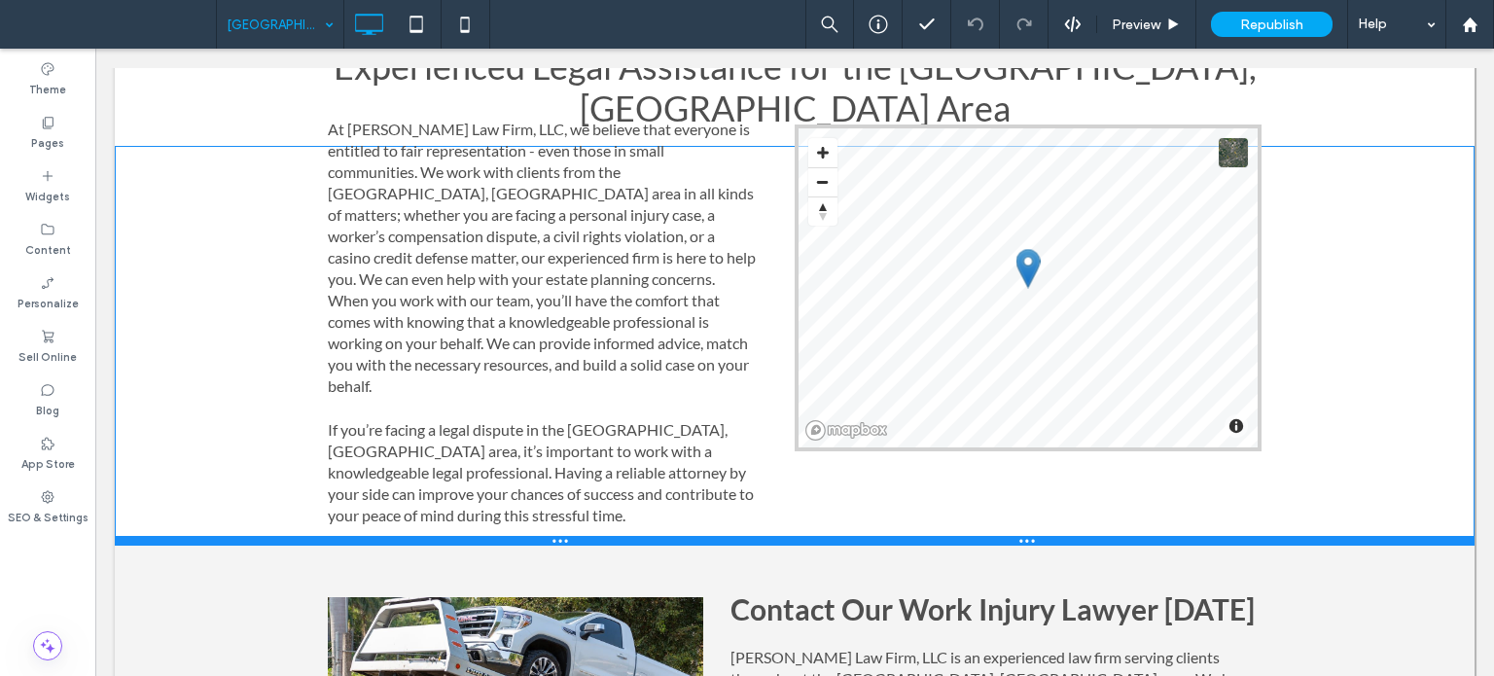
drag, startPoint x: 599, startPoint y: 549, endPoint x: 689, endPoint y: 516, distance: 96.3
click at [599, 536] on div at bounding box center [794, 541] width 1359 height 10
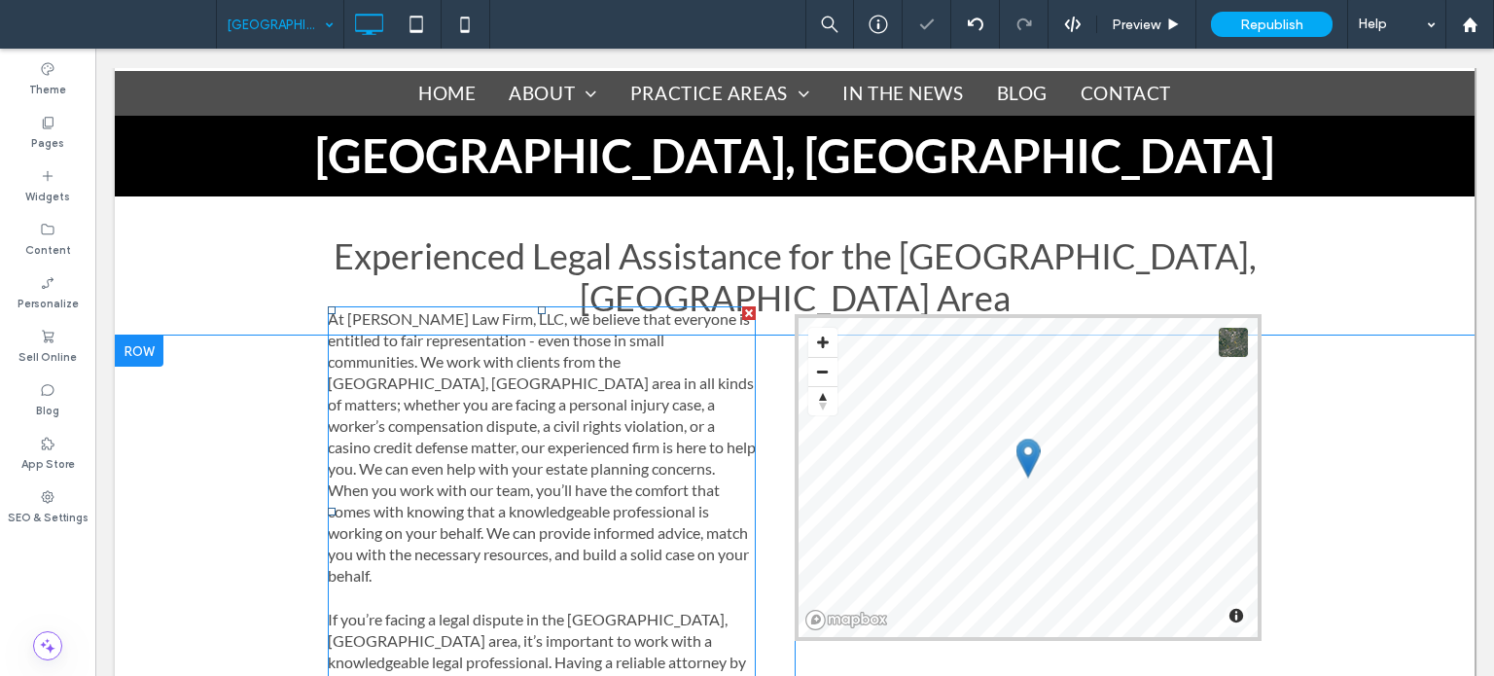
scroll to position [0, 0]
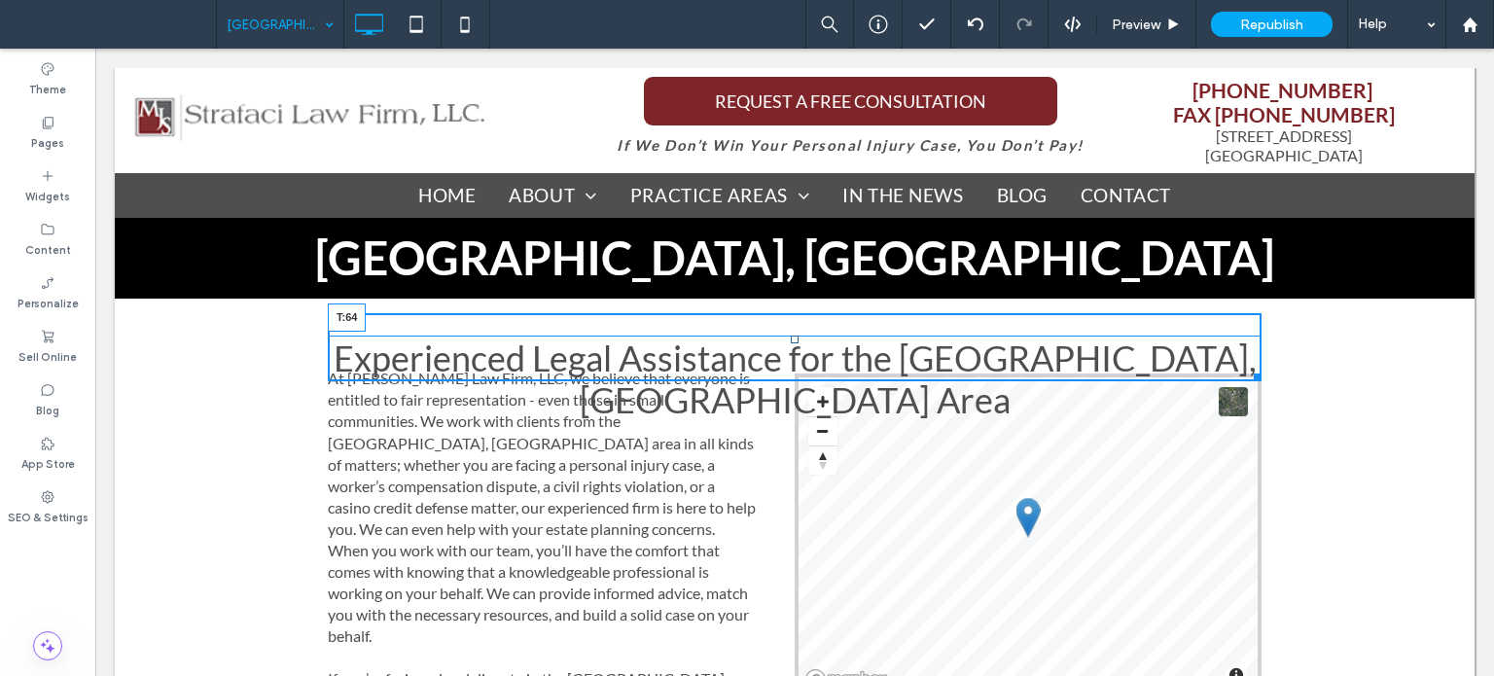
drag, startPoint x: 790, startPoint y: 341, endPoint x: 811, endPoint y: 381, distance: 45.2
click at [811, 381] on div "Experienced Legal Assistance for the [GEOGRAPHIC_DATA], [GEOGRAPHIC_DATA] Area …" at bounding box center [795, 358] width 934 height 46
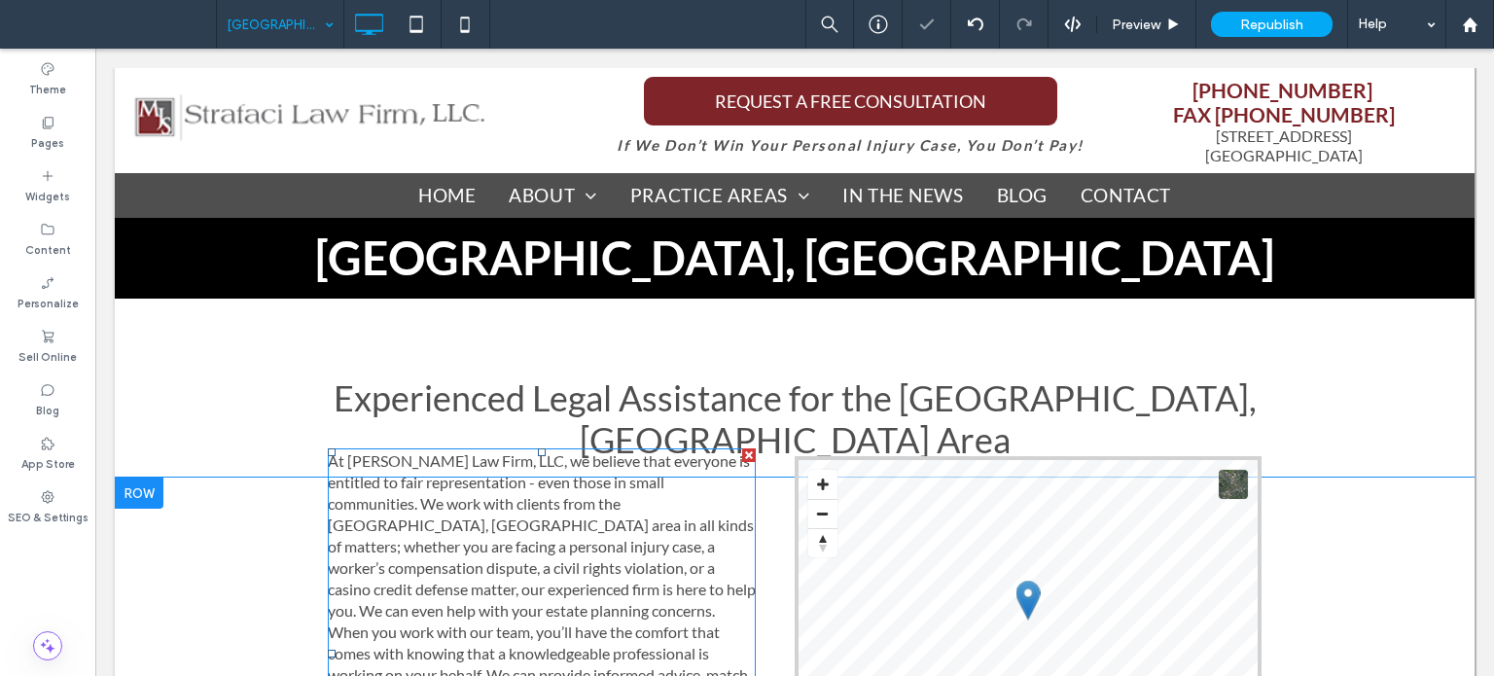
scroll to position [486, 0]
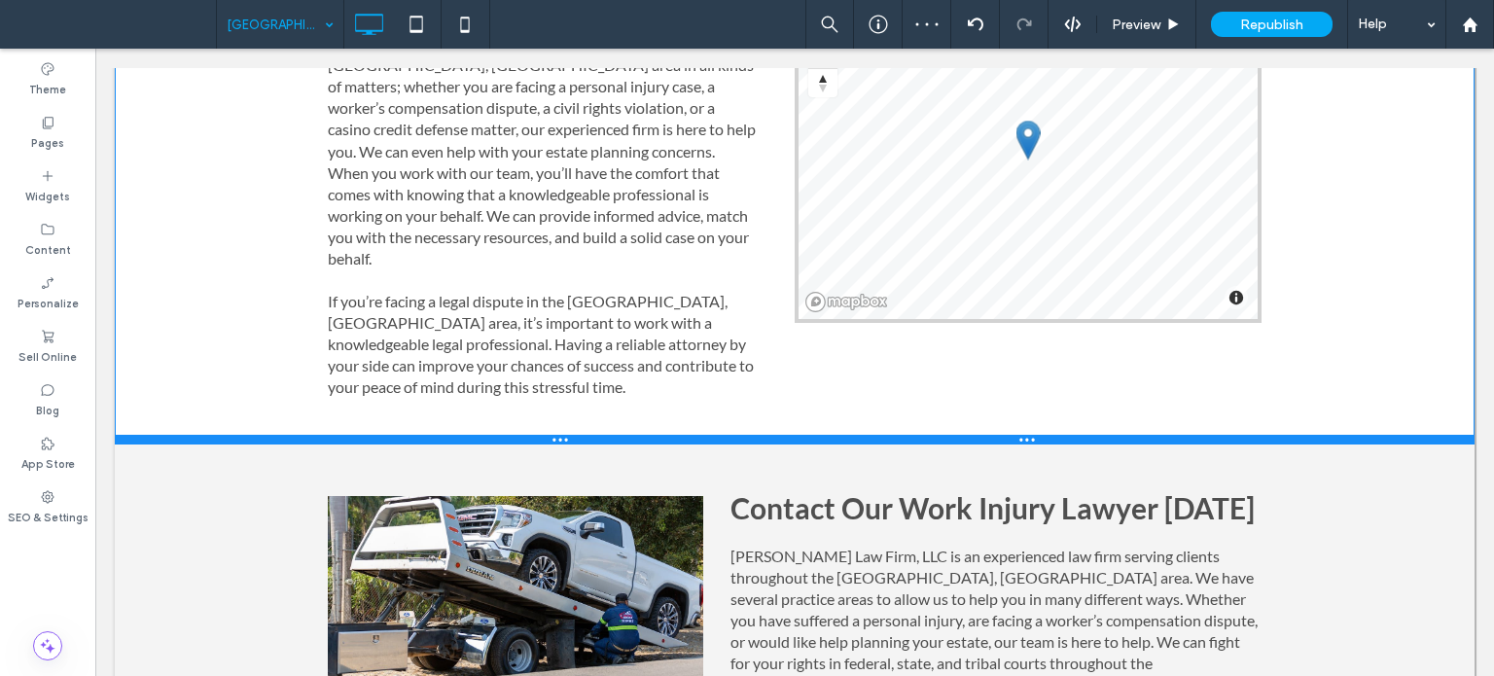
drag, startPoint x: 327, startPoint y: 322, endPoint x: 346, endPoint y: 409, distance: 89.7
click at [346, 435] on div at bounding box center [794, 440] width 1359 height 10
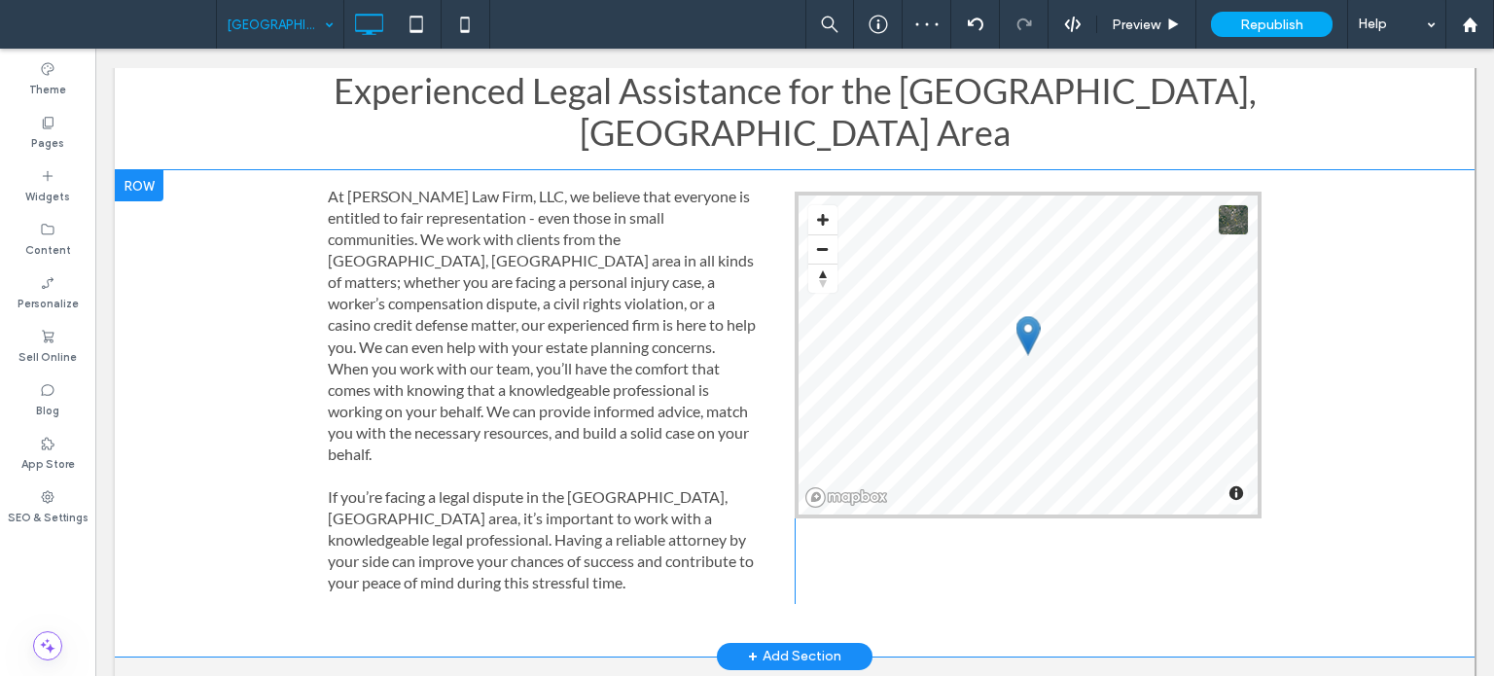
scroll to position [194, 0]
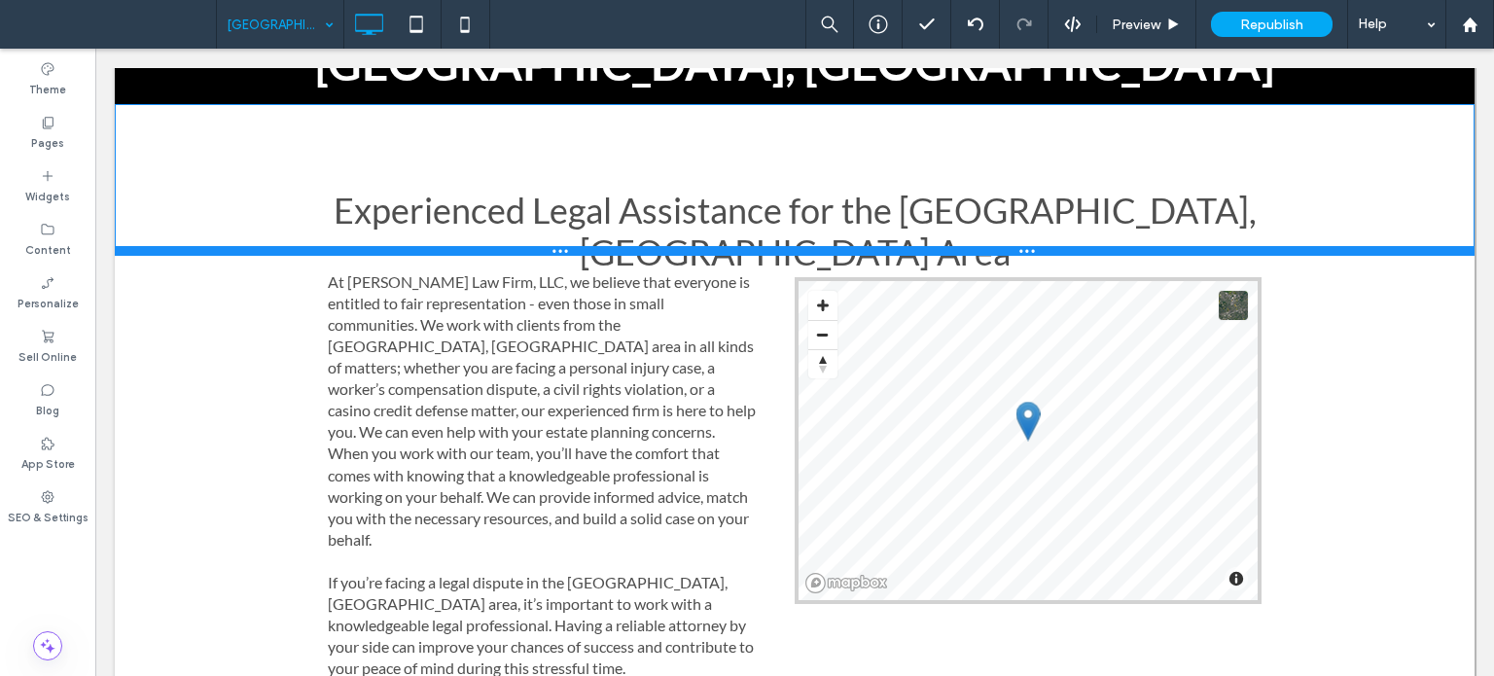
drag, startPoint x: 202, startPoint y: 236, endPoint x: 533, endPoint y: 290, distance: 334.9
click at [218, 251] on div at bounding box center [794, 251] width 1359 height 10
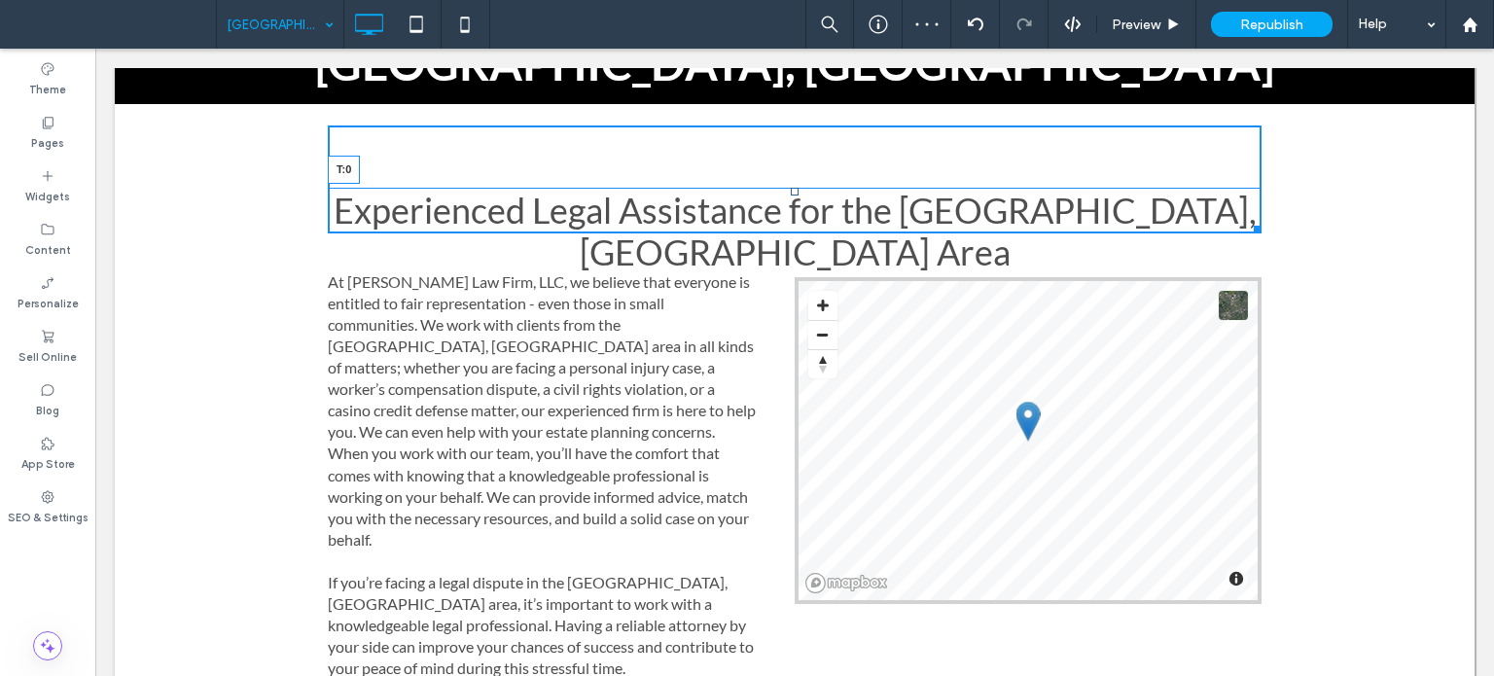
drag, startPoint x: 789, startPoint y: 192, endPoint x: 871, endPoint y: 180, distance: 83.5
click at [791, 188] on div at bounding box center [795, 192] width 8 height 8
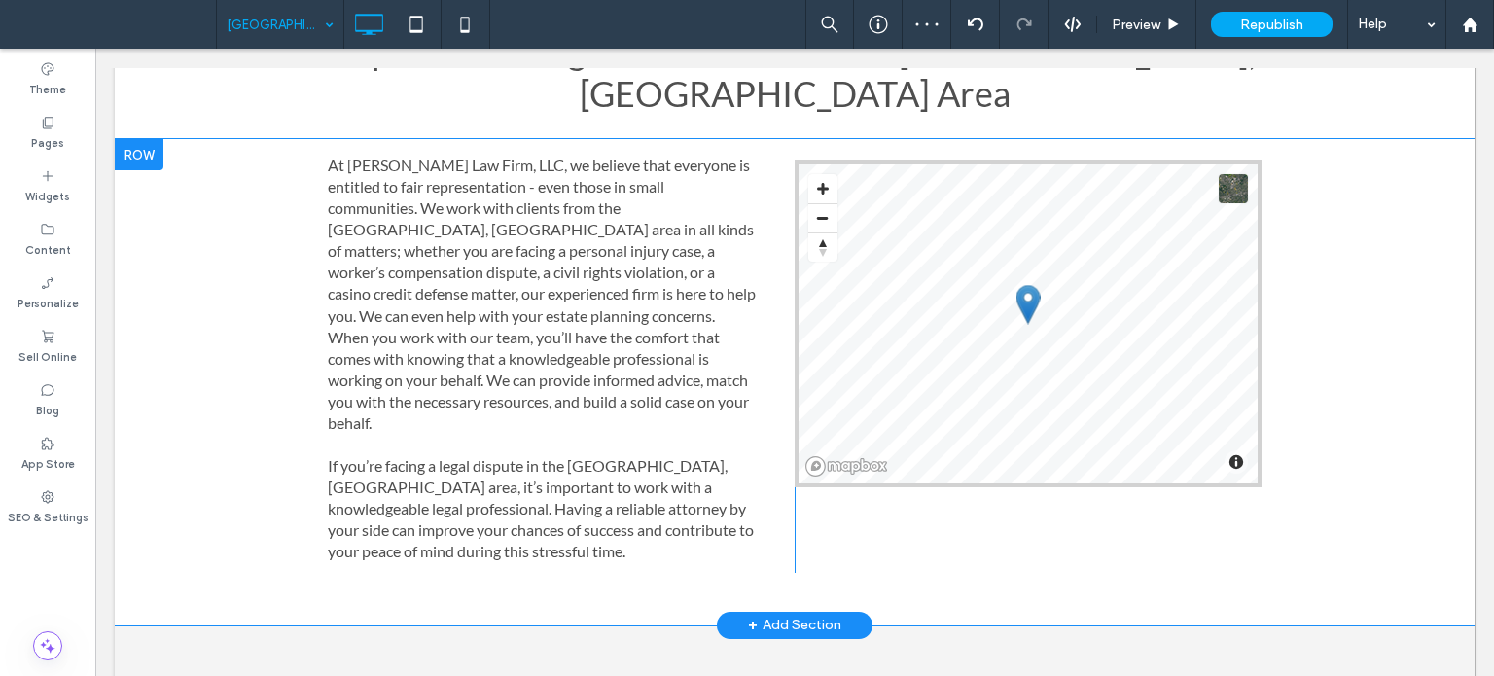
scroll to position [292, 0]
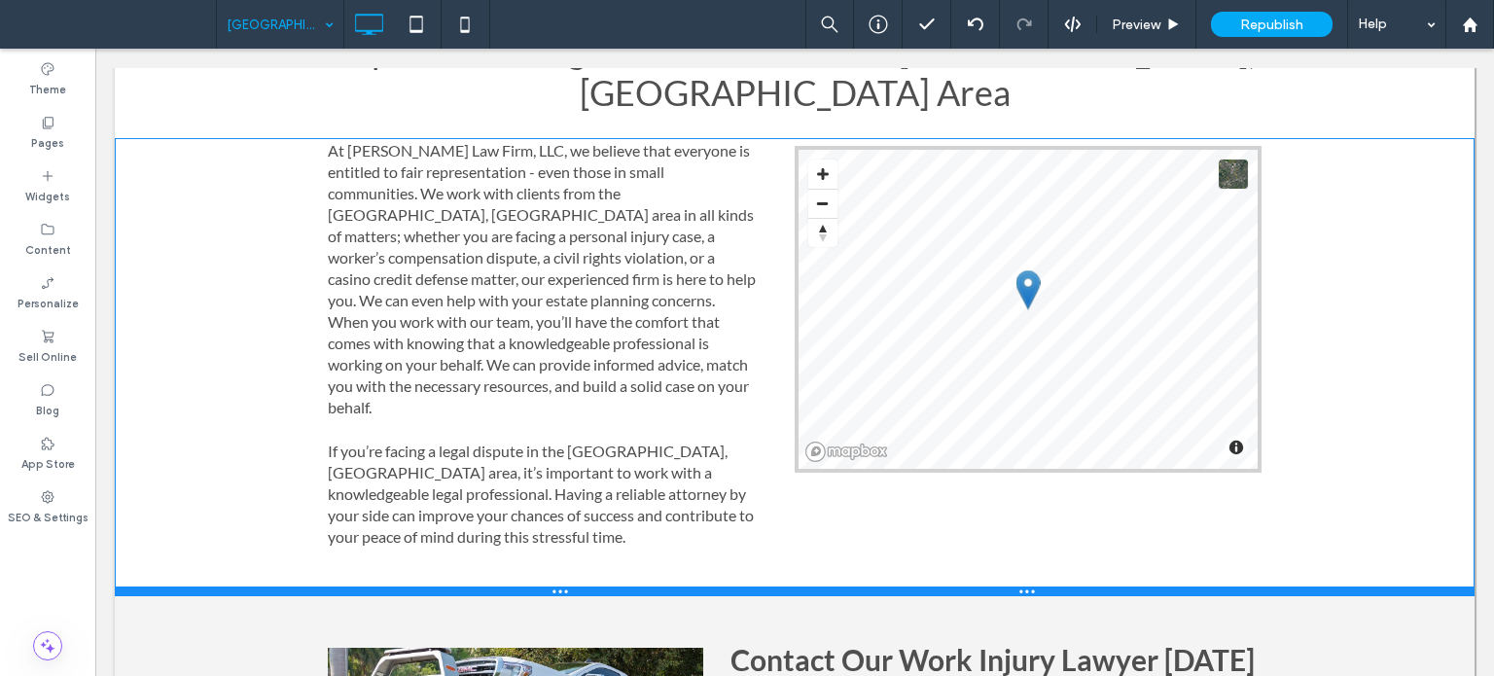
drag, startPoint x: 376, startPoint y: 557, endPoint x: 385, endPoint y: 530, distance: 28.6
click at [385, 586] on div at bounding box center [794, 591] width 1359 height 10
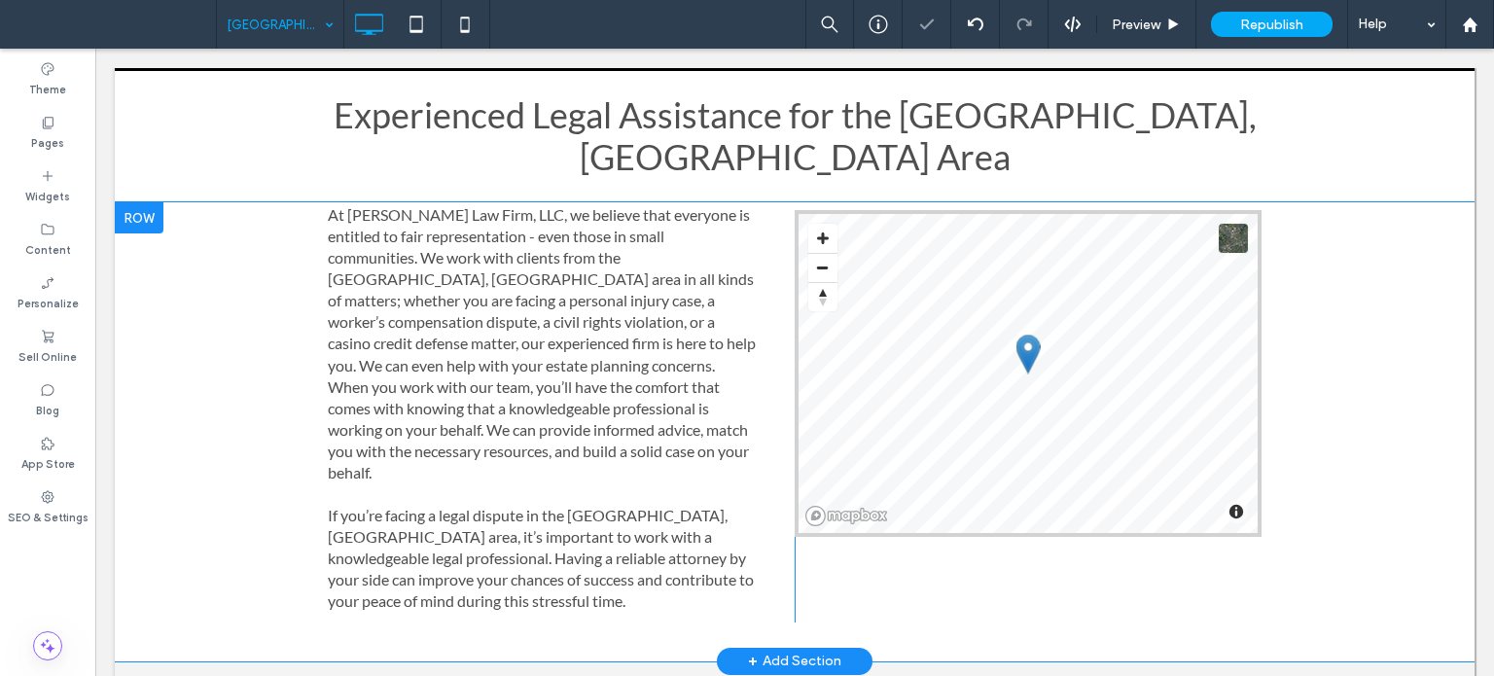
scroll to position [194, 0]
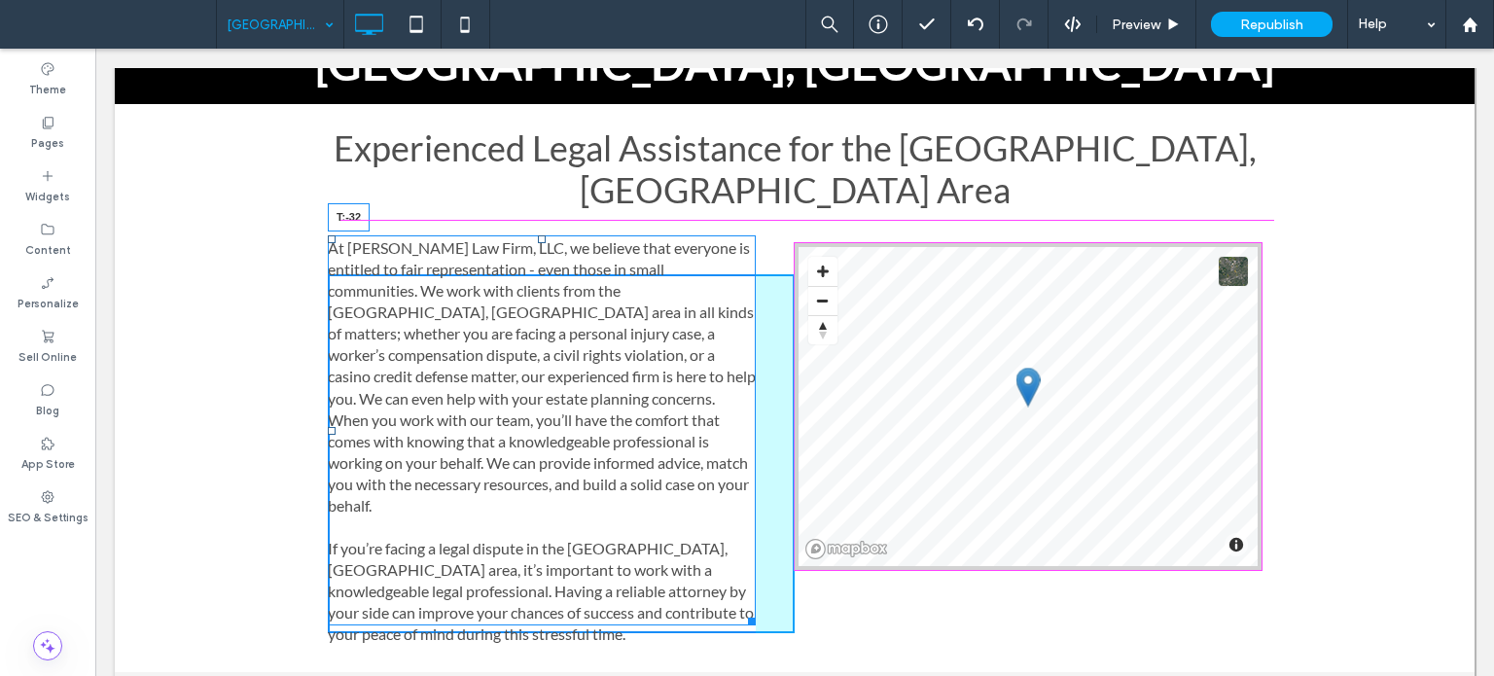
drag, startPoint x: 537, startPoint y: 197, endPoint x: 631, endPoint y: 257, distance: 111.4
click at [538, 235] on div at bounding box center [542, 239] width 8 height 8
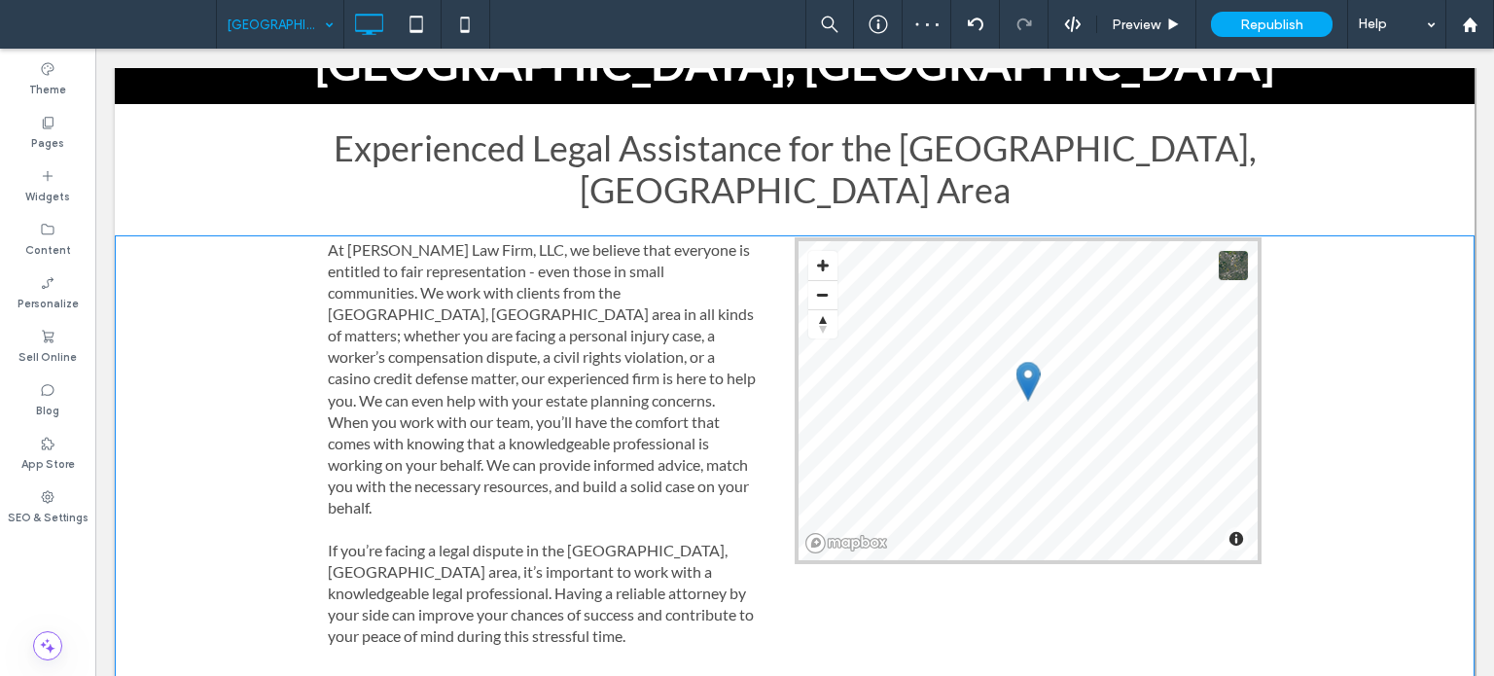
drag, startPoint x: 607, startPoint y: 633, endPoint x: 701, endPoint y: 666, distance: 100.0
click at [608, 675] on div at bounding box center [794, 686] width 1359 height 10
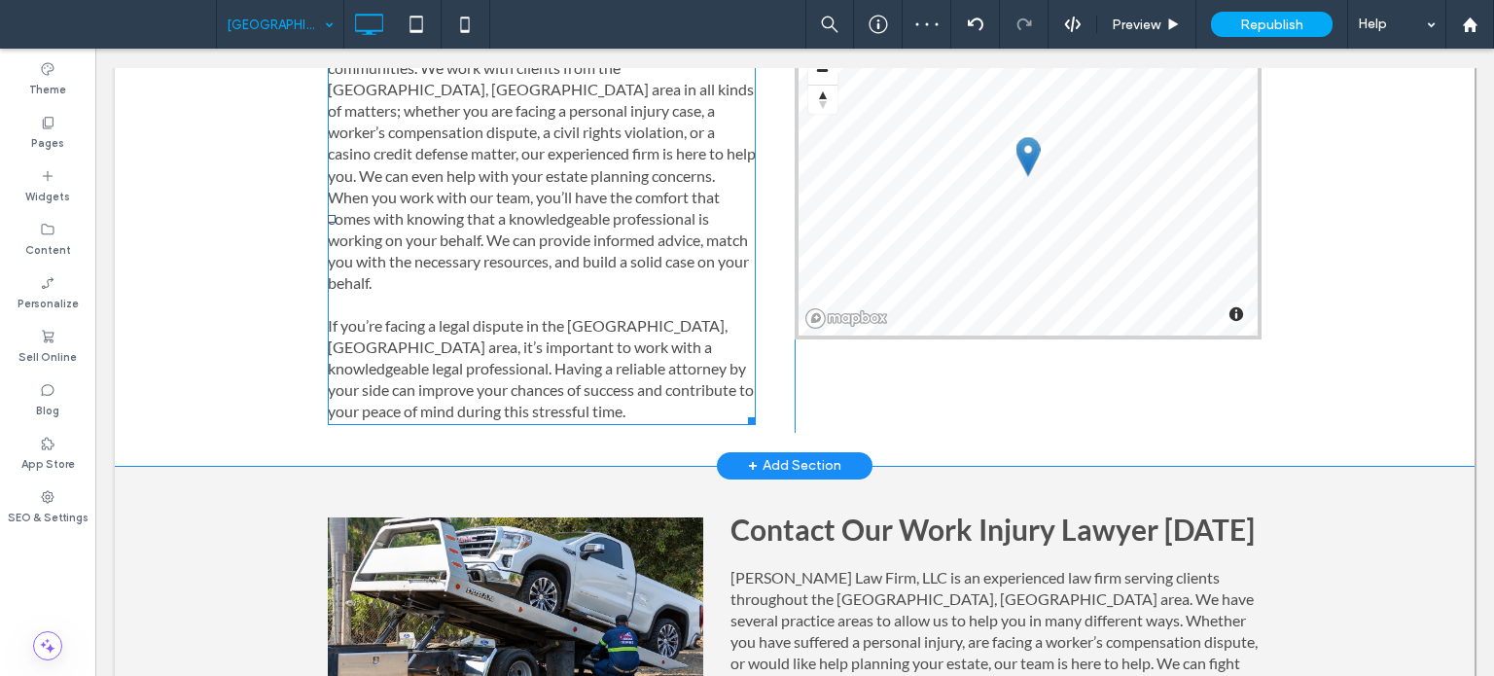
scroll to position [583, 0]
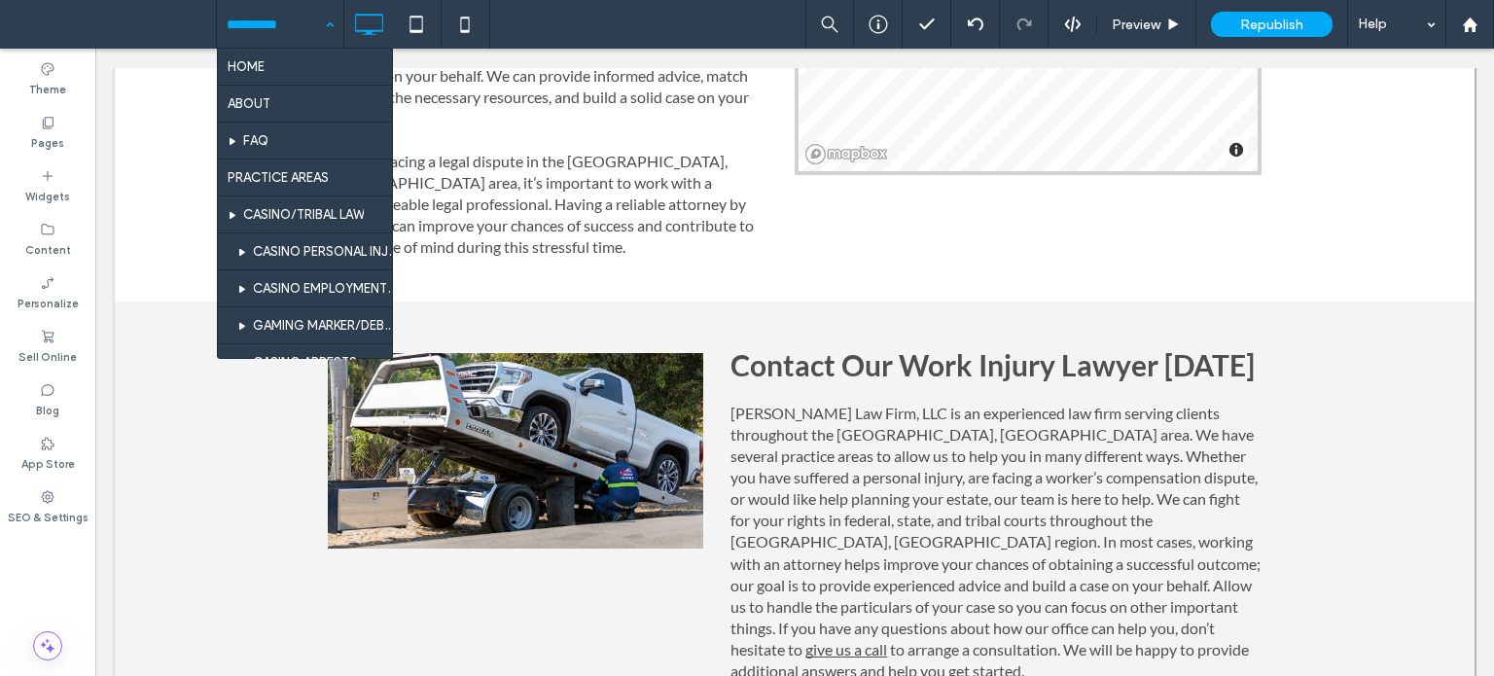
click at [284, 41] on input at bounding box center [275, 24] width 97 height 49
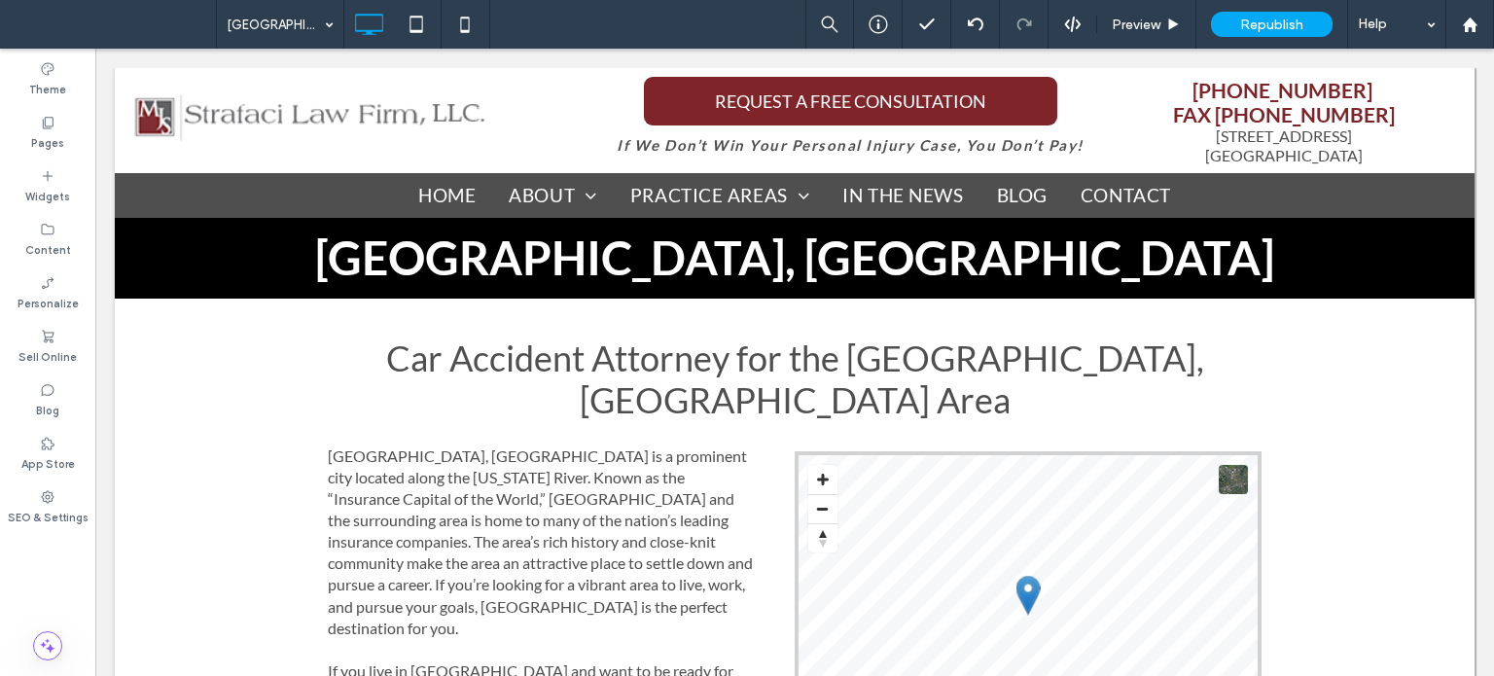
scroll to position [0, 0]
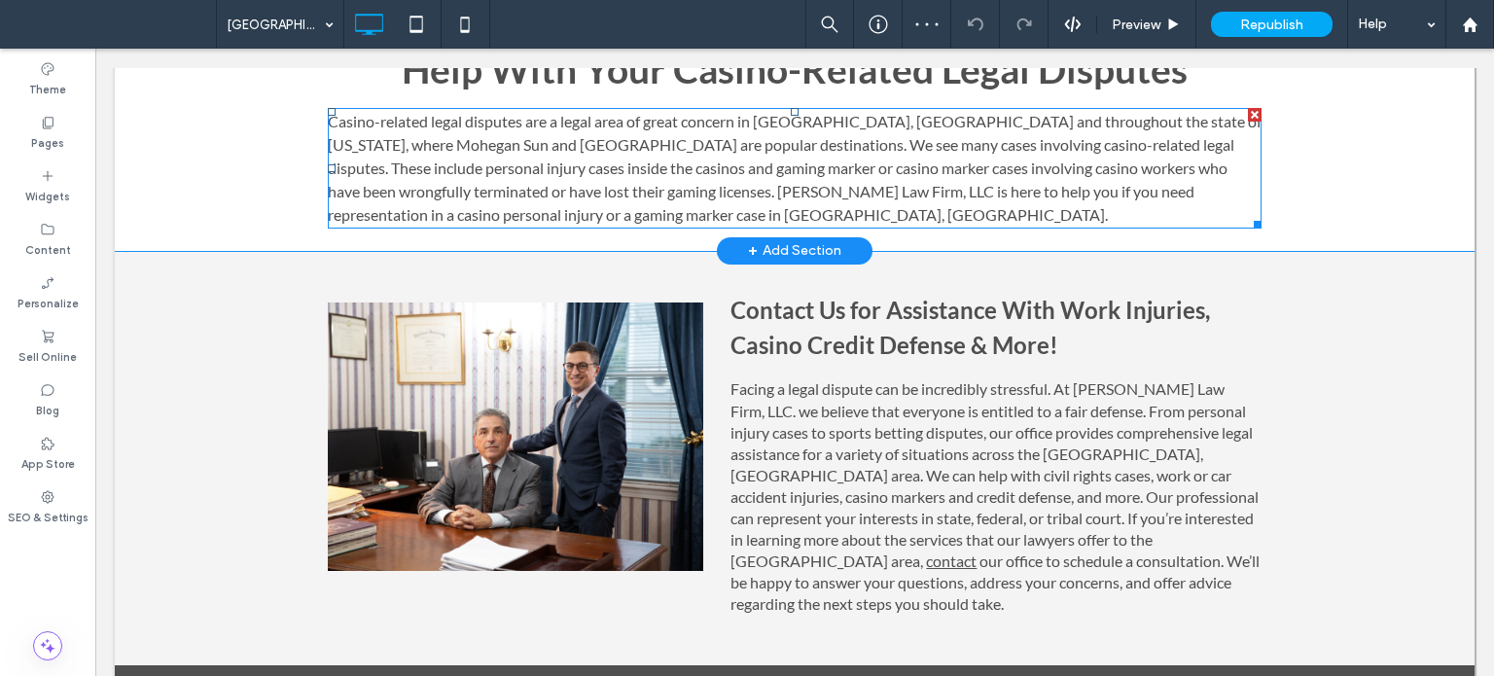
scroll to position [1070, 0]
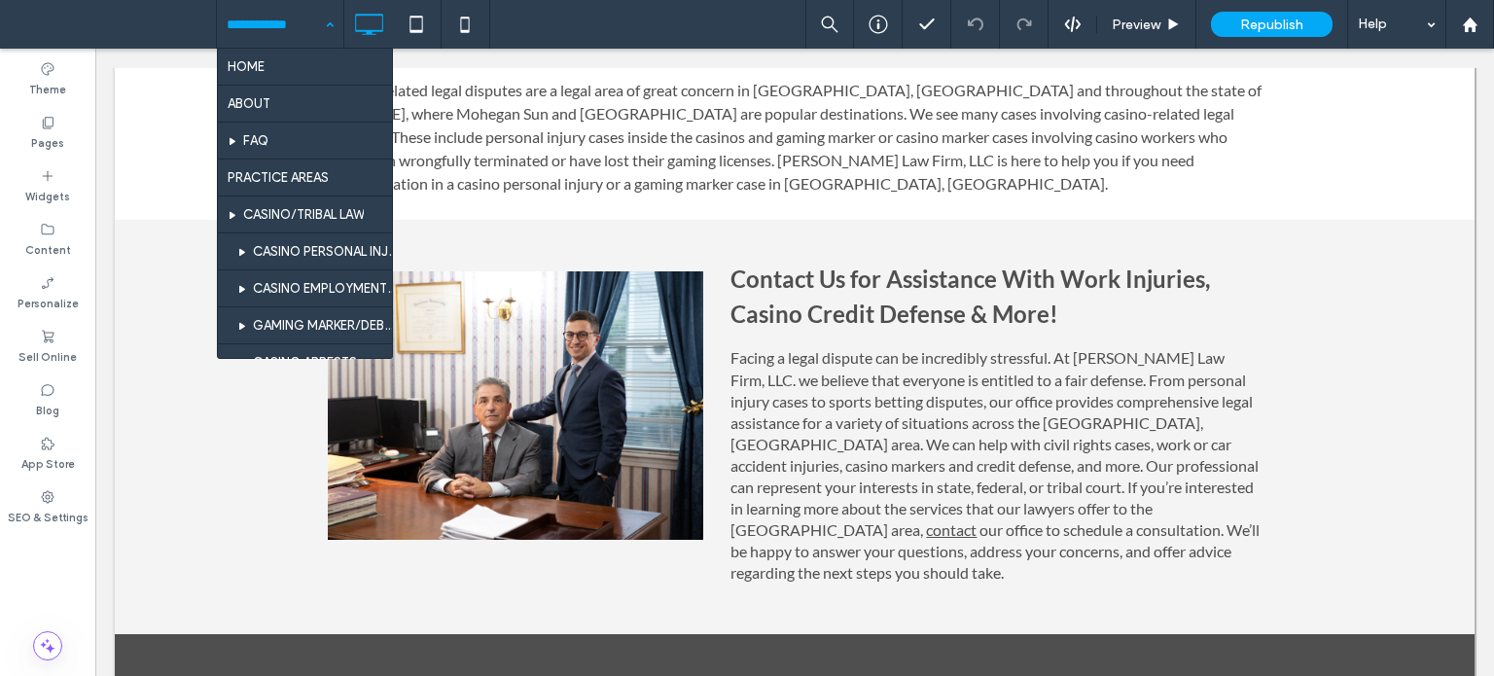
click at [267, 16] on input at bounding box center [275, 24] width 97 height 49
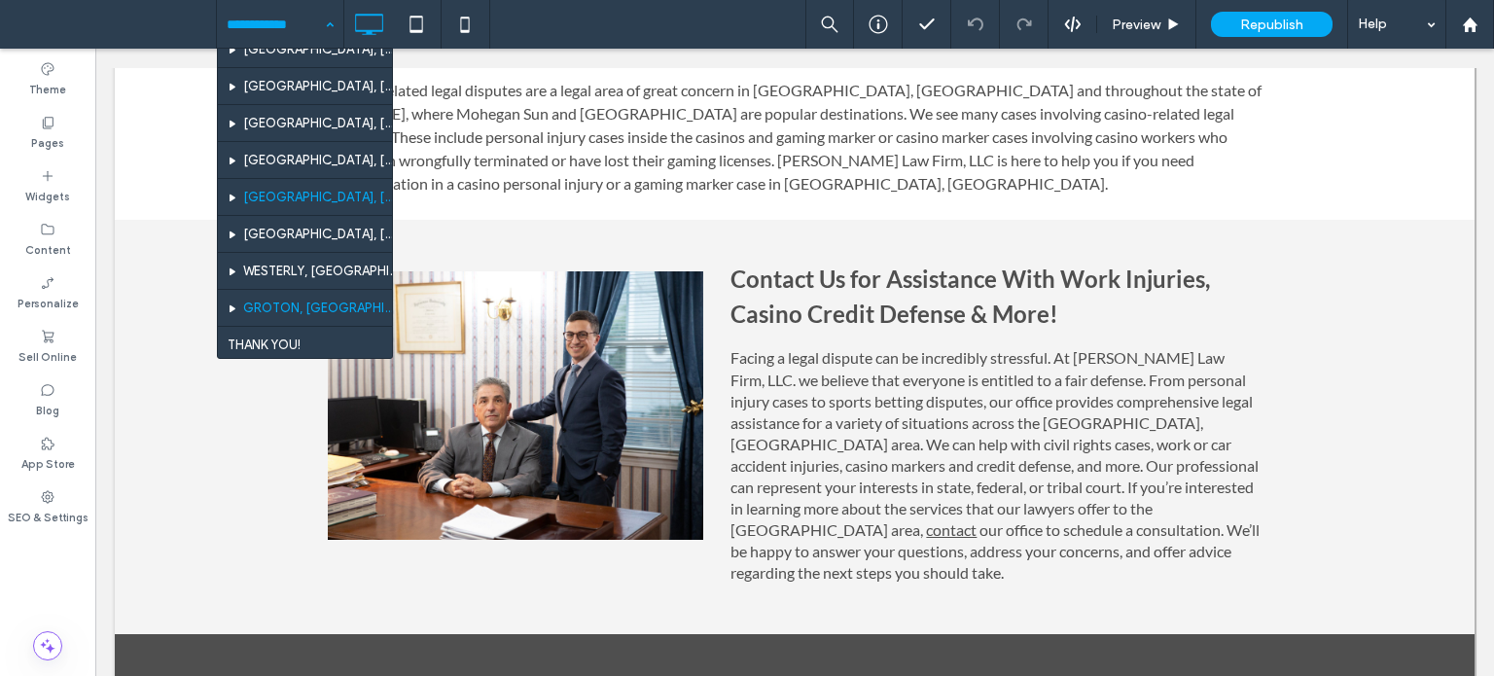
scroll to position [1167, 0]
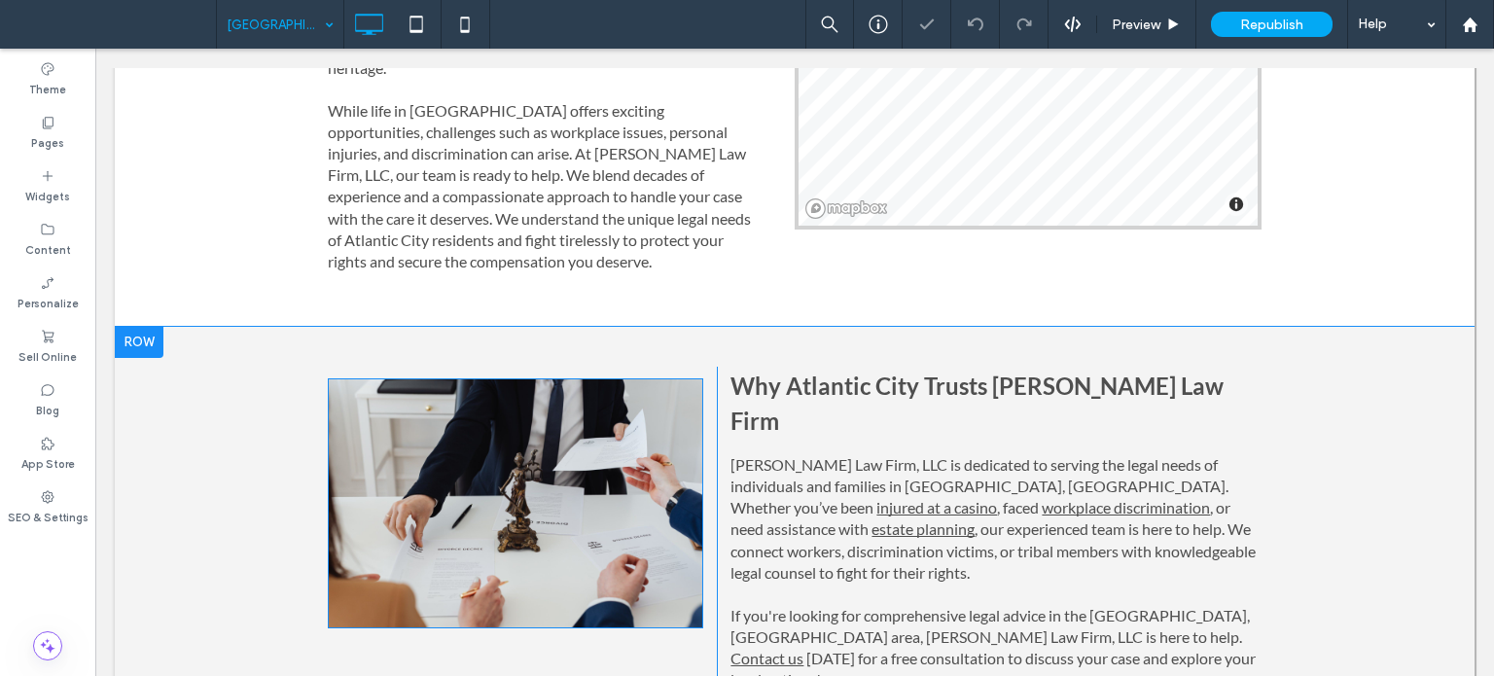
scroll to position [778, 0]
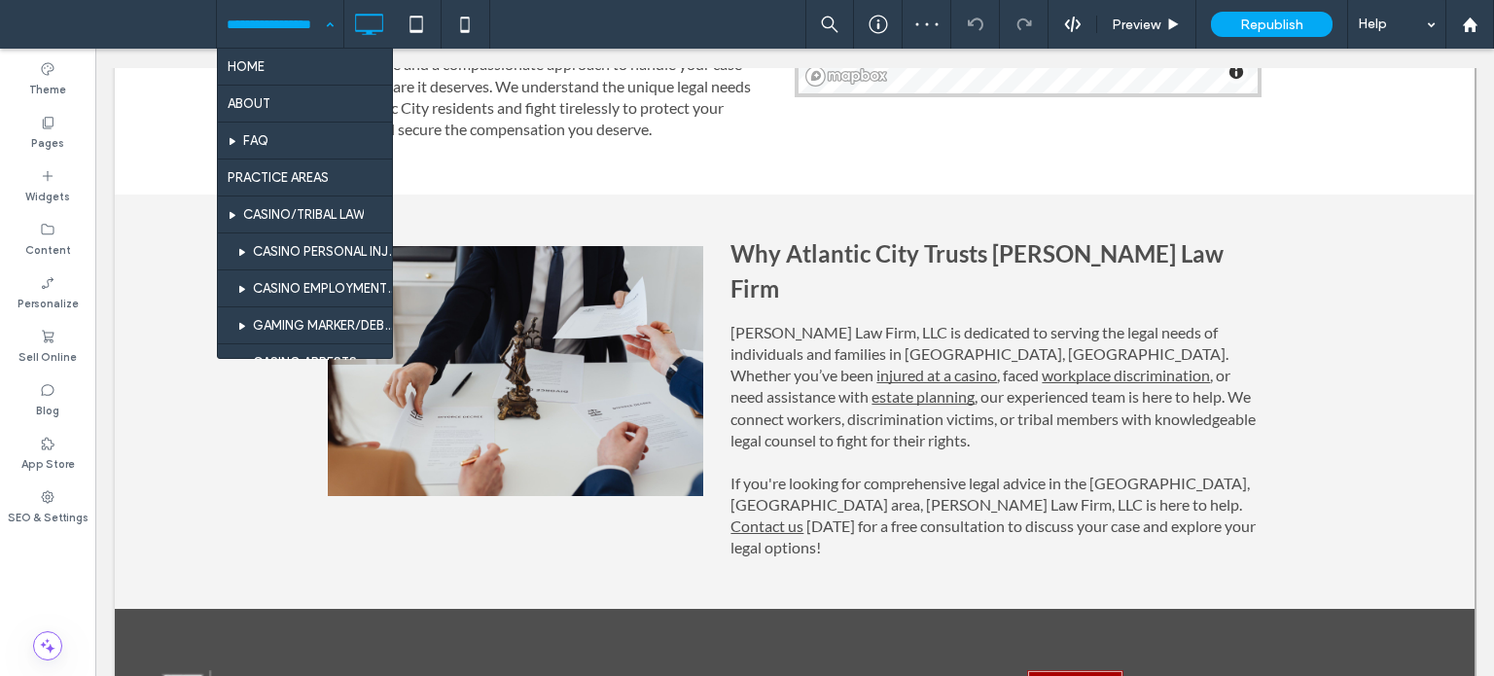
click at [283, 30] on input at bounding box center [275, 24] width 97 height 49
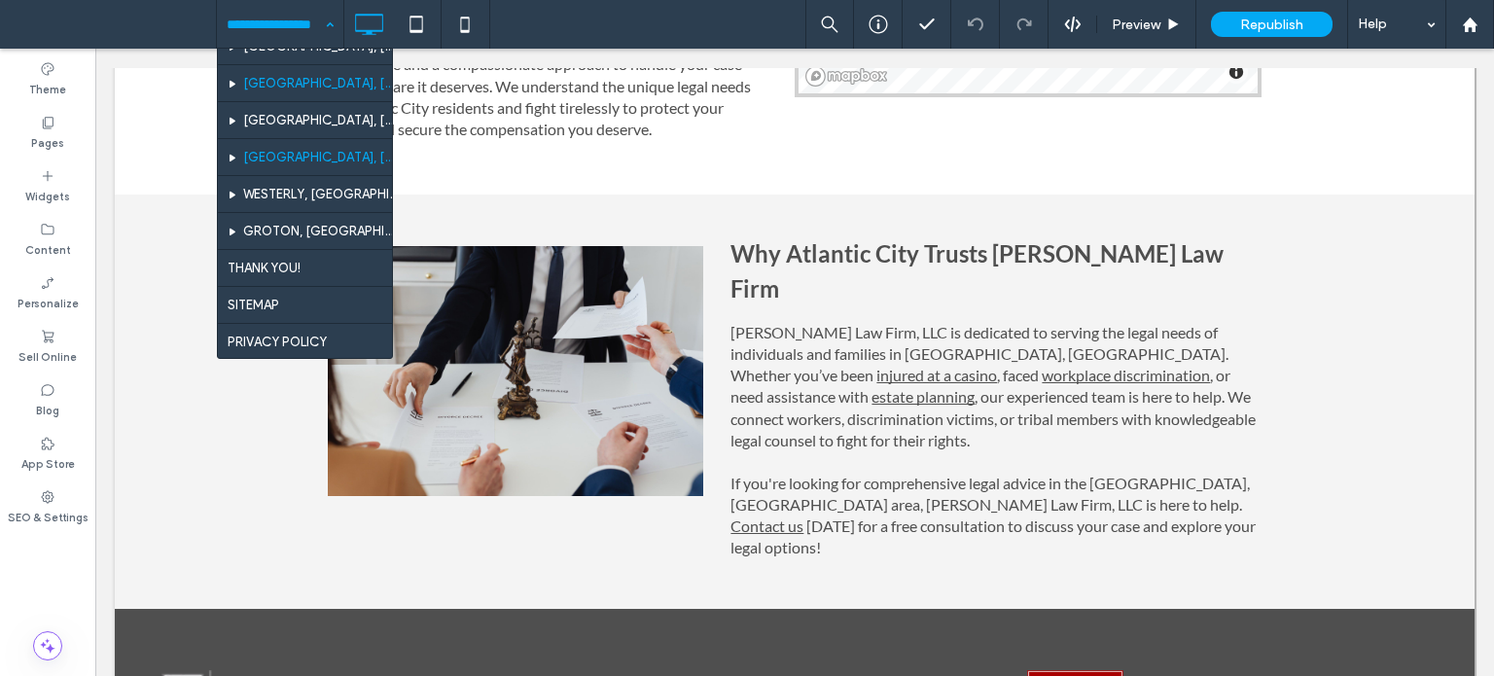
scroll to position [1197, 0]
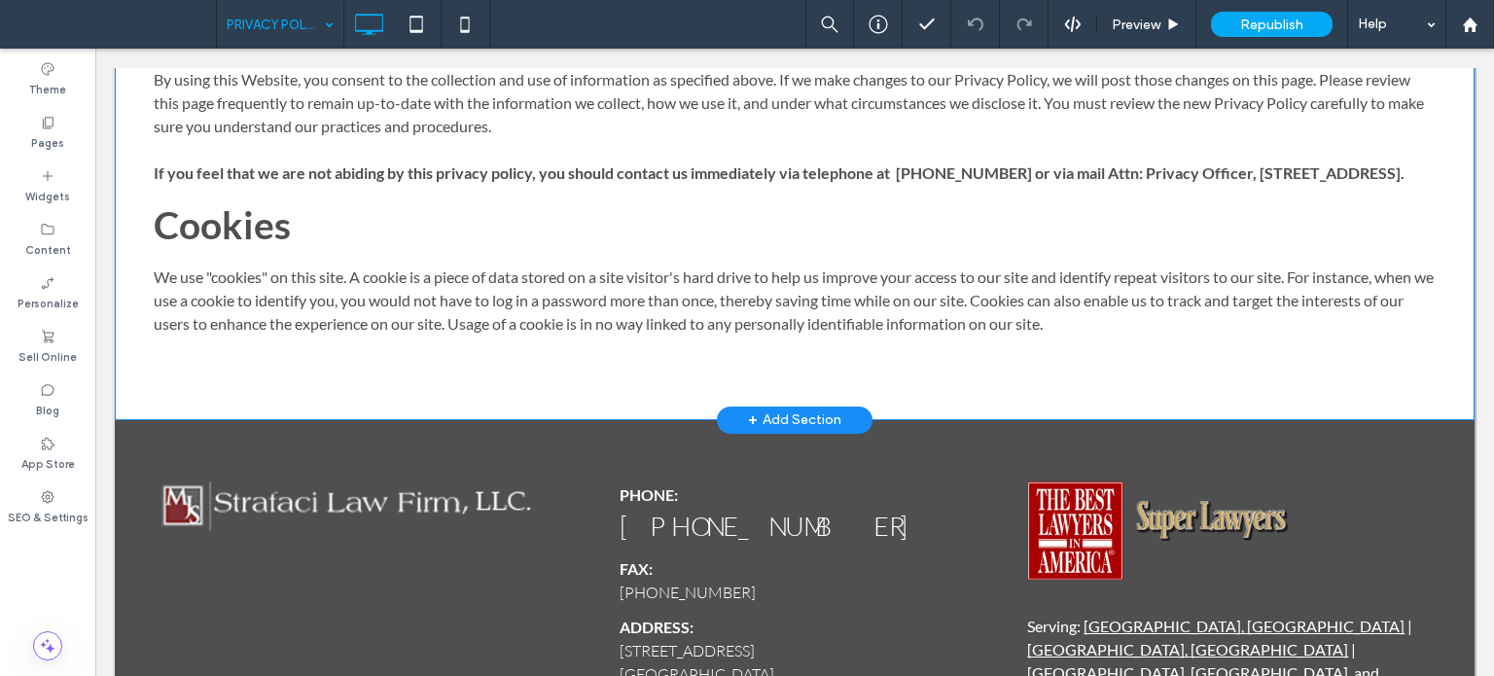
scroll to position [1928, 0]
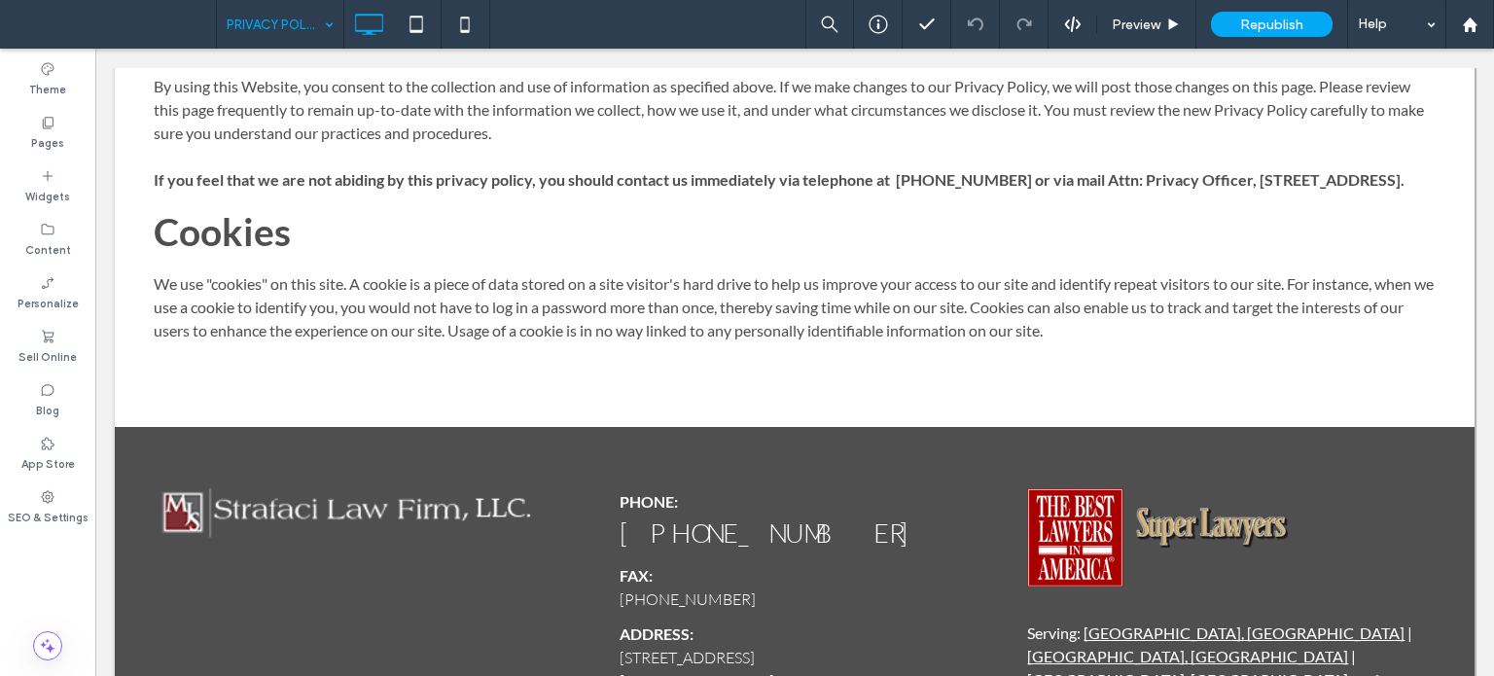
click at [280, 11] on input at bounding box center [275, 24] width 97 height 49
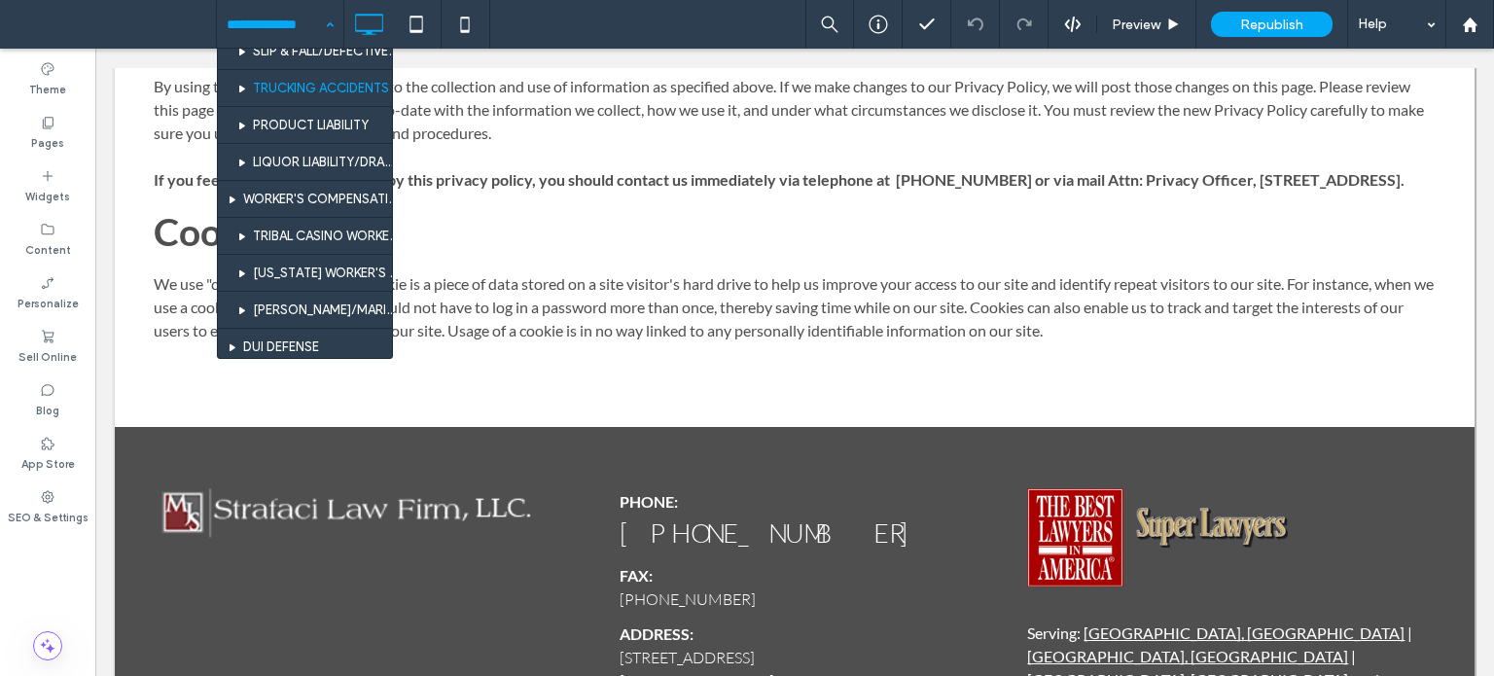
scroll to position [486, 0]
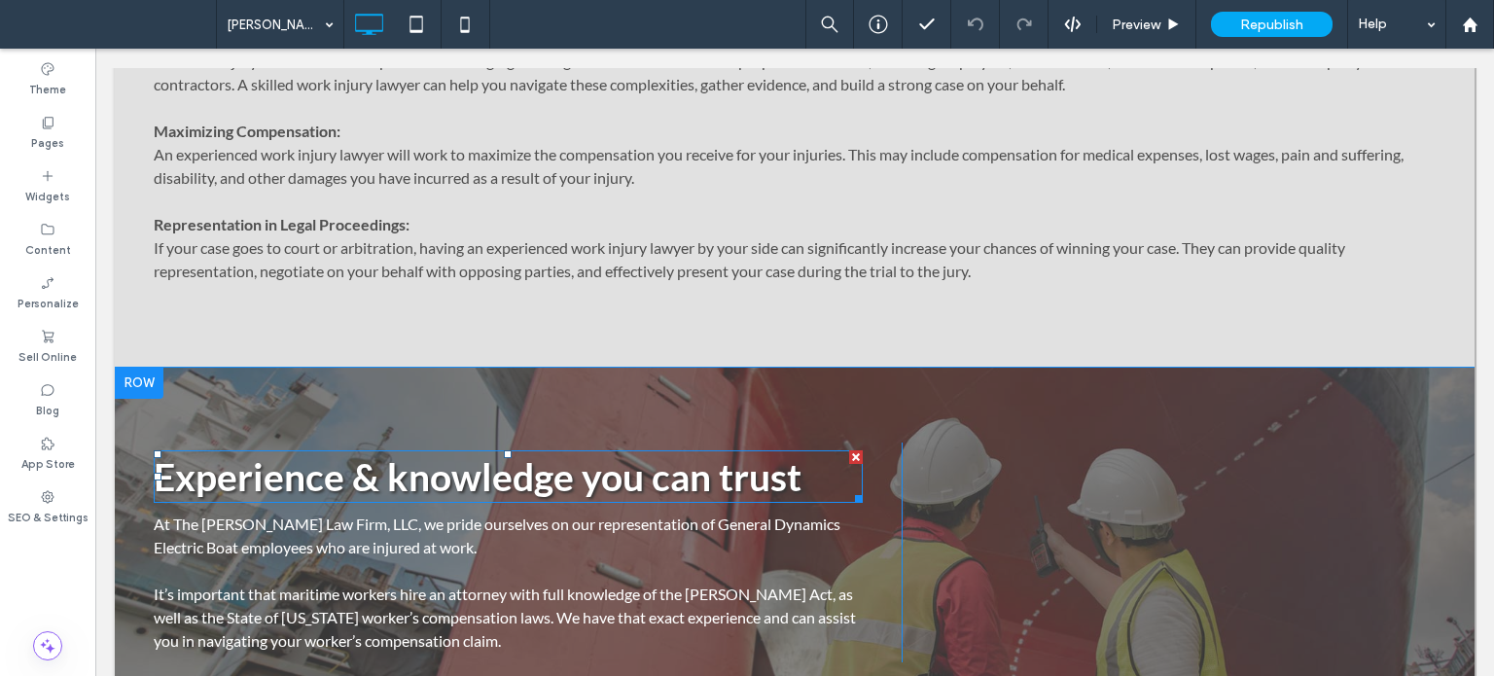
scroll to position [1848, 0]
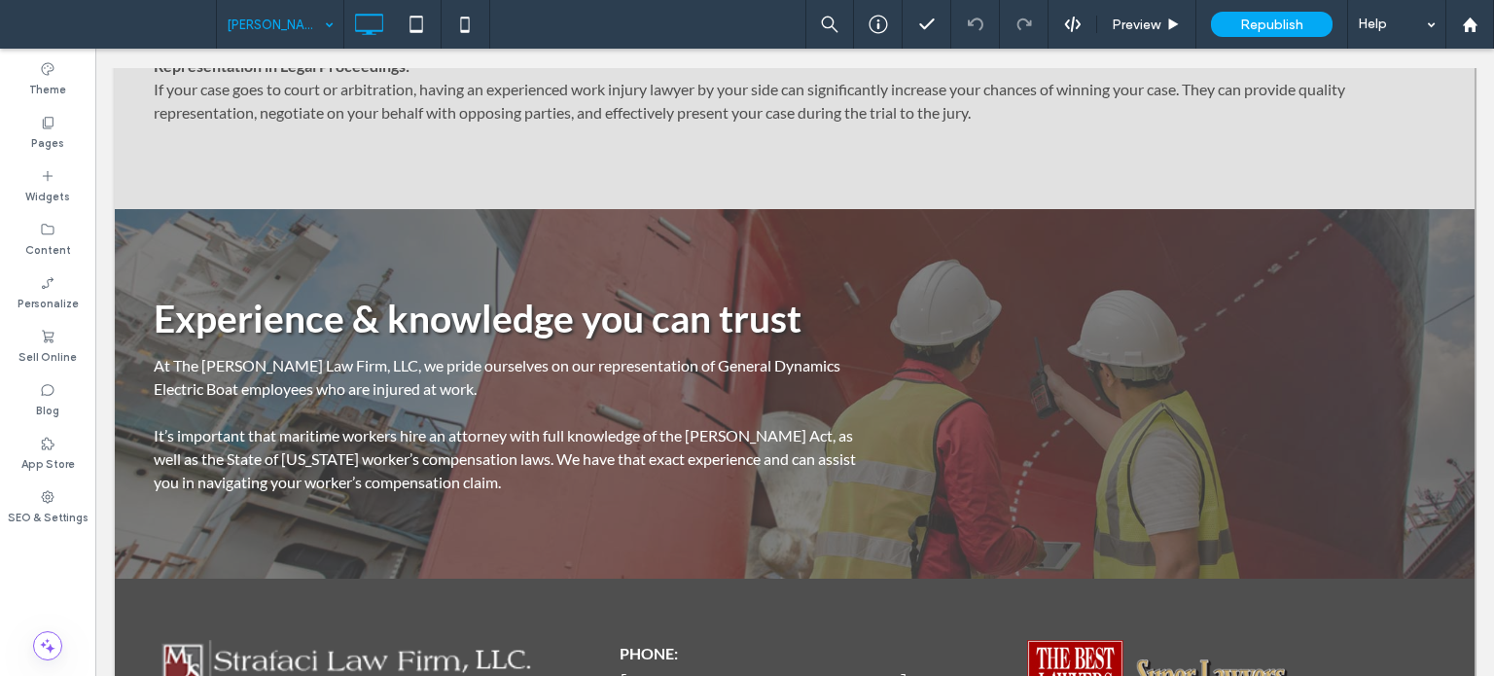
click at [288, 26] on input at bounding box center [275, 24] width 97 height 49
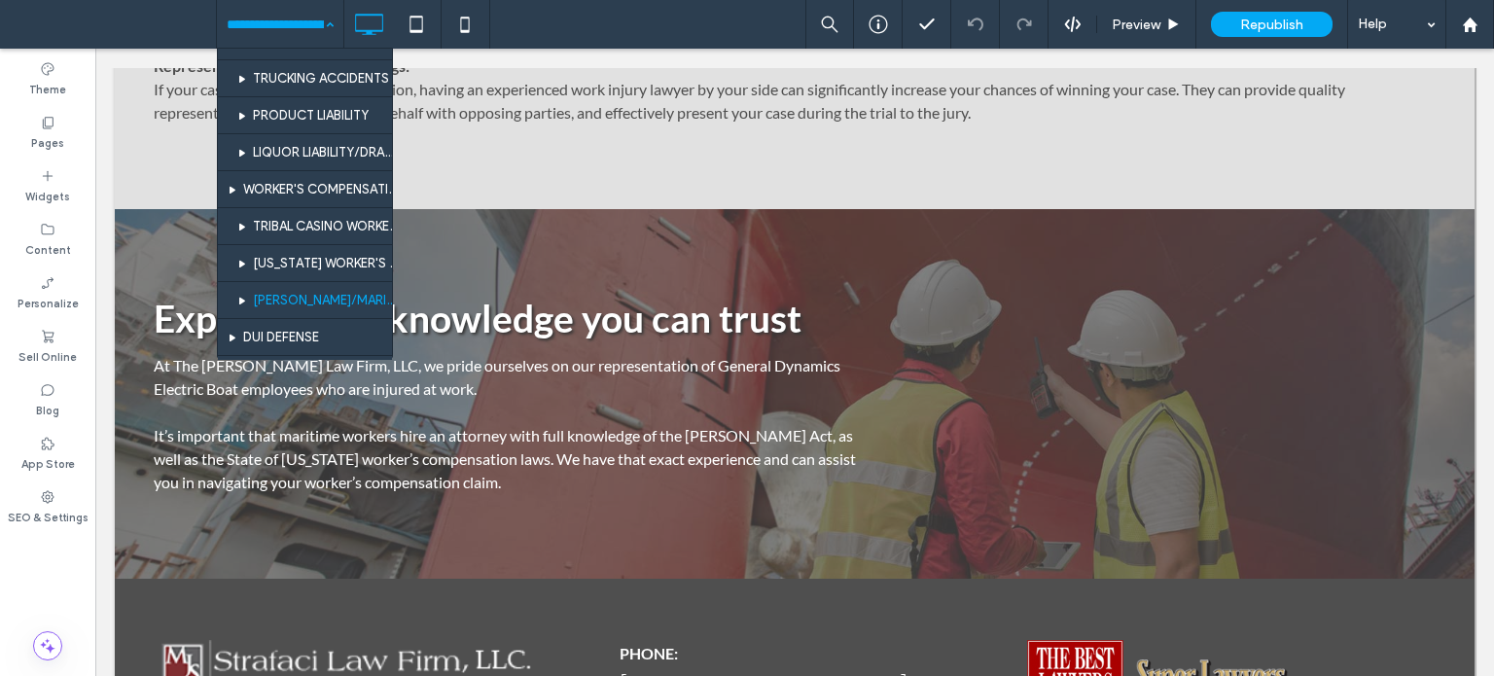
scroll to position [419, 0]
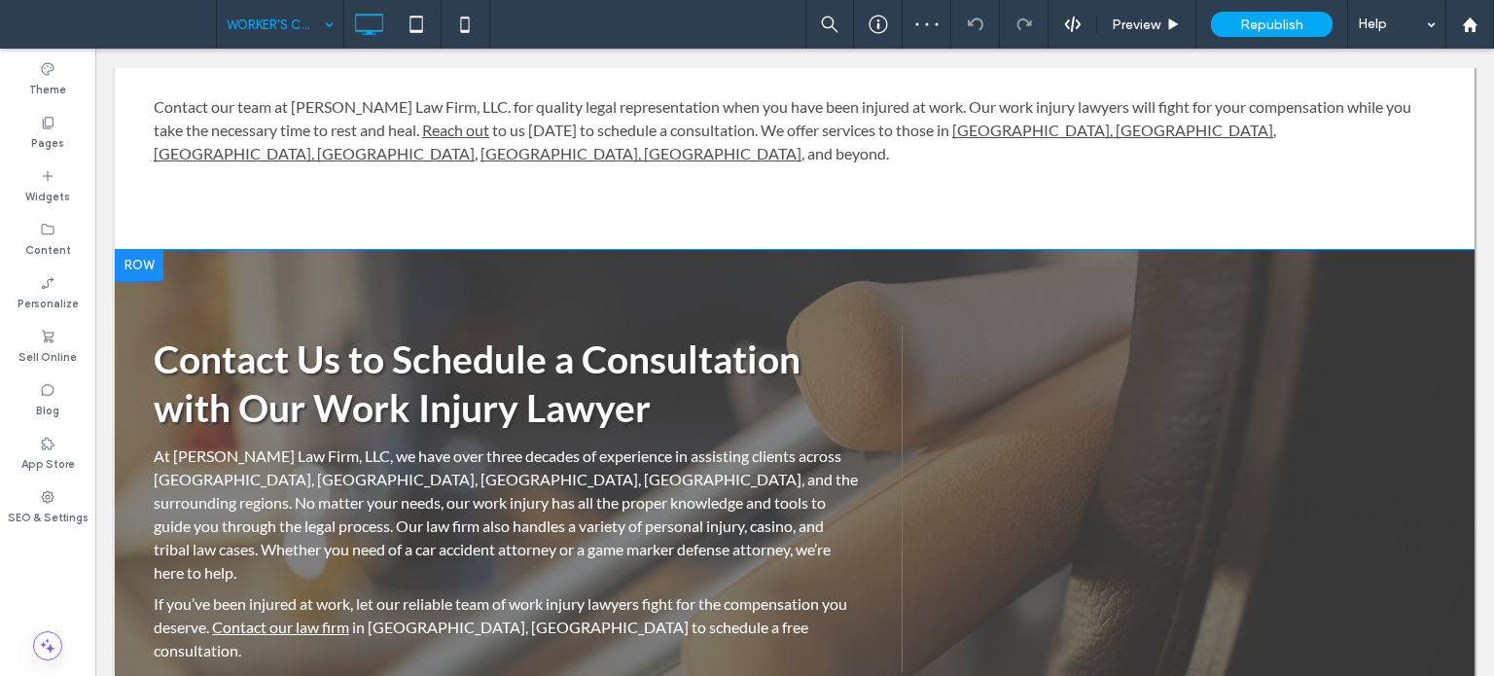
scroll to position [1459, 0]
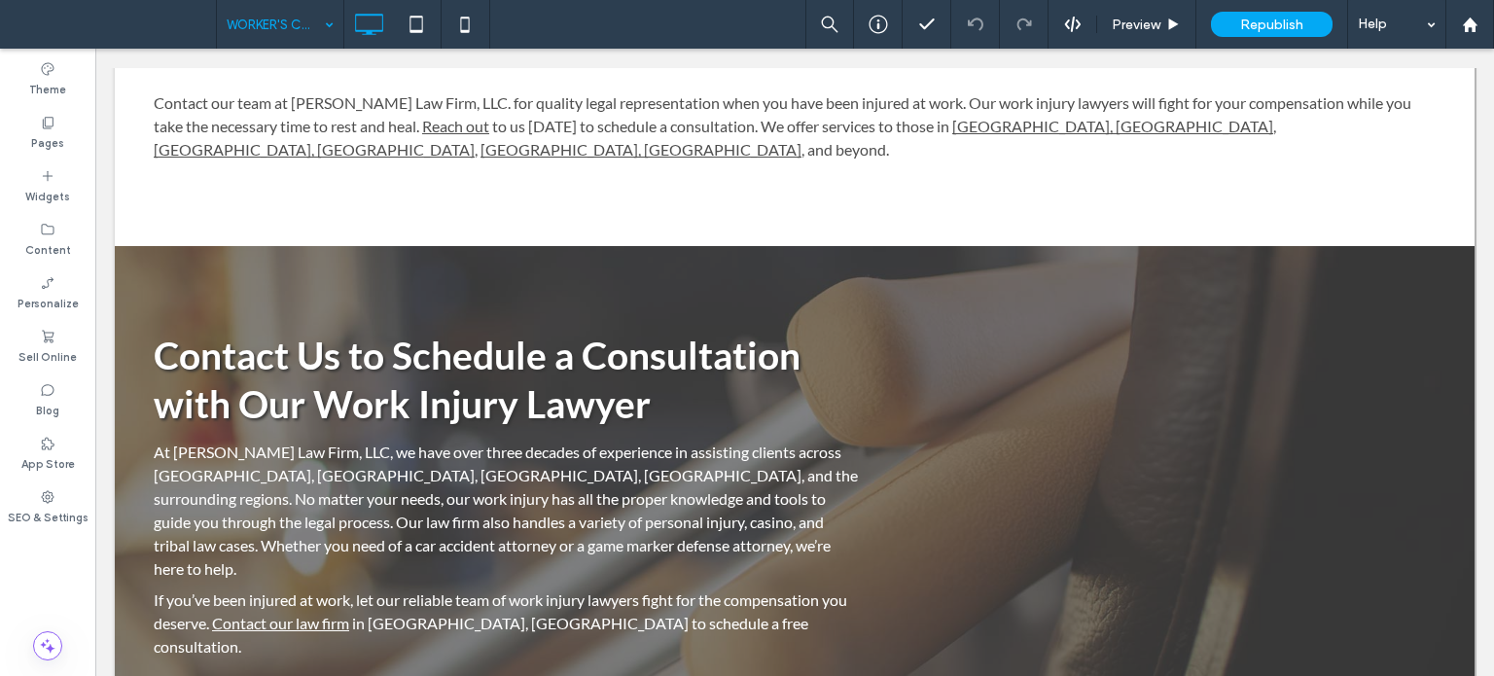
click at [256, 14] on input at bounding box center [275, 24] width 97 height 49
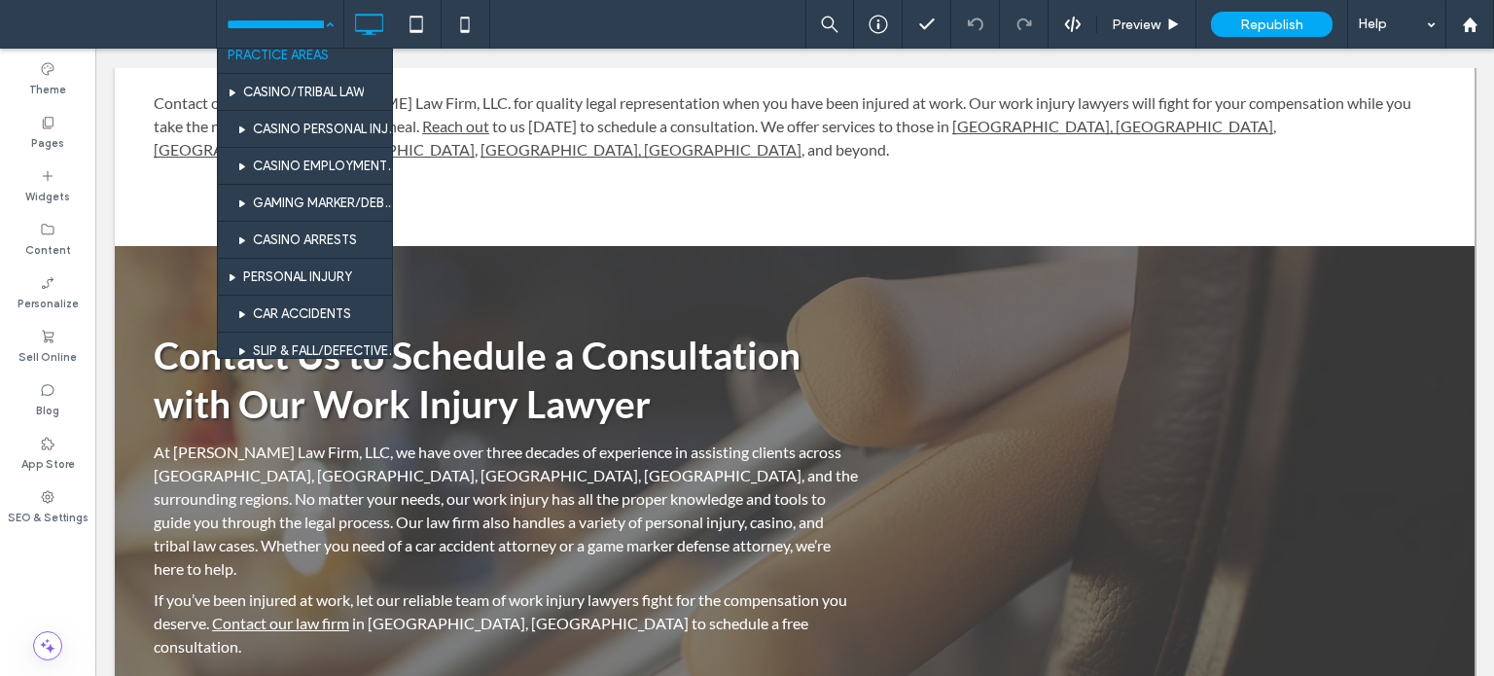
scroll to position [292, 0]
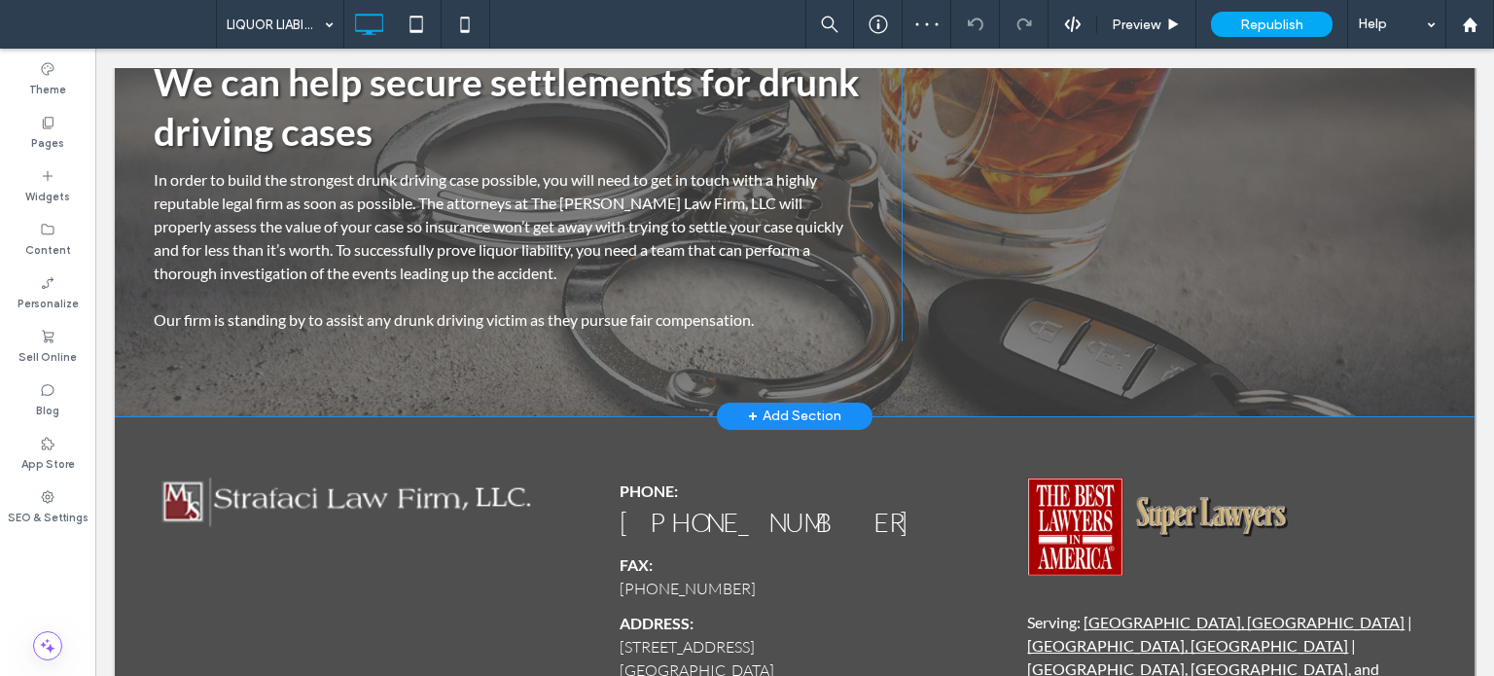
scroll to position [844, 0]
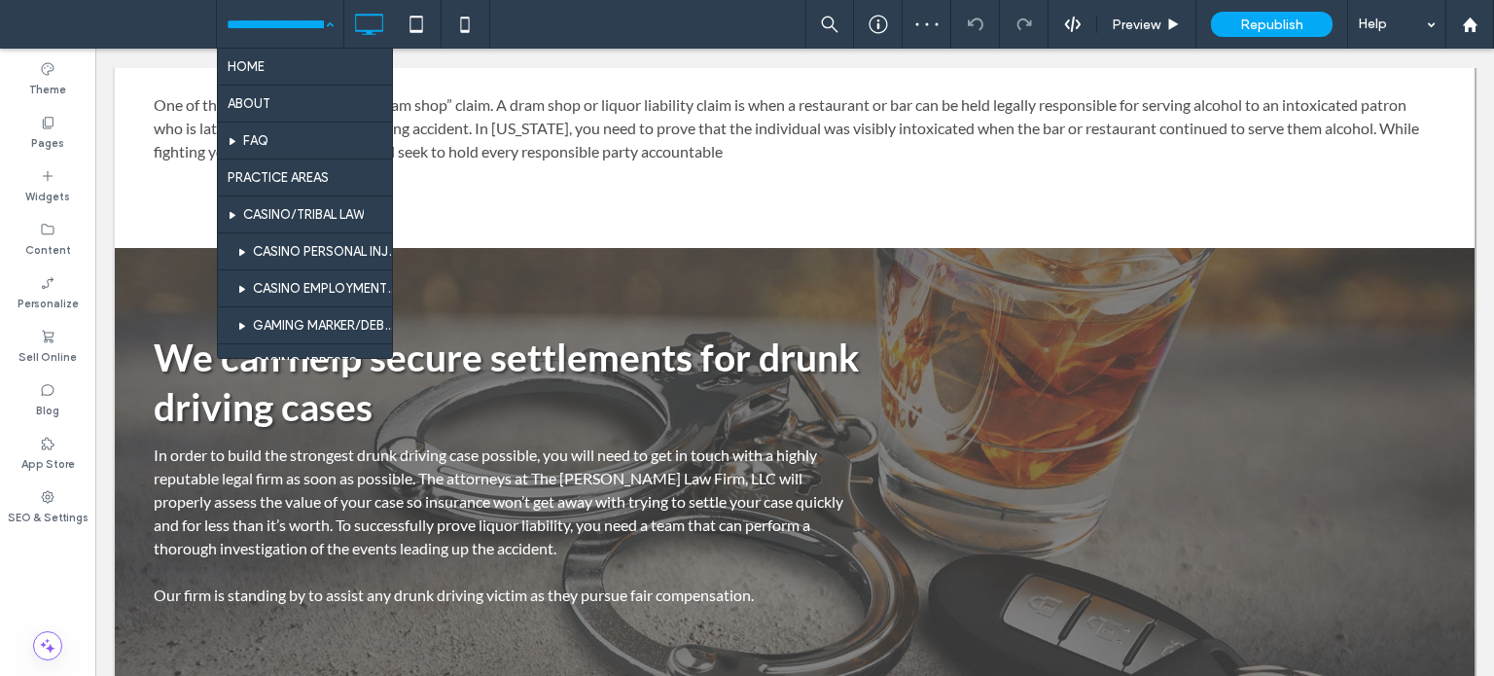
click at [248, 30] on input at bounding box center [275, 24] width 97 height 49
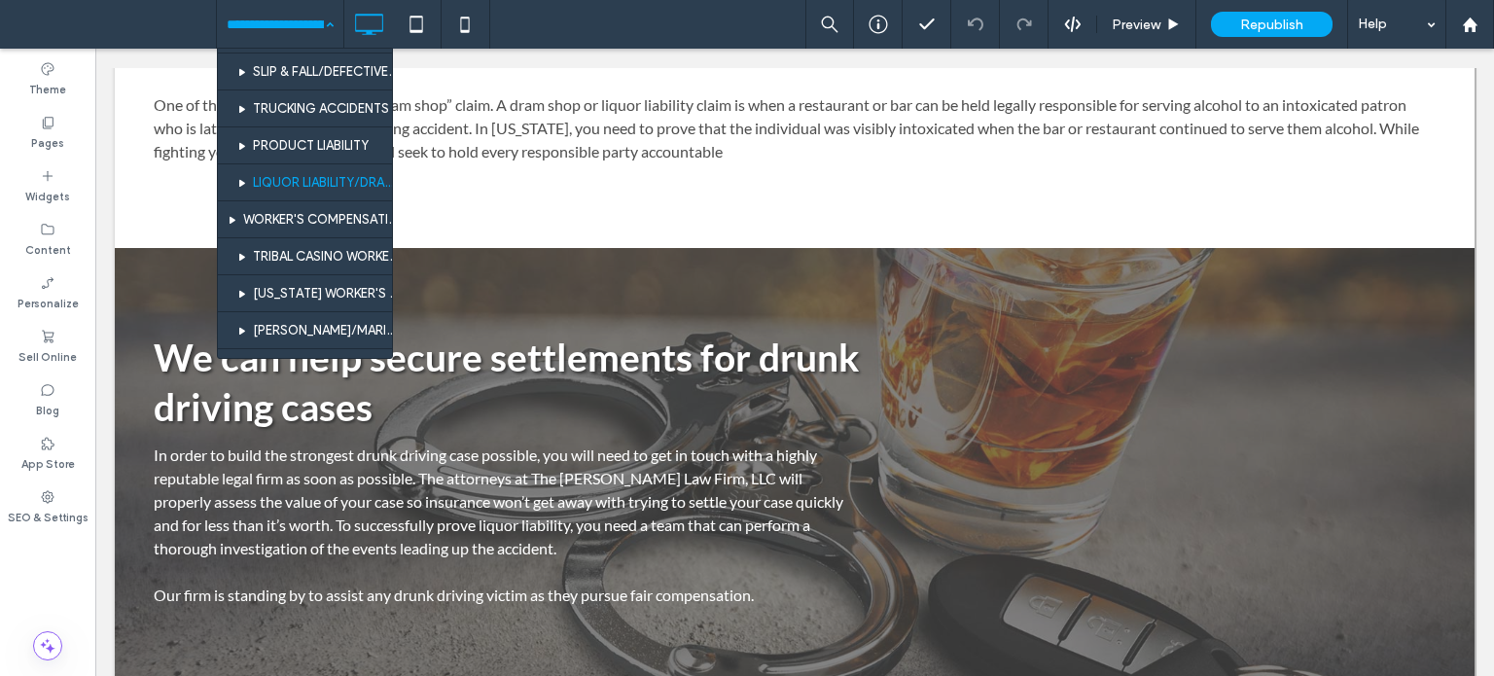
scroll to position [389, 0]
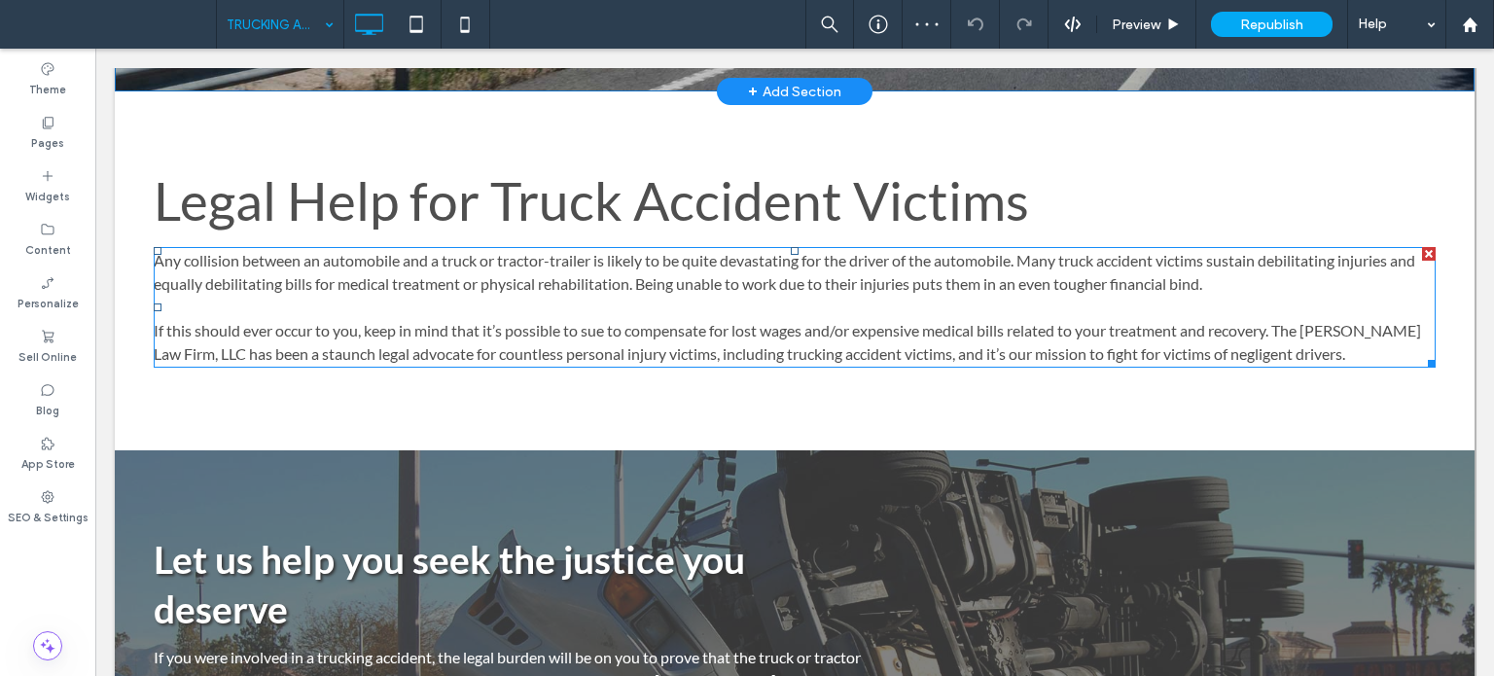
scroll to position [875, 0]
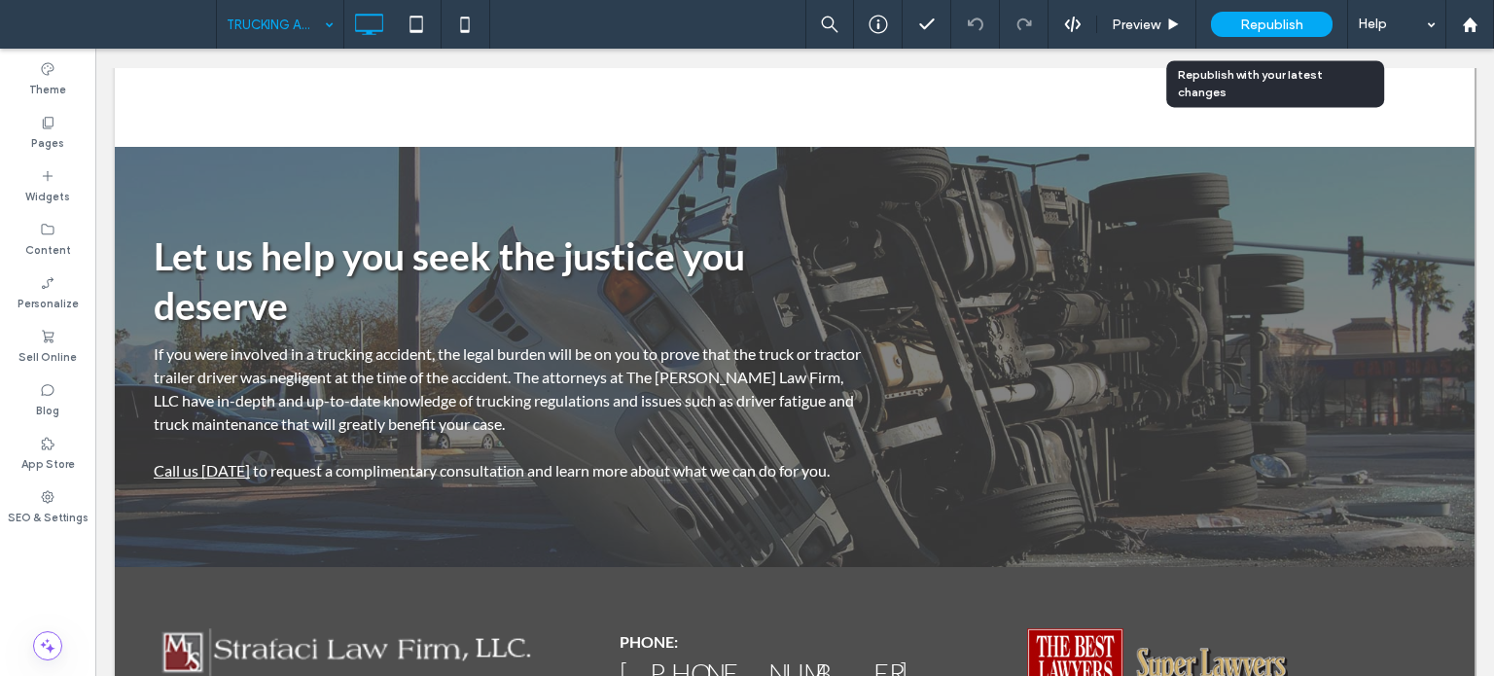
click at [1309, 21] on div "Republish" at bounding box center [1272, 24] width 122 height 25
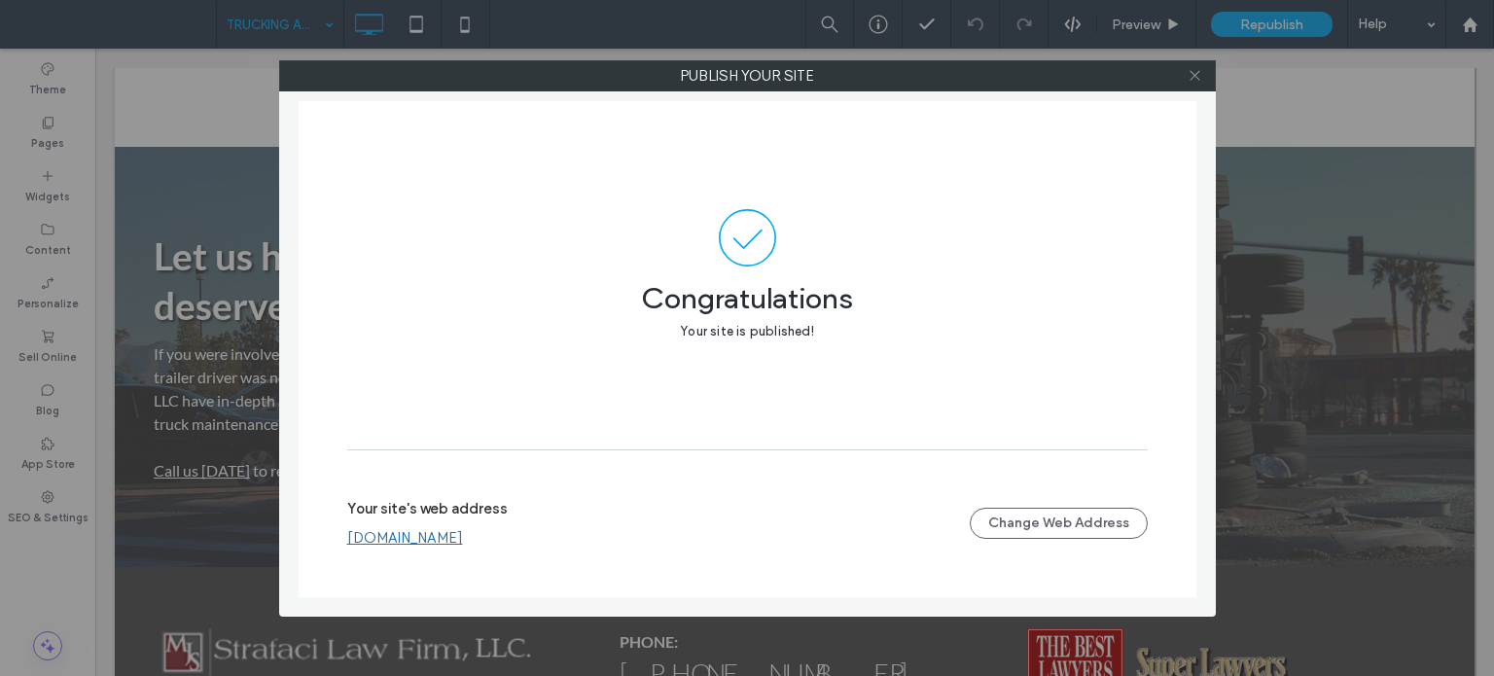
click at [1199, 74] on icon at bounding box center [1194, 75] width 15 height 15
